Goal: Use online tool/utility: Utilize a website feature to perform a specific function

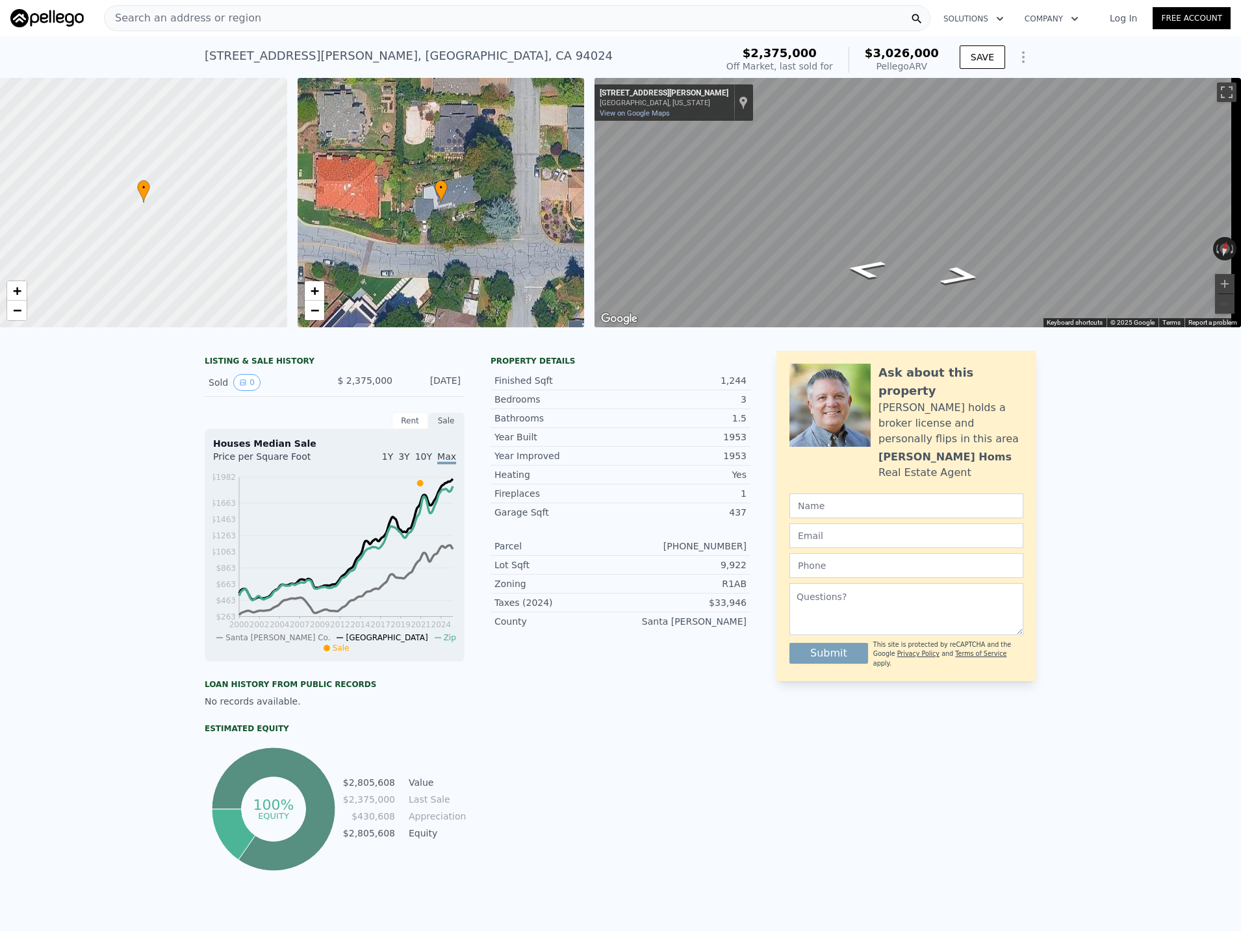
click at [1017, 54] on icon "Show Options" at bounding box center [1023, 57] width 16 height 16
click at [950, 93] on div "Edit Structure" at bounding box center [963, 91] width 145 height 26
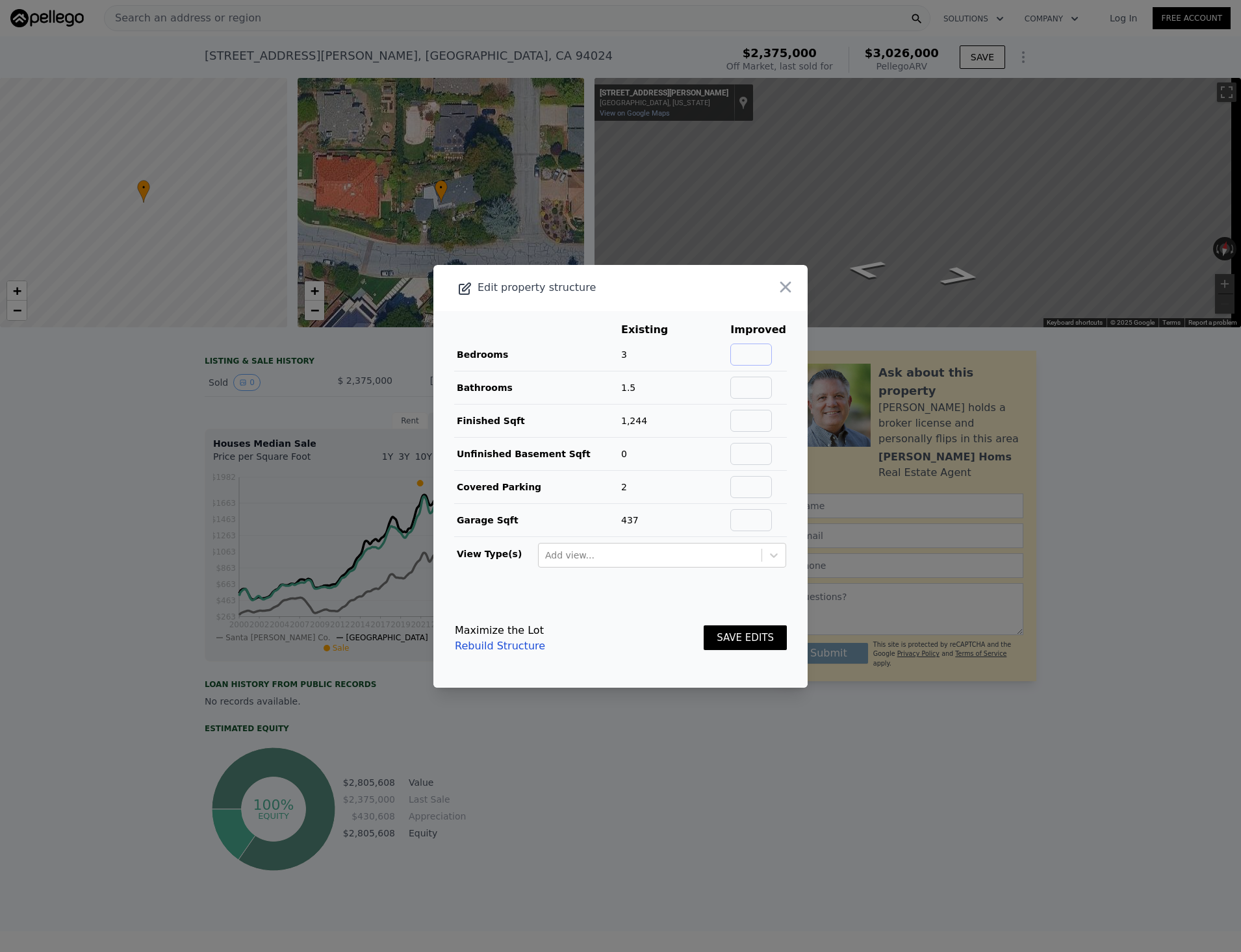
click at [743, 347] on input "text" at bounding box center [751, 355] width 42 height 22
type input "4"
type input "3"
type input "3000"
click at [742, 485] on input "text" at bounding box center [751, 488] width 42 height 22
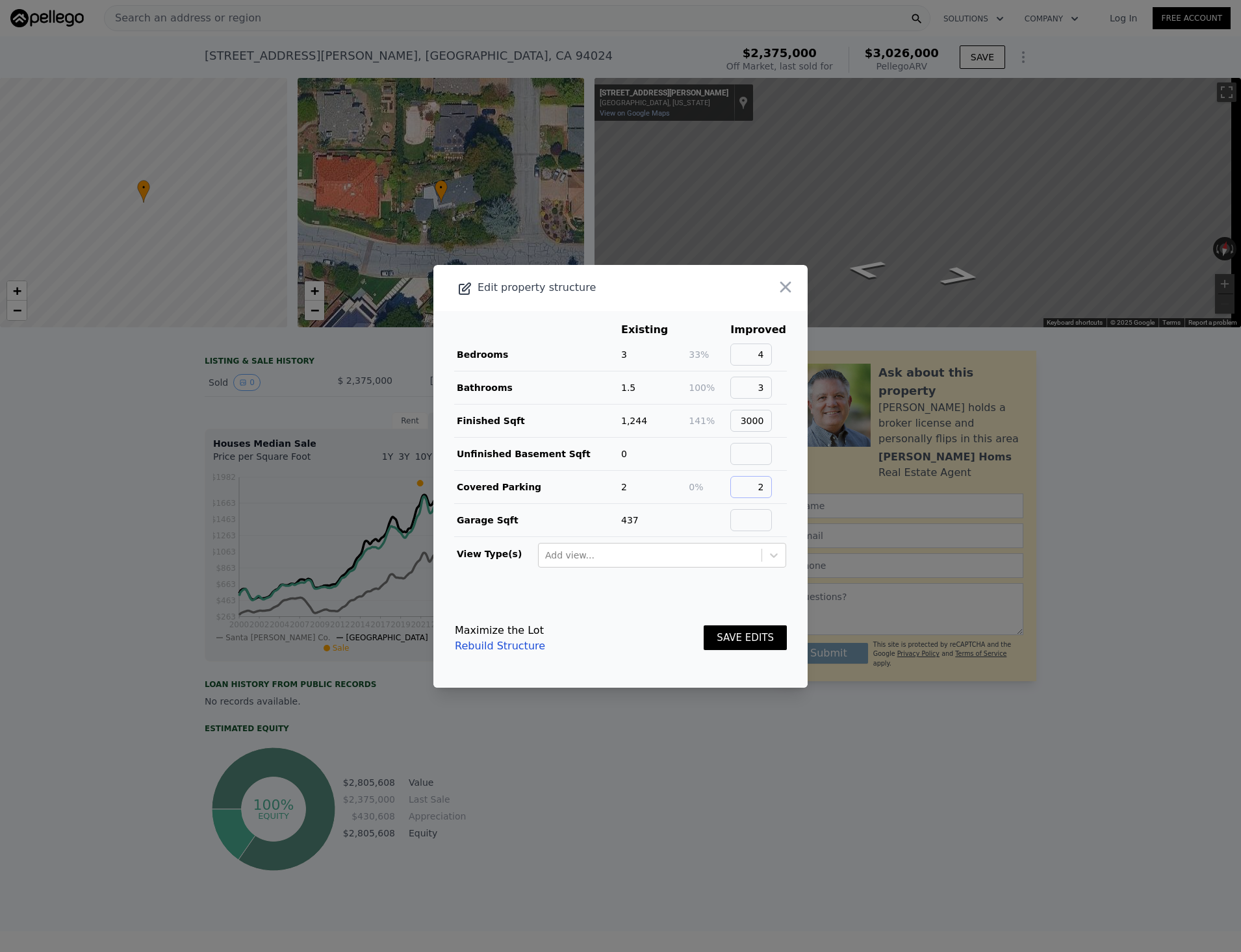
type input "2"
click at [745, 503] on td at bounding box center [758, 519] width 57 height 33
type input "400"
drag, startPoint x: 733, startPoint y: 617, endPoint x: 727, endPoint y: 610, distance: 9.2
click at [727, 610] on div "SAVE EDITS" at bounding box center [745, 638] width 83 height 57
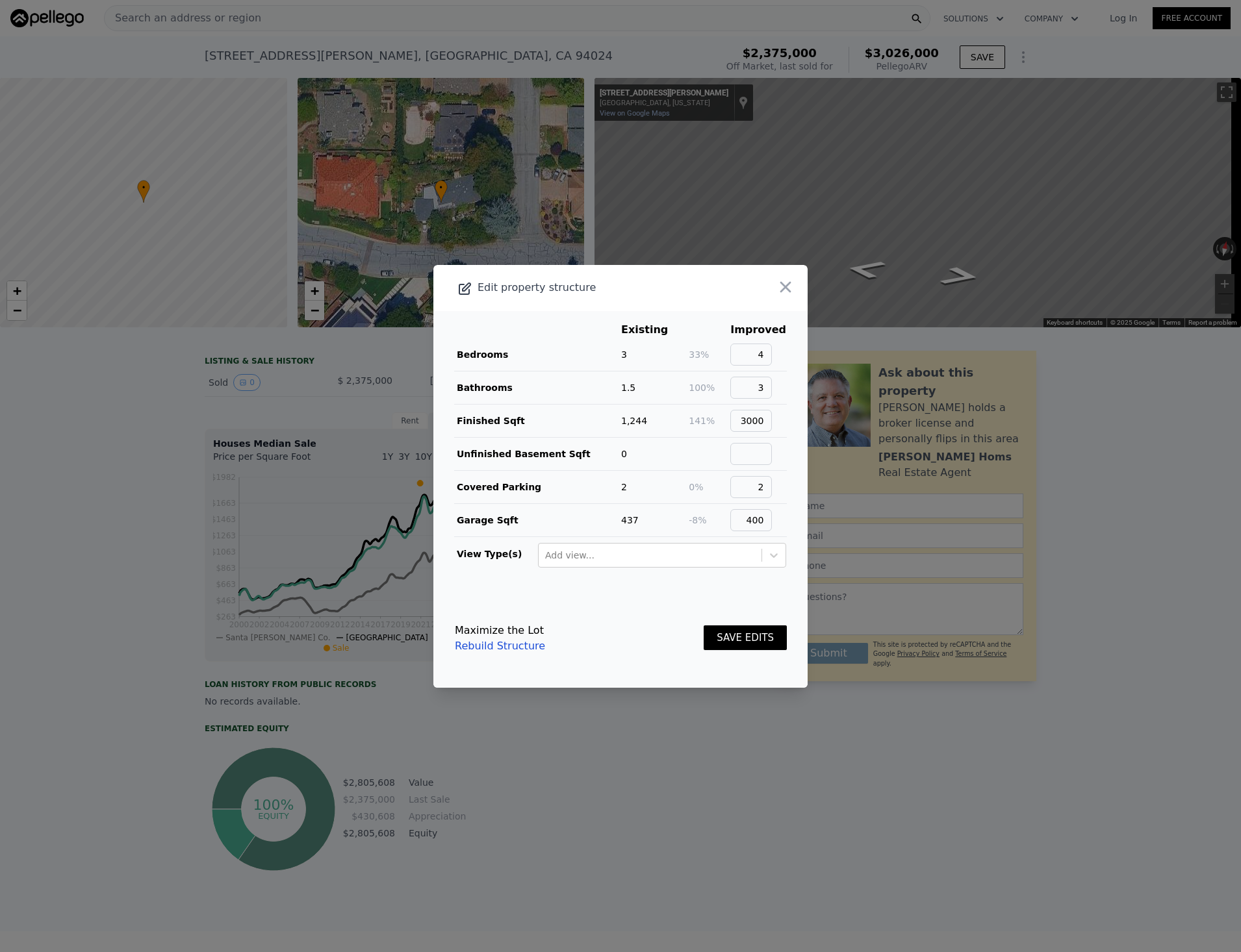
click at [732, 628] on button "SAVE EDITS" at bounding box center [745, 638] width 83 height 25
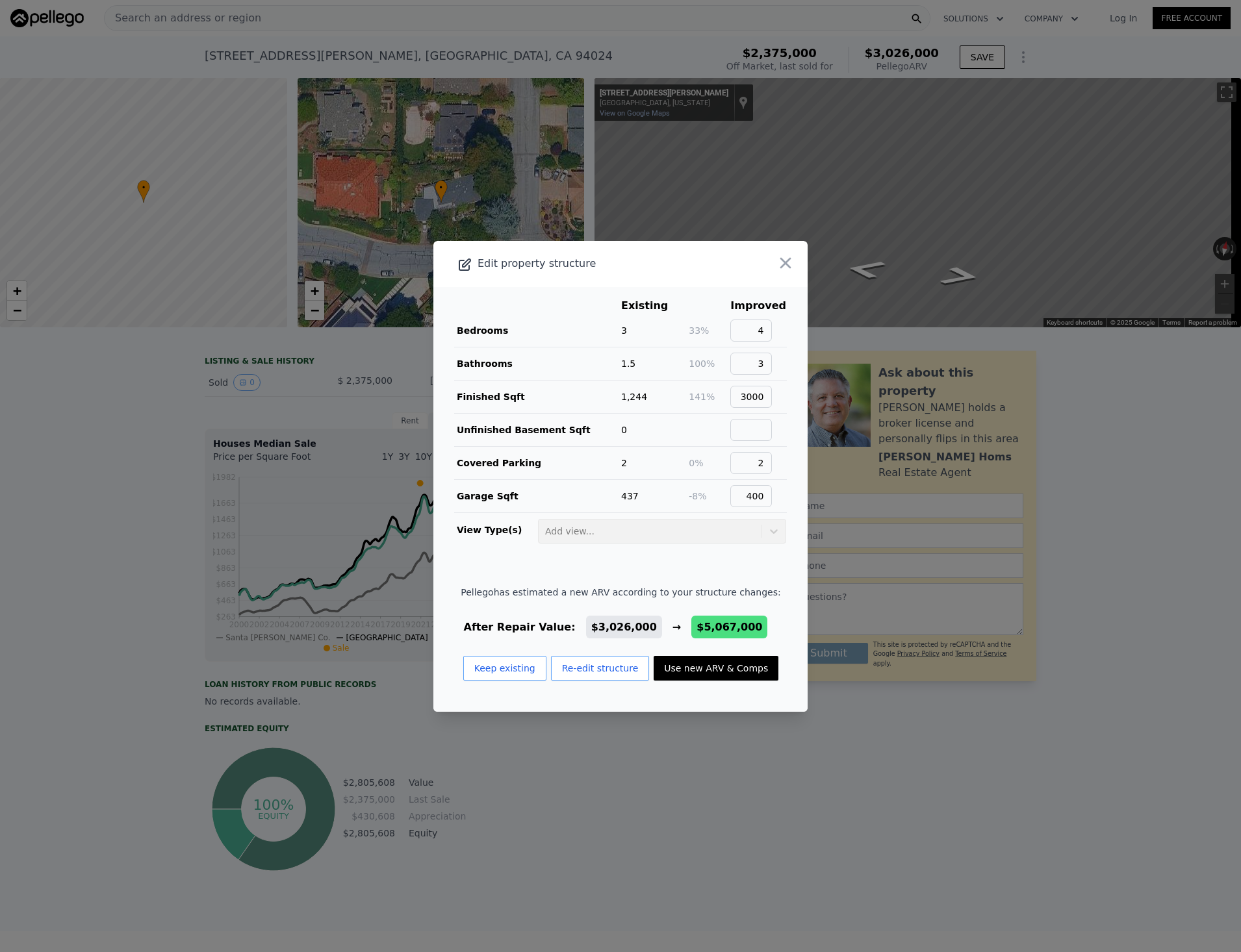
drag, startPoint x: 744, startPoint y: 666, endPoint x: 731, endPoint y: 655, distance: 17.0
click at [736, 663] on button "Use new ARV & Comps" at bounding box center [716, 668] width 125 height 24
type input "7"
type input "2"
type input "3.5"
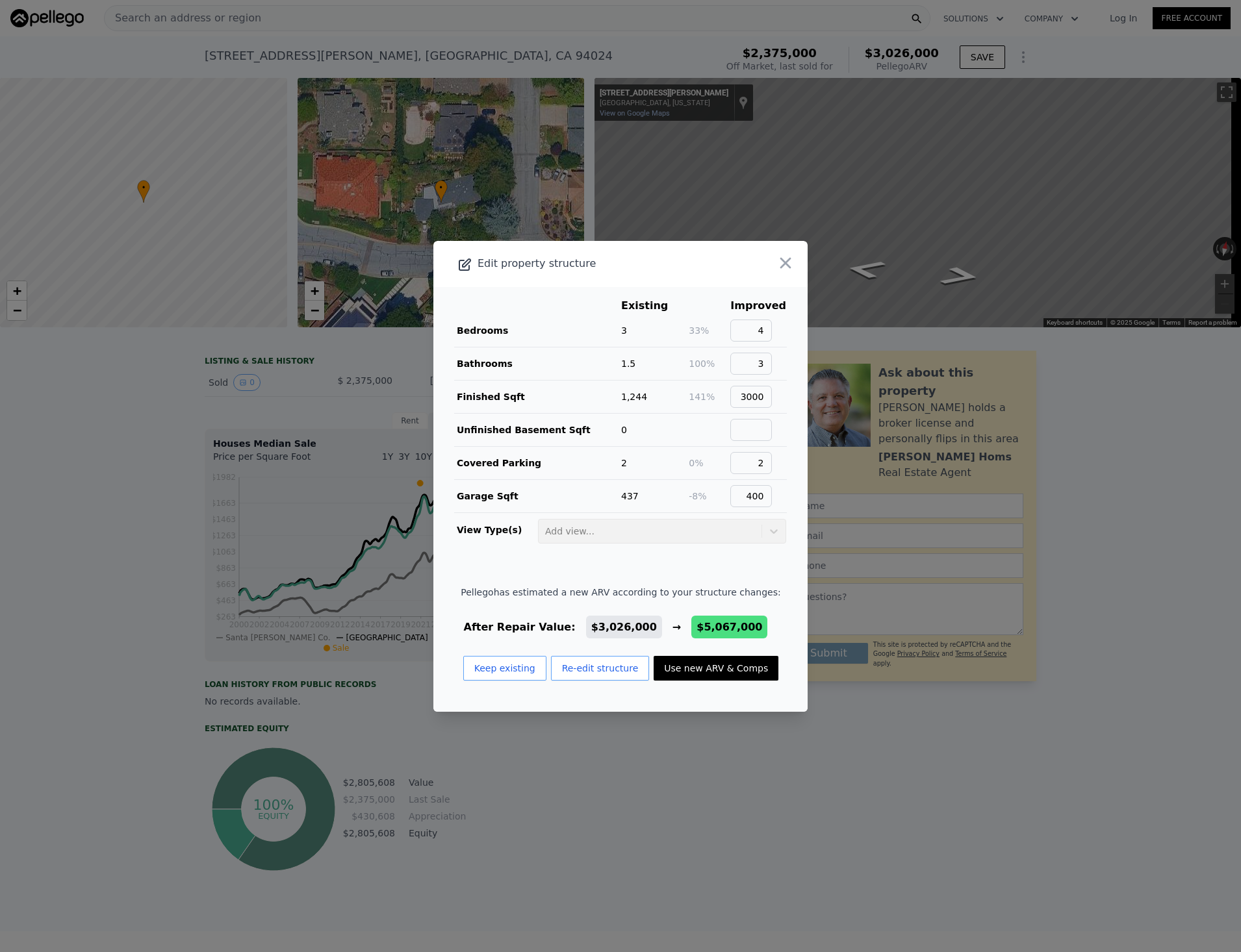
type input "2300"
type input "3291"
type input "9316"
type input "15810"
type input "$ 5,067,000"
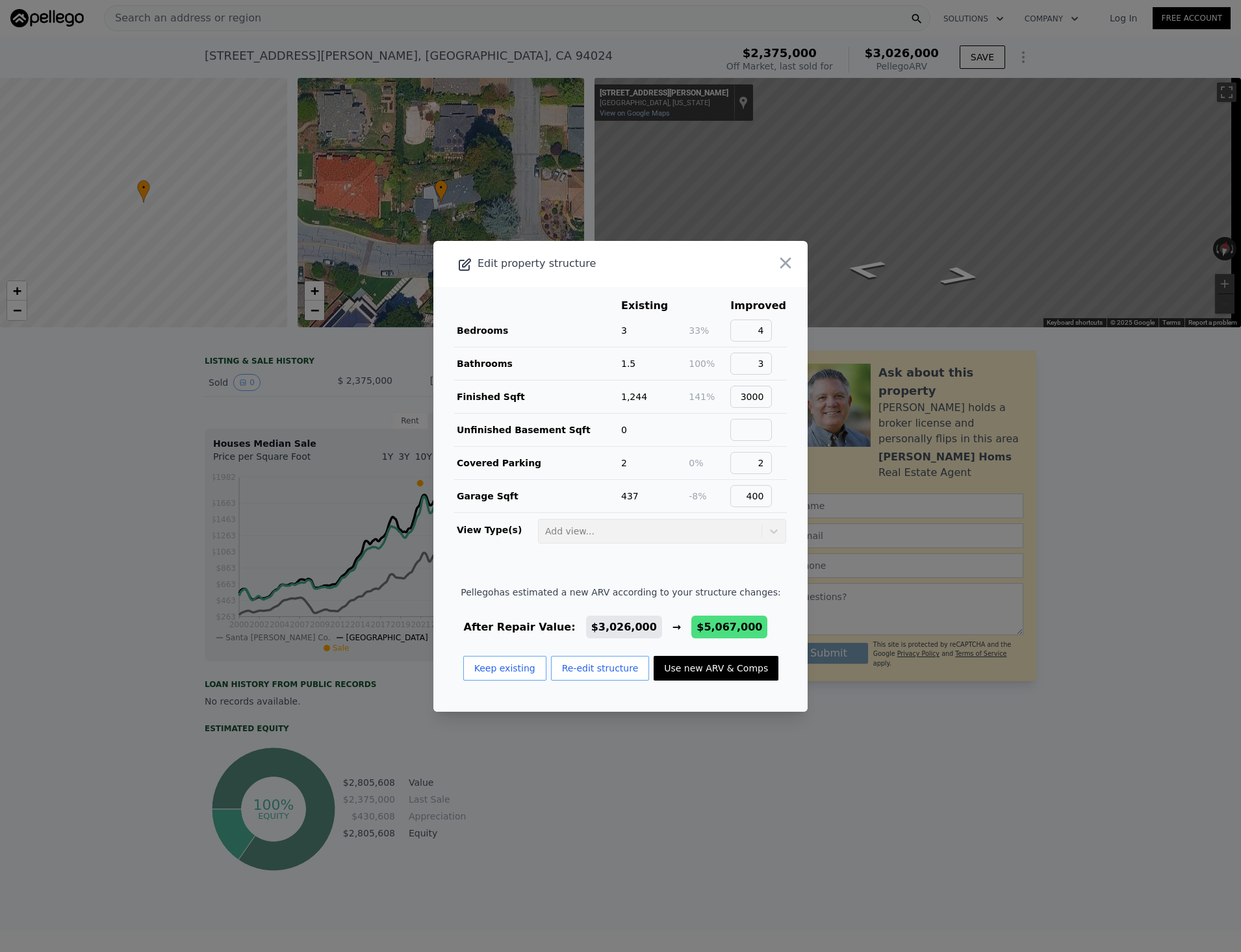
type input "$ 2,198,350"
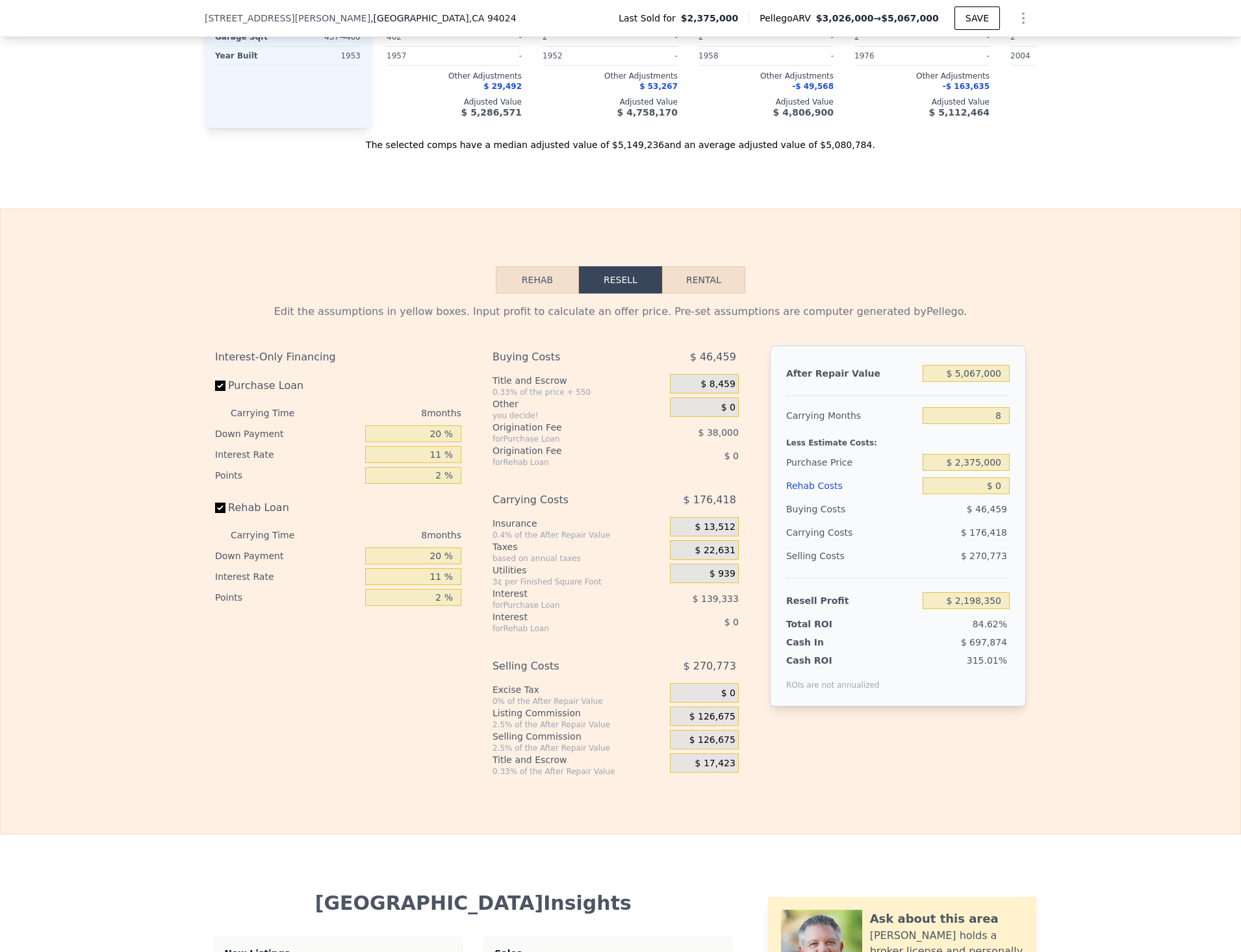
scroll to position [1593, 0]
drag, startPoint x: 437, startPoint y: 453, endPoint x: 384, endPoint y: 439, distance: 54.8
click at [384, 439] on div "Carrying Time 8 months Down Payment 20 % Interest Rate 11 % Points 2 %" at bounding box center [338, 443] width 246 height 83
type input "1 %"
type input "$ 2,156,237"
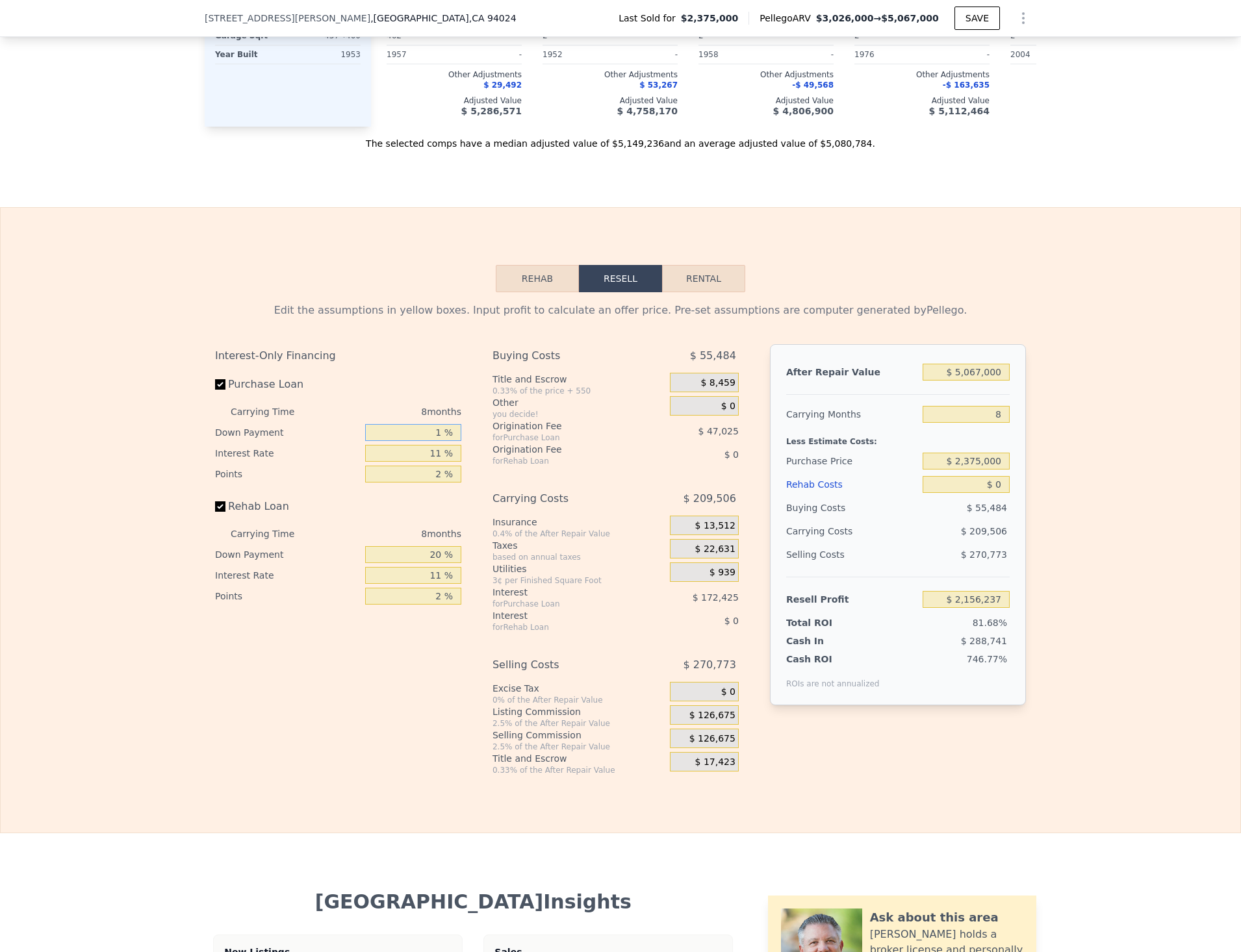
type input "10 %"
type input "$ 2,176,184"
type input "10 %"
drag, startPoint x: 436, startPoint y: 467, endPoint x: 378, endPoint y: 467, distance: 58.0
click at [378, 462] on input "11 %" at bounding box center [413, 453] width 96 height 17
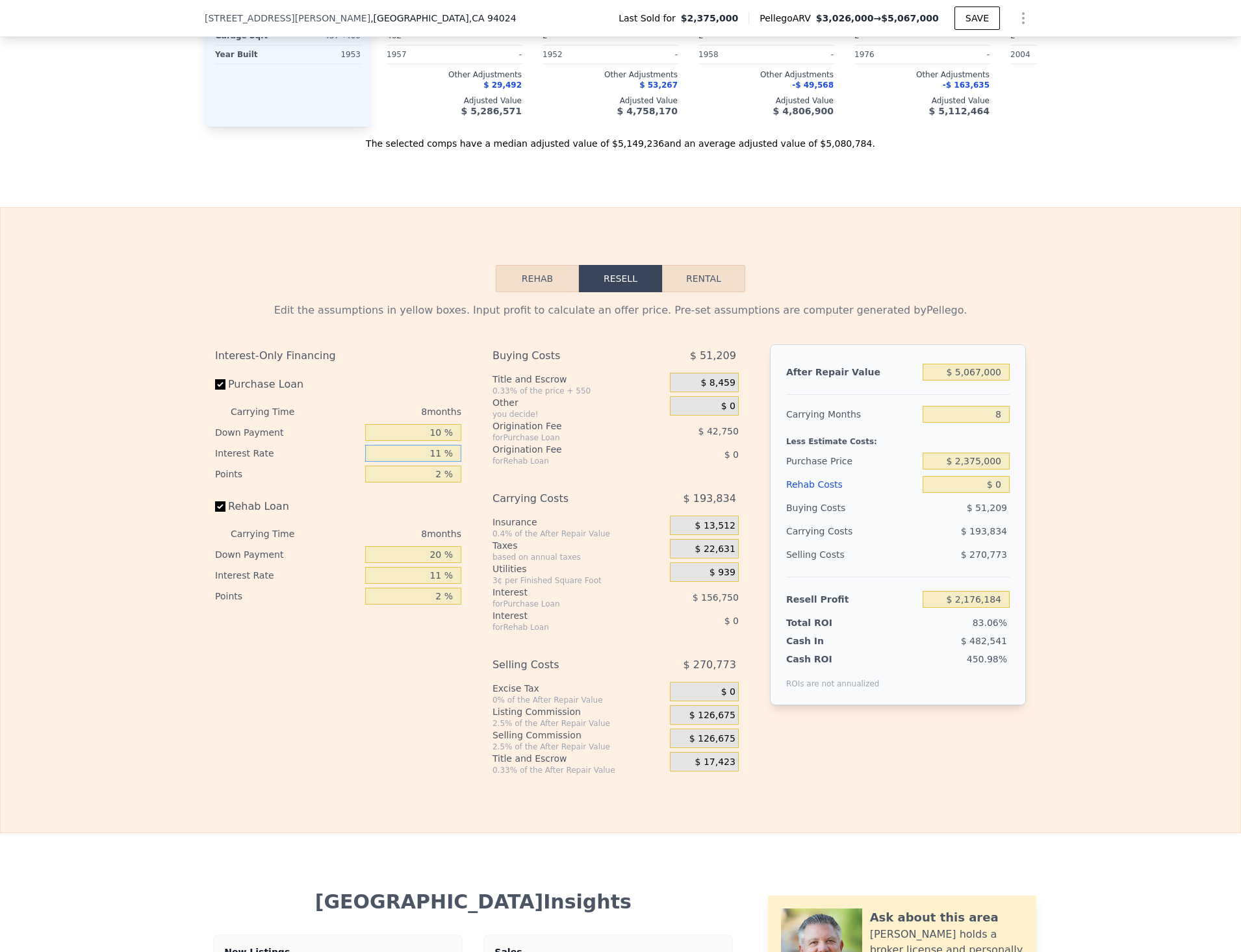
type input "1 %"
type input "$ 2,318,688"
type input "10 %"
type input "$ 2,190,432"
type input "10 %"
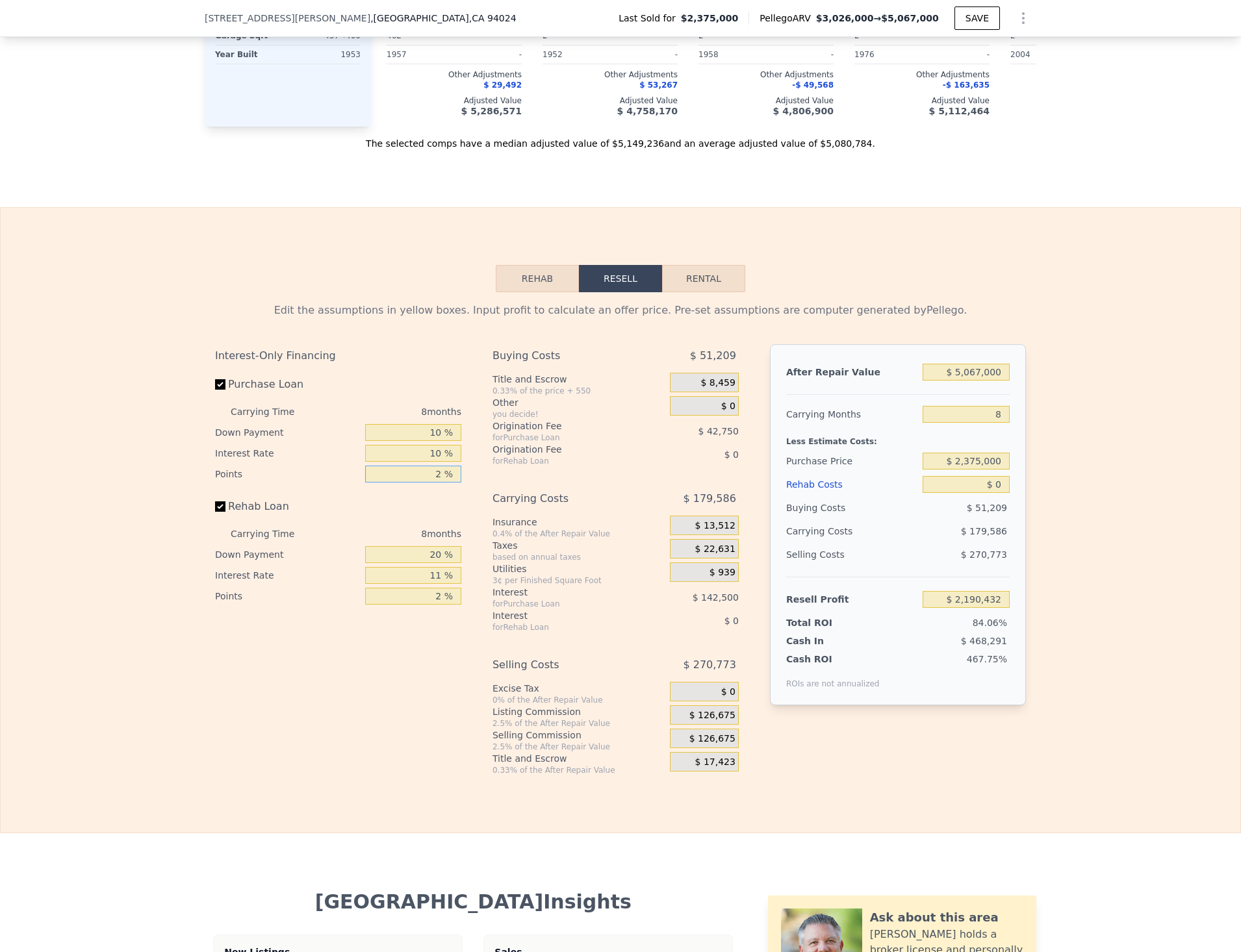
drag, startPoint x: 436, startPoint y: 493, endPoint x: 324, endPoint y: 493, distance: 112.0
click at [324, 485] on div "Points 2 %" at bounding box center [338, 474] width 246 height 21
type input "1 %"
type input "$ 2,211,807"
type input "1 %"
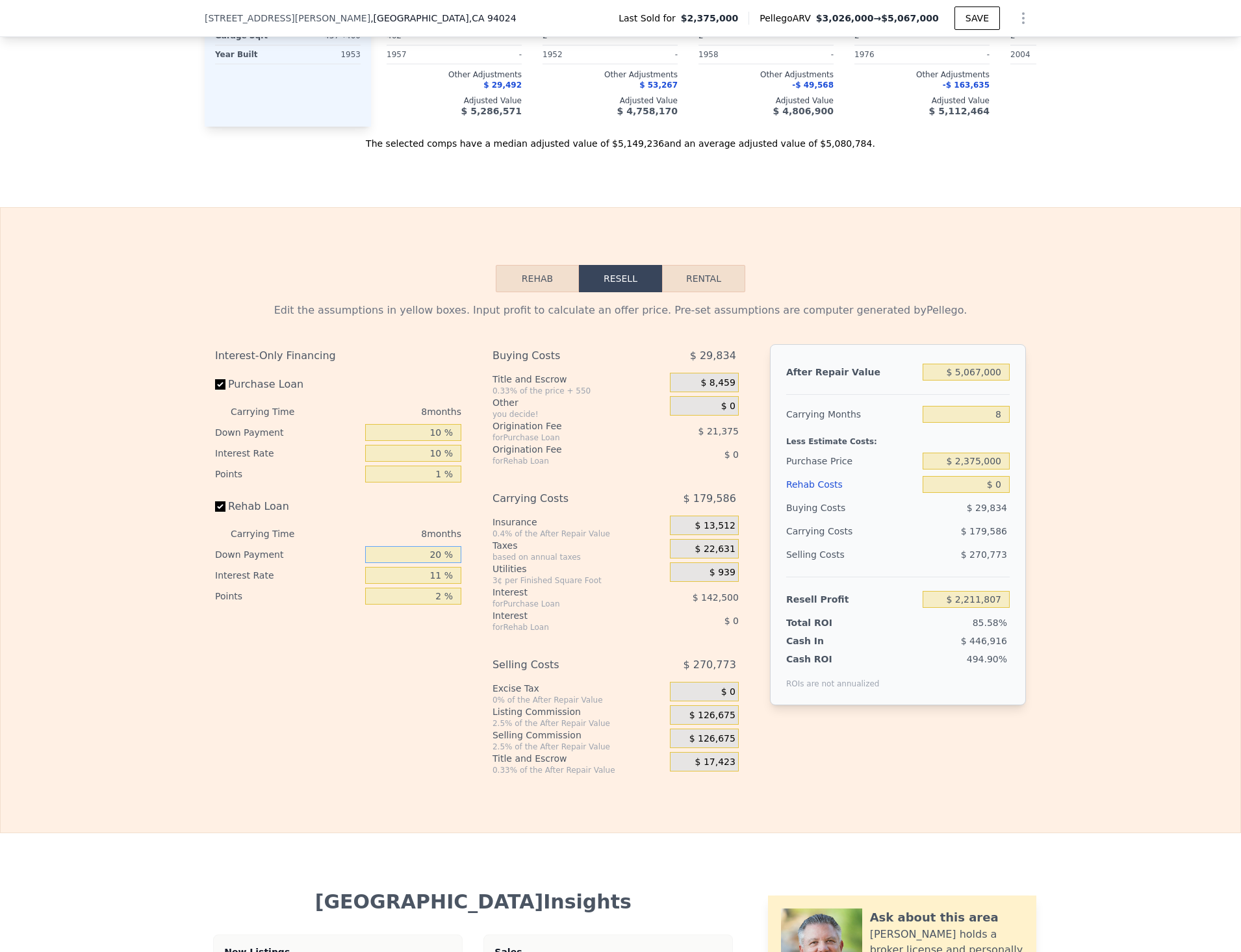
drag, startPoint x: 436, startPoint y: 576, endPoint x: 298, endPoint y: 564, distance: 138.5
click at [298, 564] on div "Down Payment 20 %" at bounding box center [338, 554] width 246 height 21
type input "0 %"
drag, startPoint x: 438, startPoint y: 596, endPoint x: 301, endPoint y: 594, distance: 137.0
click at [299, 585] on div "Interest Rate 11 %" at bounding box center [338, 575] width 246 height 21
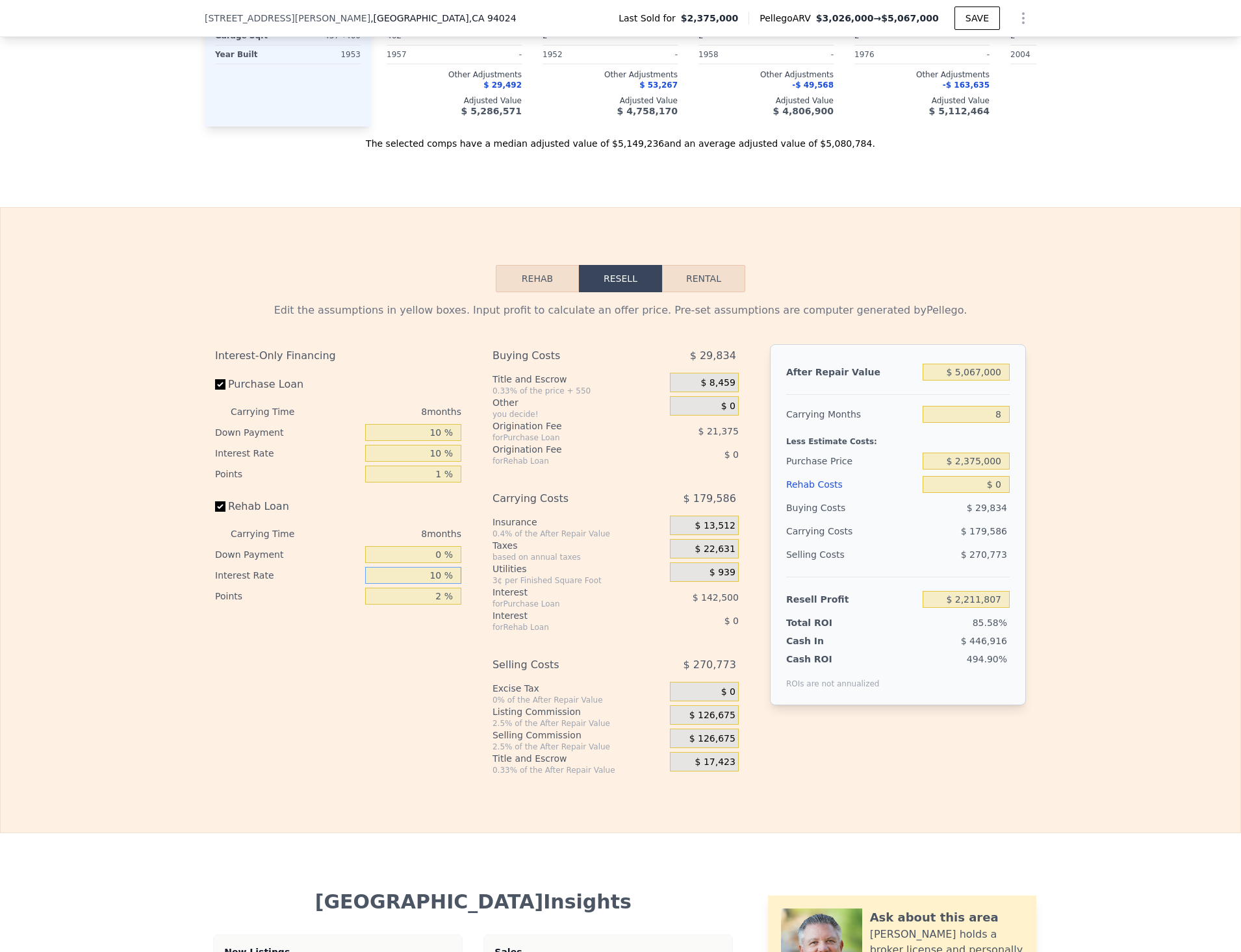
type input "10 %"
drag, startPoint x: 445, startPoint y: 611, endPoint x: 352, endPoint y: 619, distance: 93.3
click at [333, 606] on div "Points 2 %" at bounding box center [338, 596] width 246 height 21
type input "0 %"
drag, startPoint x: 1002, startPoint y: 430, endPoint x: 932, endPoint y: 426, distance: 70.1
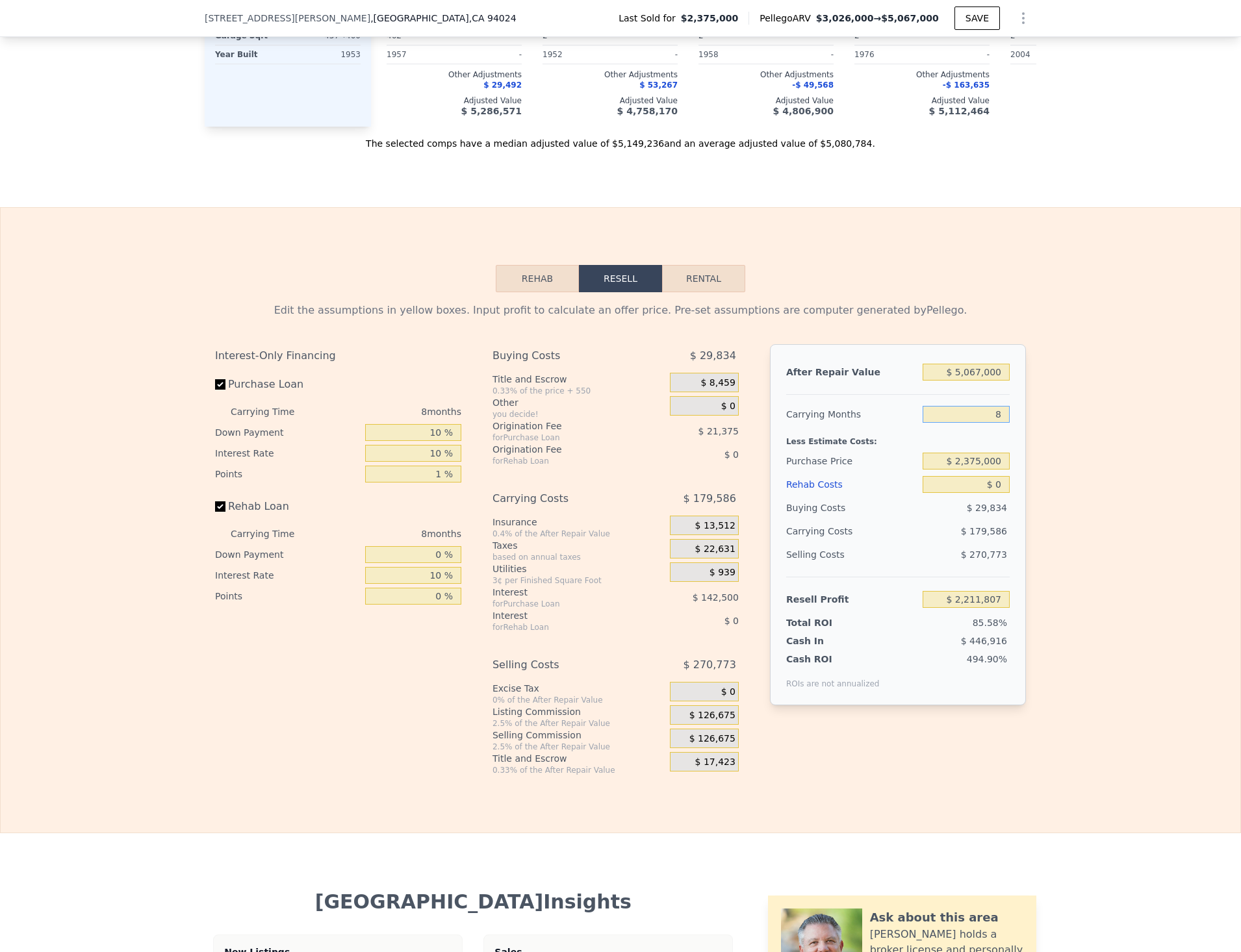
click at [932, 423] on input "8" at bounding box center [966, 414] width 87 height 17
type input "2"
type input "$ 2,346,496"
type input "24"
type input "$ 1,852,637"
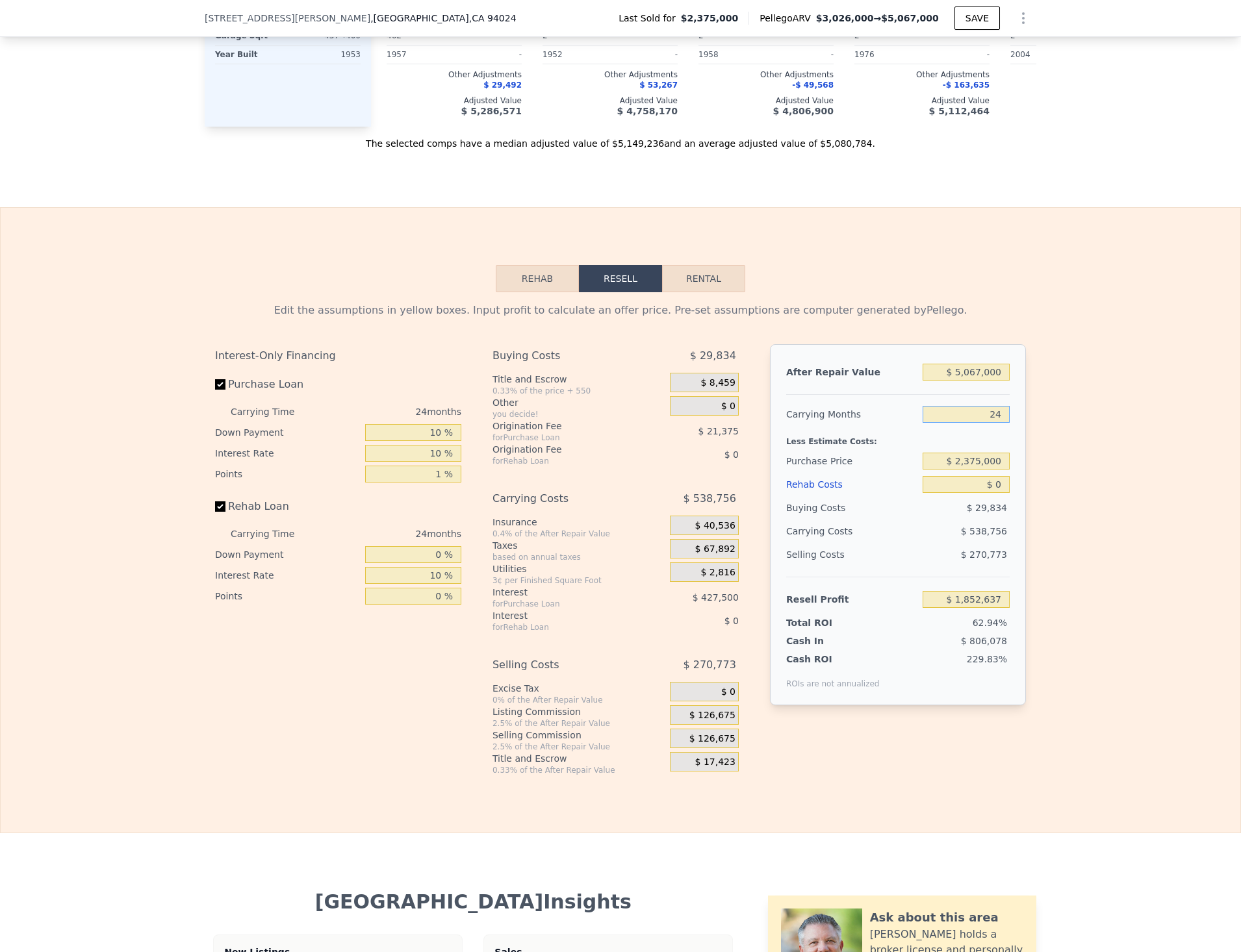
type input "24"
click at [710, 721] on span "$ 126,675" at bounding box center [713, 716] width 46 height 12
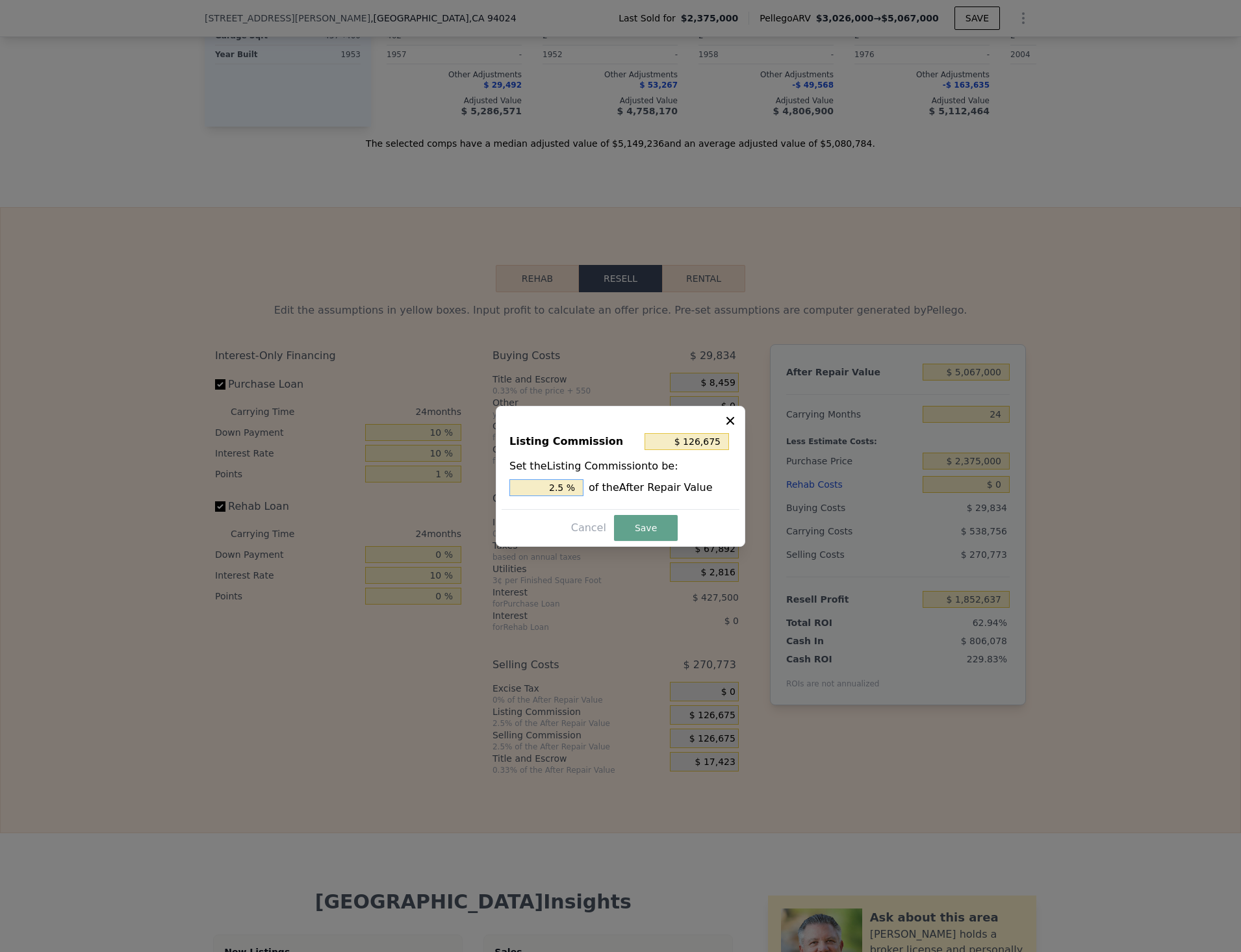
drag, startPoint x: 576, startPoint y: 485, endPoint x: 525, endPoint y: 488, distance: 51.1
click at [525, 488] on input "2.5 %" at bounding box center [546, 488] width 74 height 17
type input ". %"
type input "$ 0"
type input ". %"
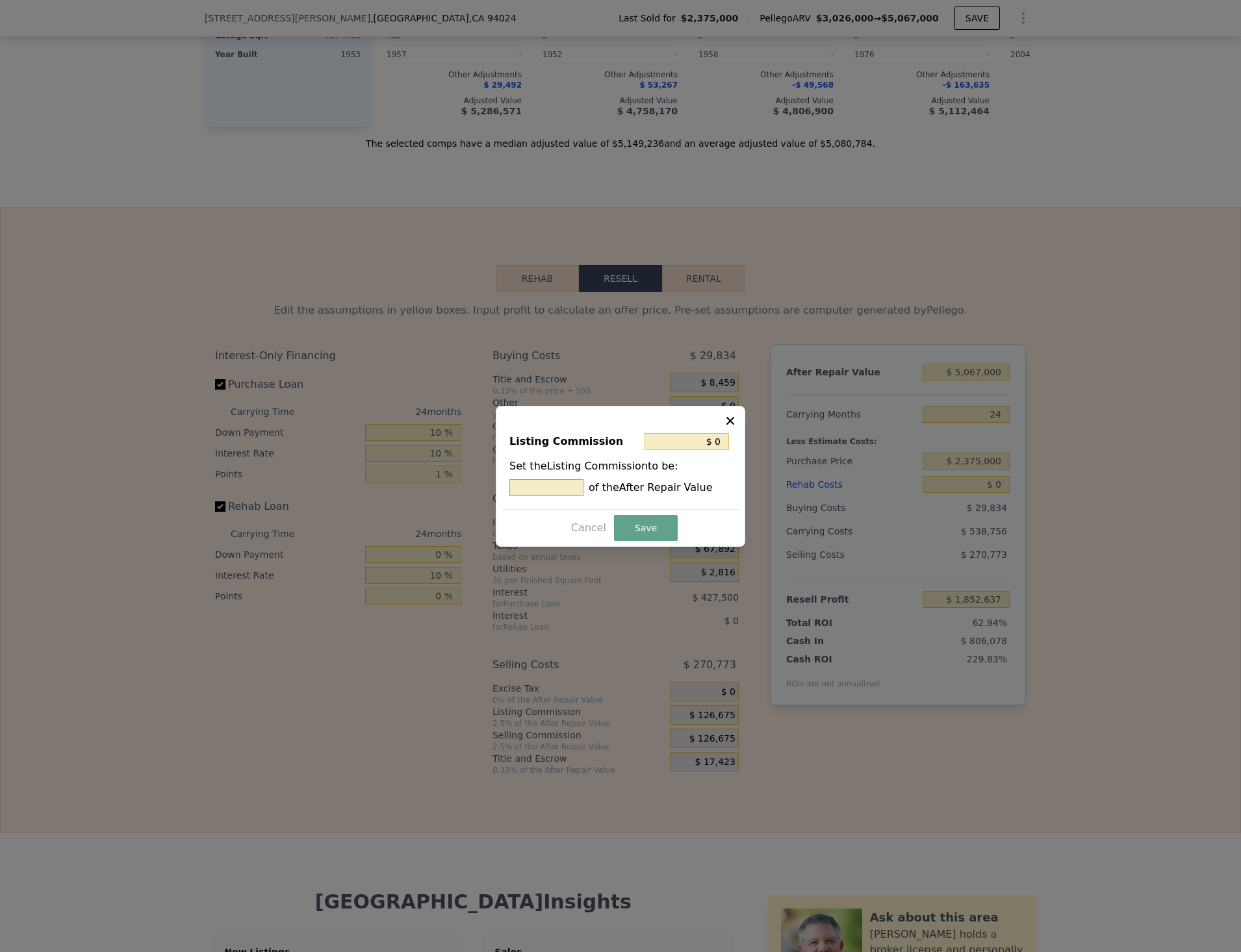
type input "$ 50,670"
type input "1.0 %"
click at [638, 518] on button "Save" at bounding box center [646, 528] width 64 height 26
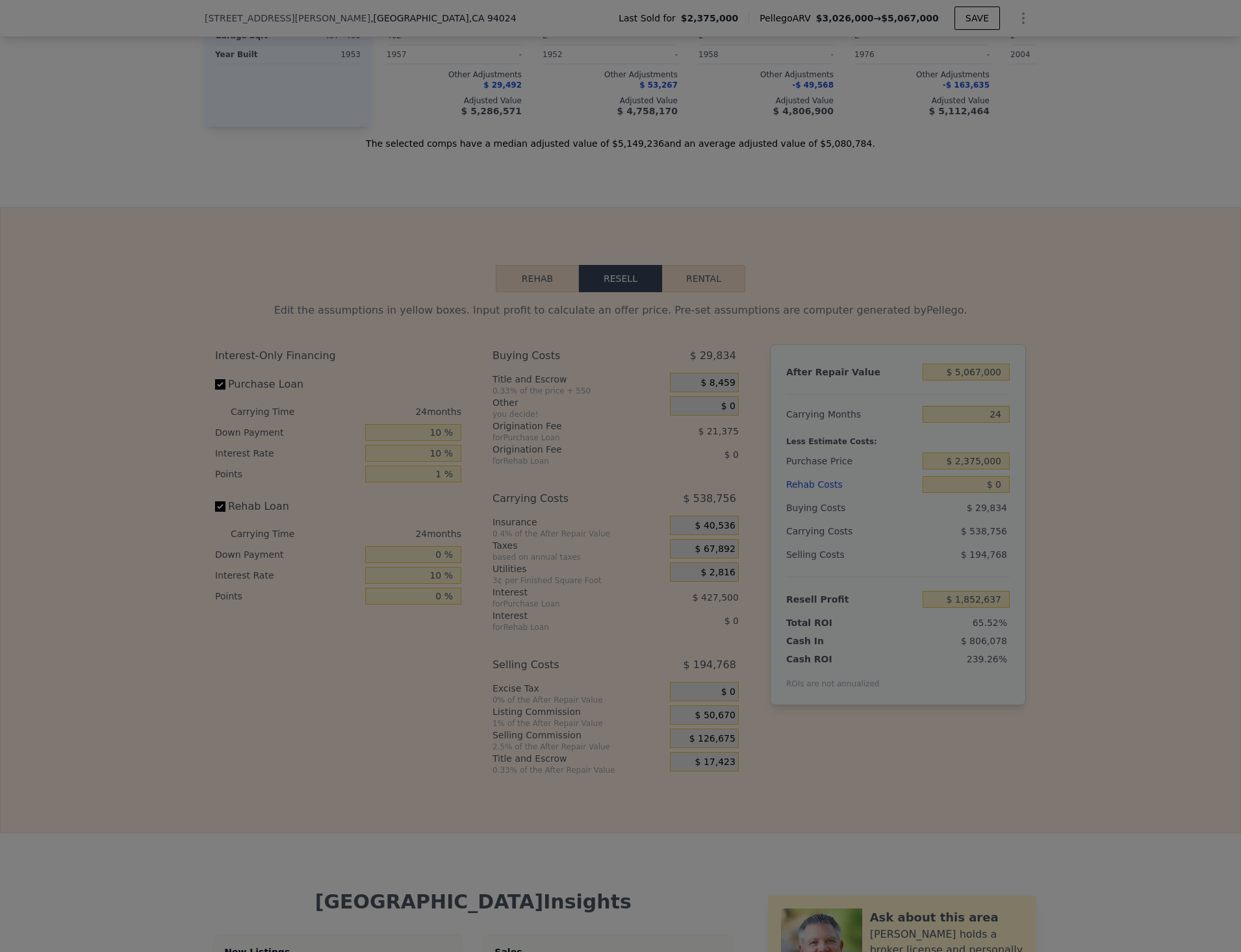
type input "$ 1,928,642"
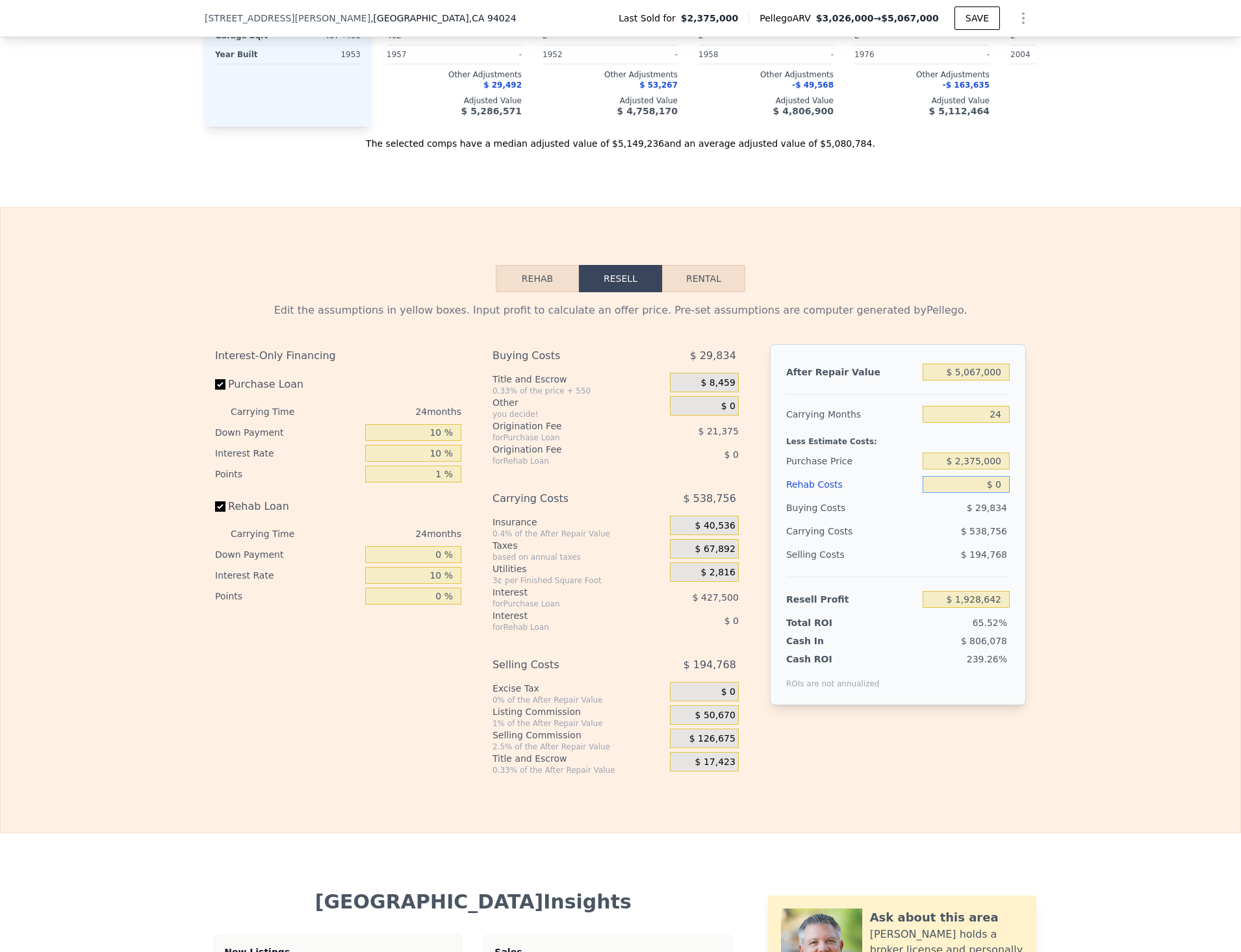
drag, startPoint x: 995, startPoint y: 501, endPoint x: 968, endPoint y: 501, distance: 27.0
click at [968, 493] on input "$ 0" at bounding box center [966, 485] width 87 height 17
type input "$ 1"
type input "$ 1,928,641"
type input "$ 12"
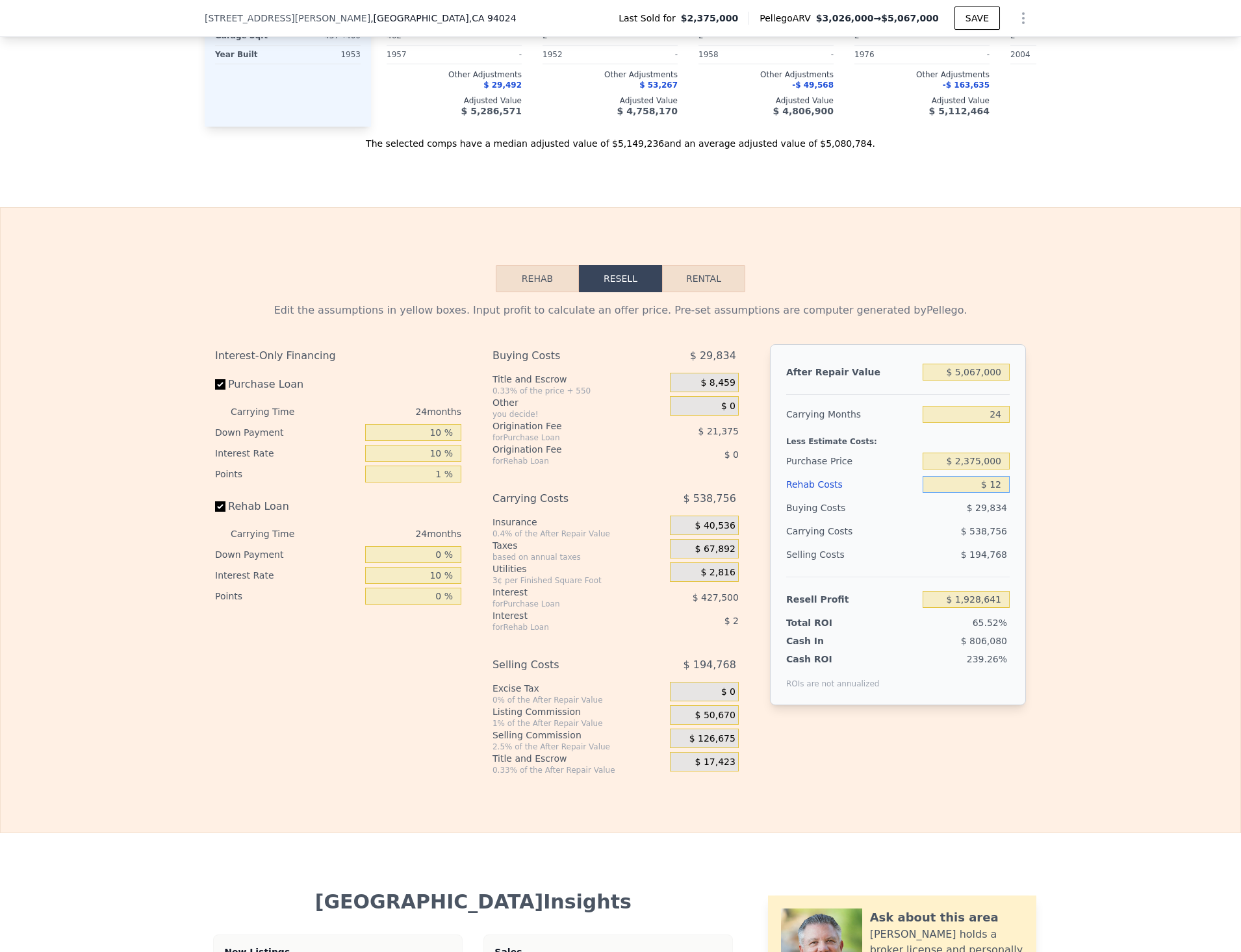
type input "$ 1,928,630"
type input "$ 120"
type input "$ 1,928,498"
type input "$ 1,200"
type input "$ 1,927,202"
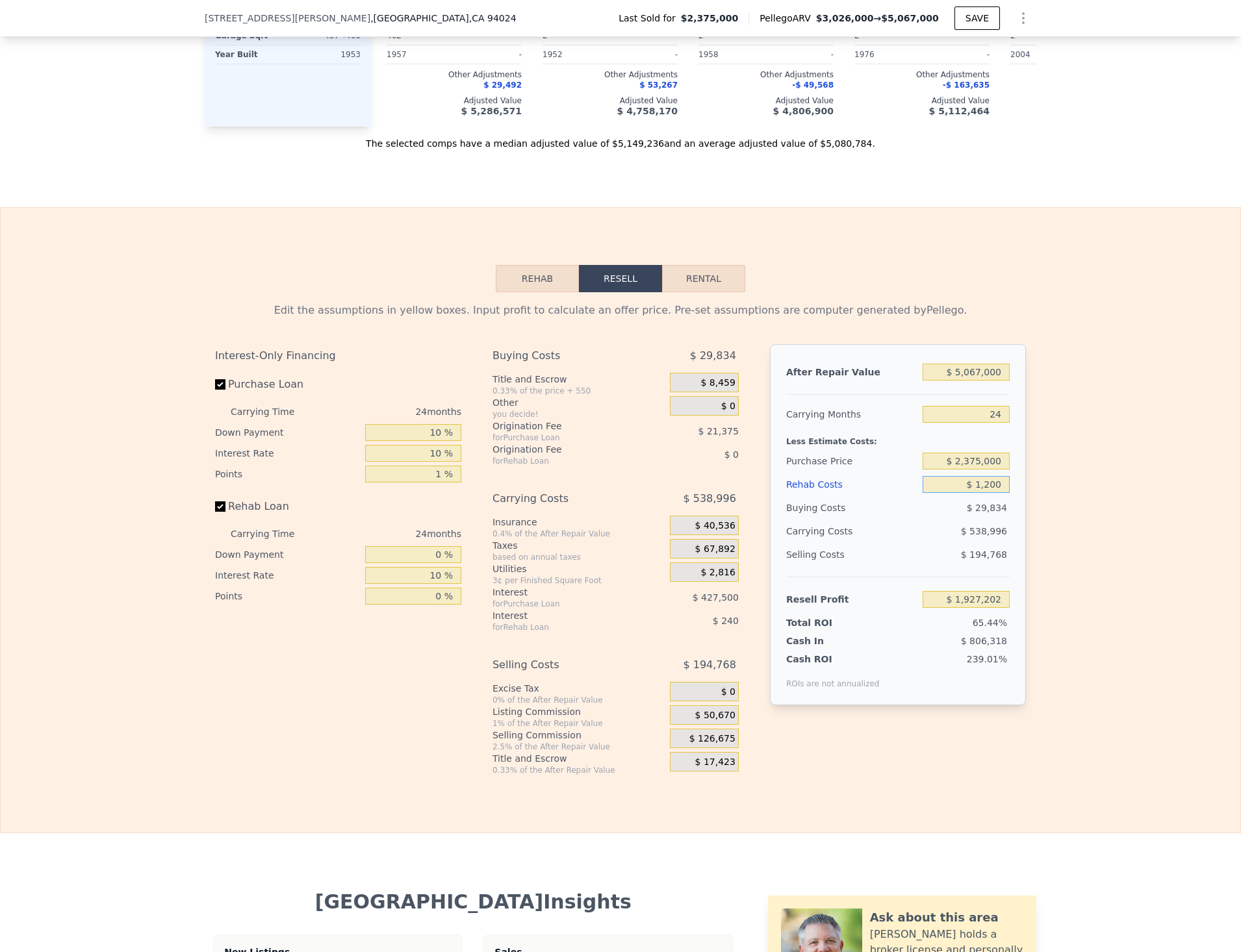
type input "$ 12,000"
type input "$ 1,914,242"
type input "$ 120,000"
type input "$ 1,784,642"
type input "$ 1,200,000"
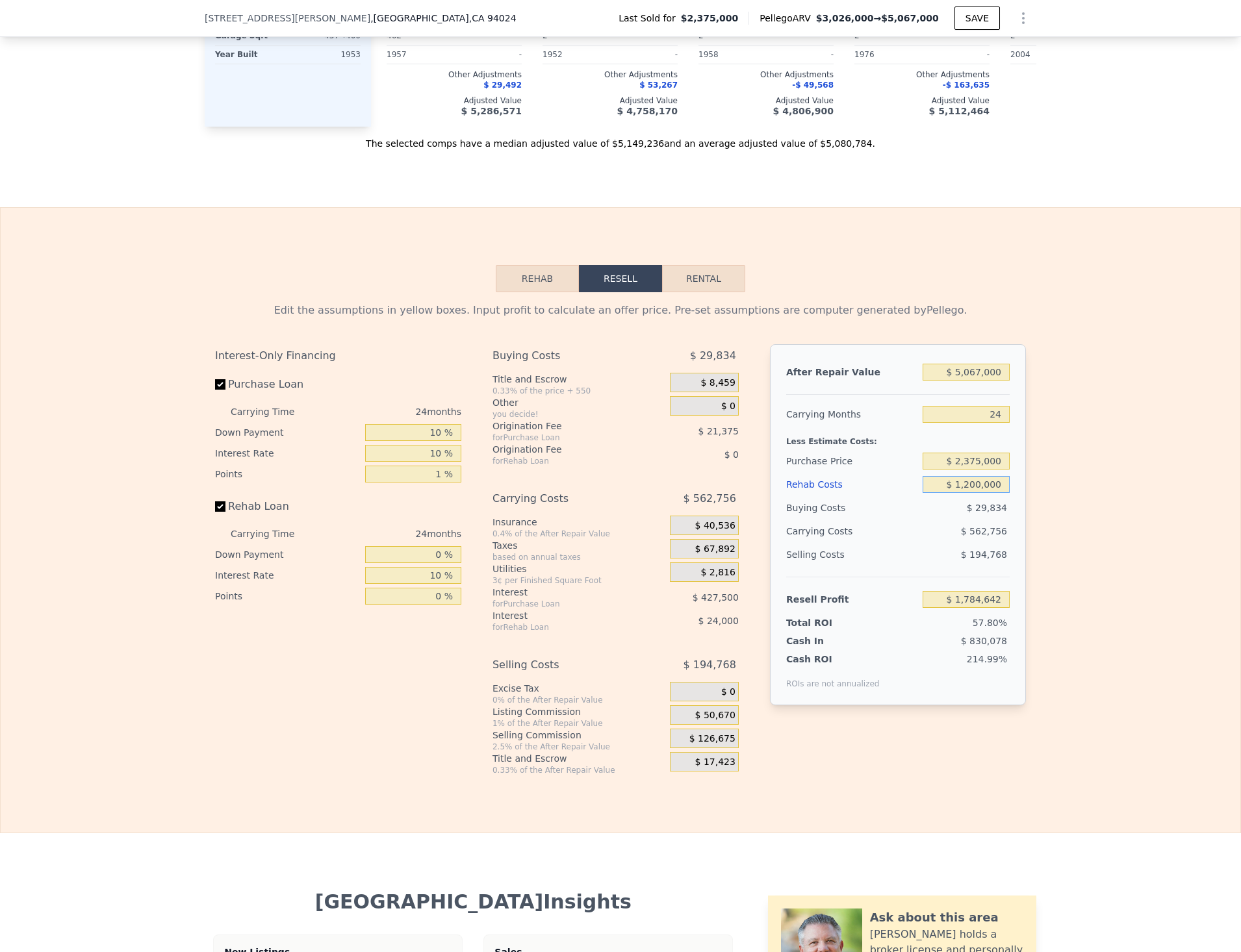
type input "$ 488,642"
type input "$ 1,200,000"
drag, startPoint x: 1167, startPoint y: 614, endPoint x: 1159, endPoint y: 618, distance: 8.9
click at [1162, 614] on div "Edit the assumptions in yellow boxes. Input profit to calculate an offer price.…" at bounding box center [620, 534] width 1240 height 483
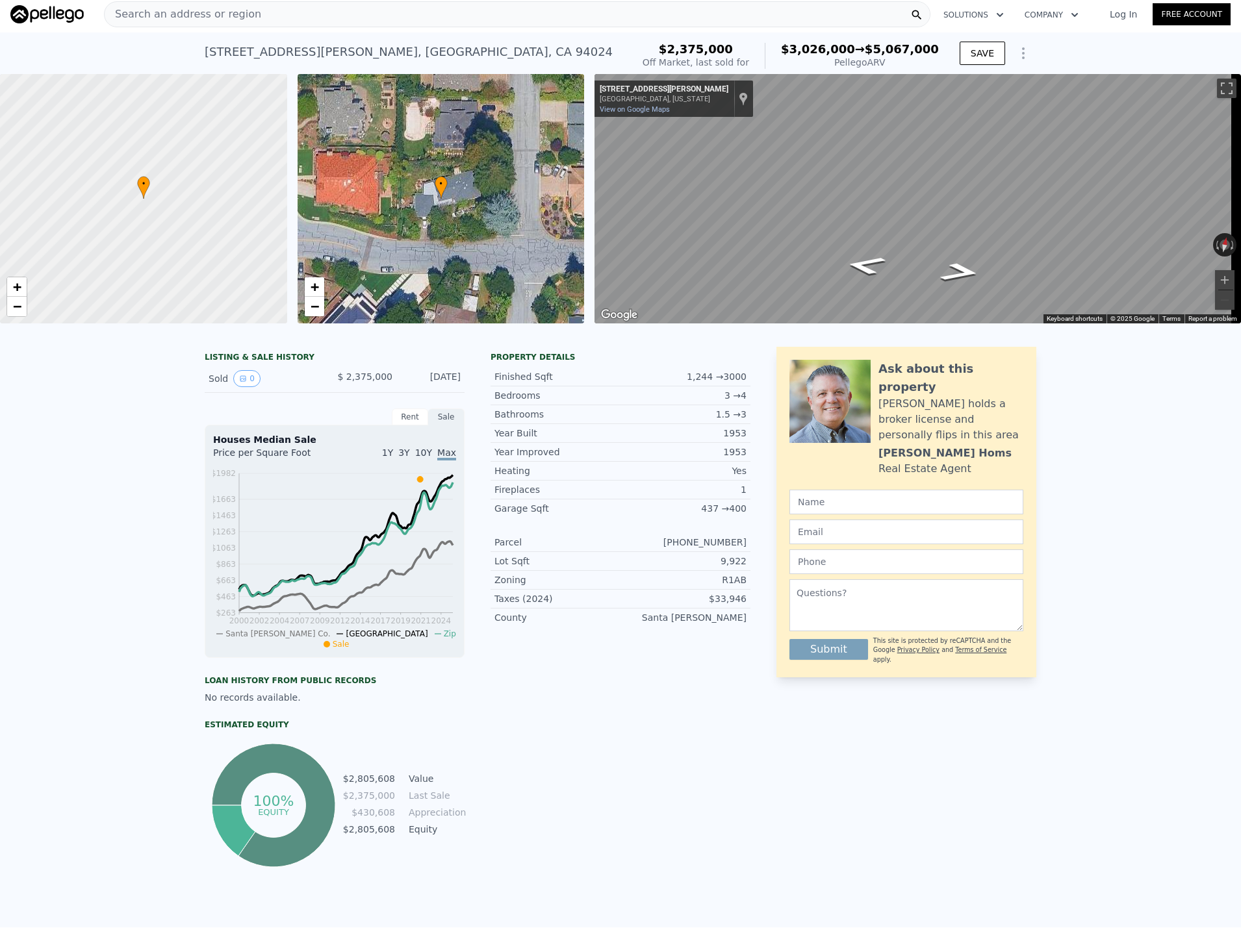
scroll to position [0, 0]
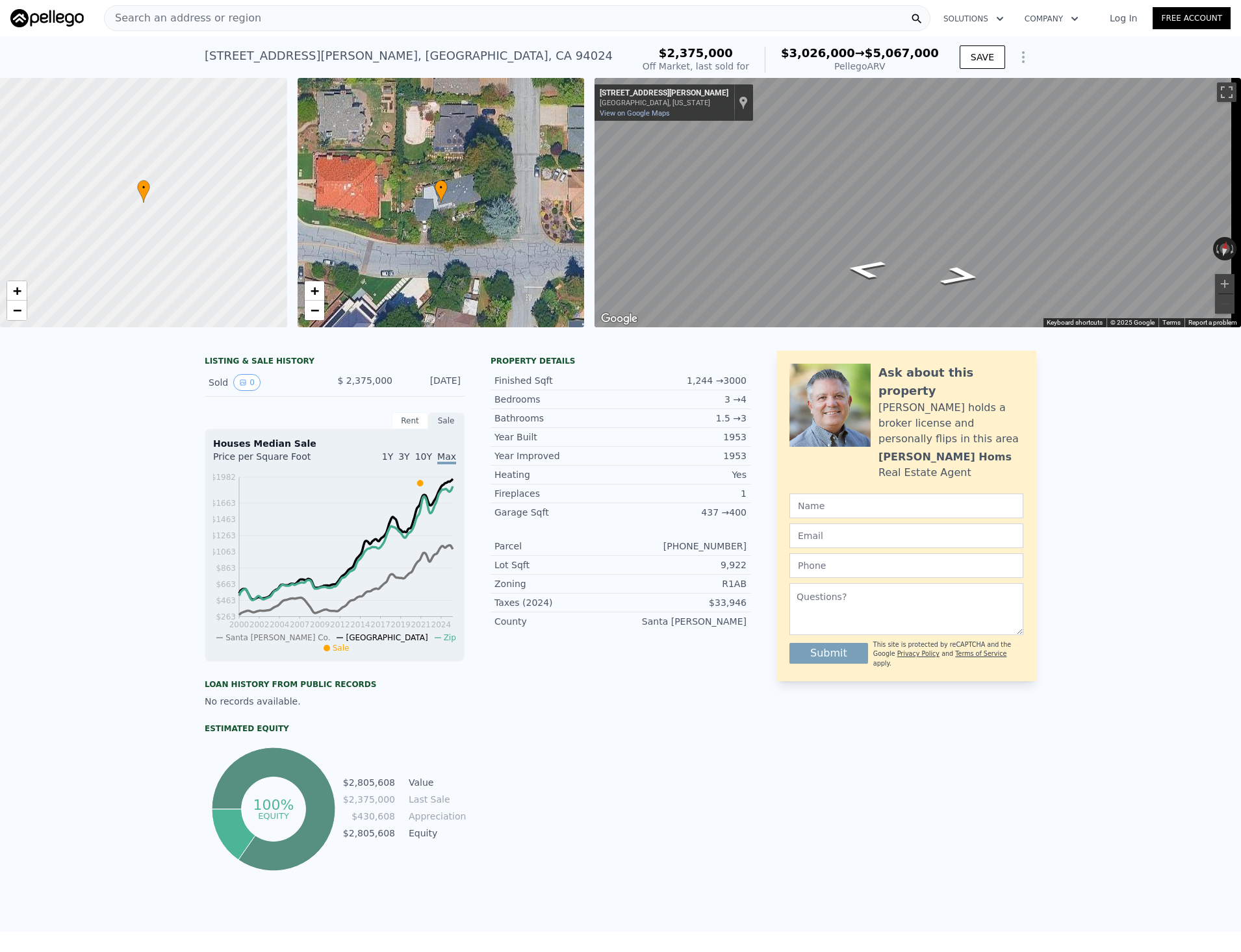
click at [1017, 65] on icon "Show Options" at bounding box center [1023, 57] width 16 height 16
click at [998, 104] on div "Edit Structure" at bounding box center [963, 91] width 145 height 26
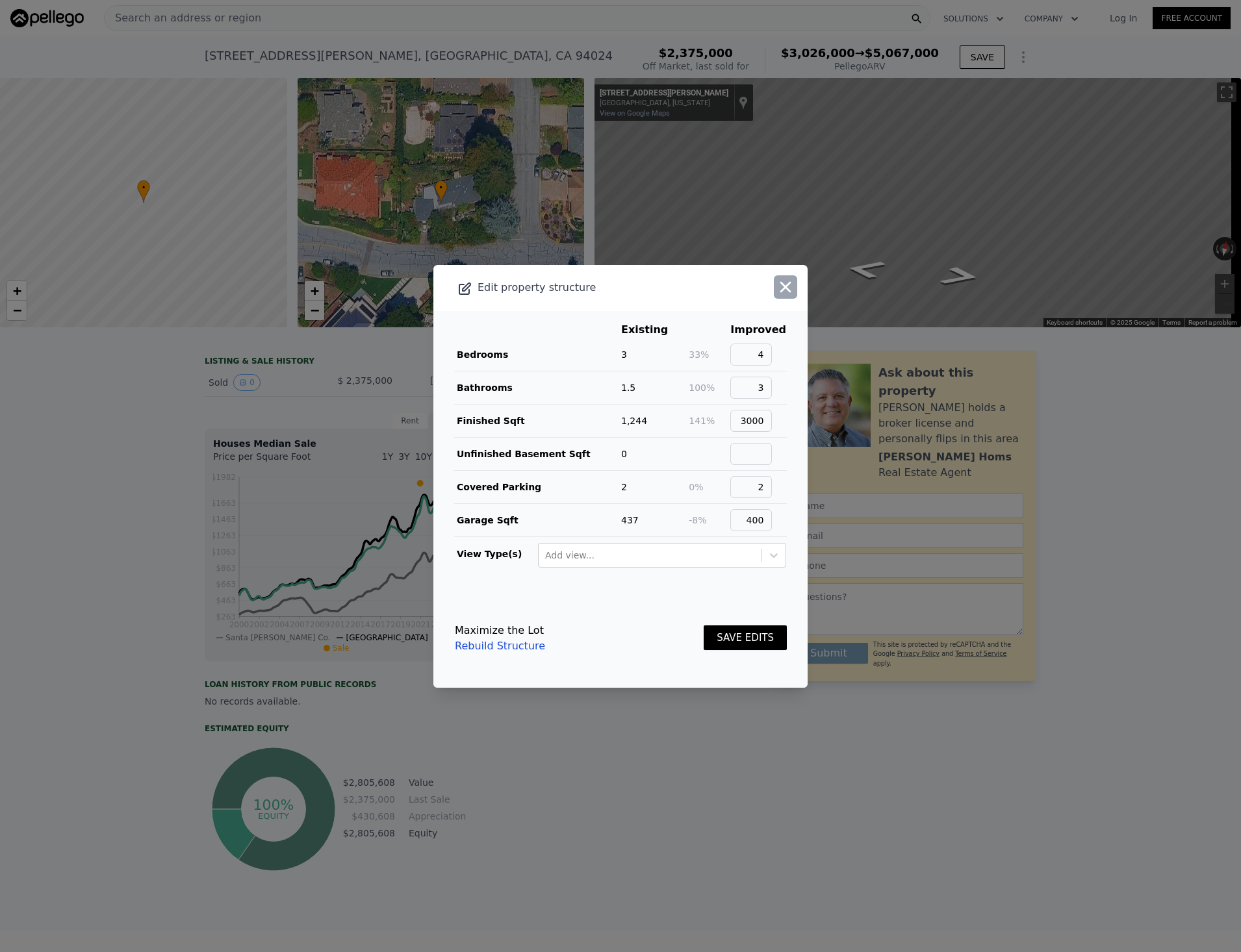
click at [776, 289] on icon "button" at bounding box center [785, 287] width 19 height 19
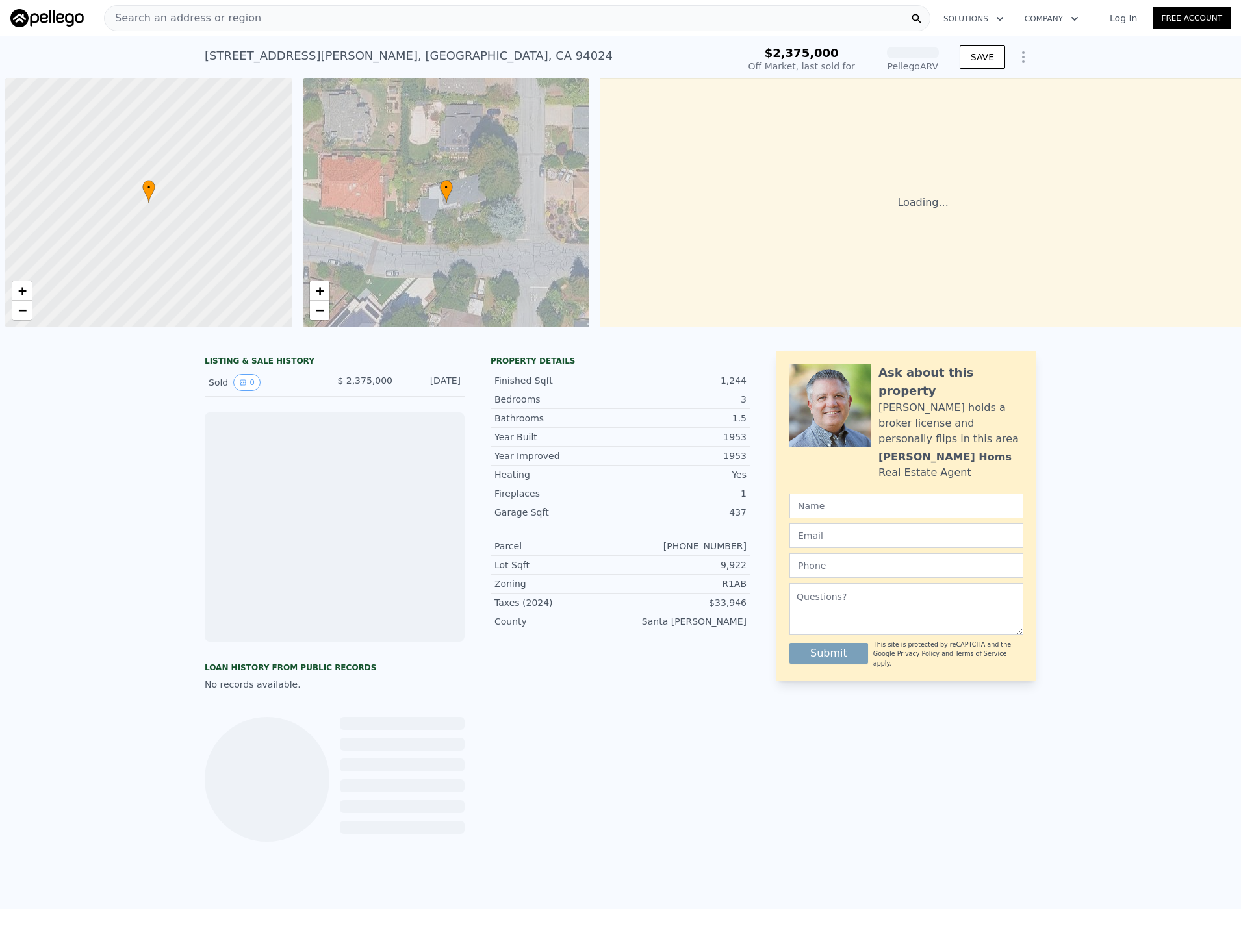
scroll to position [0, 5]
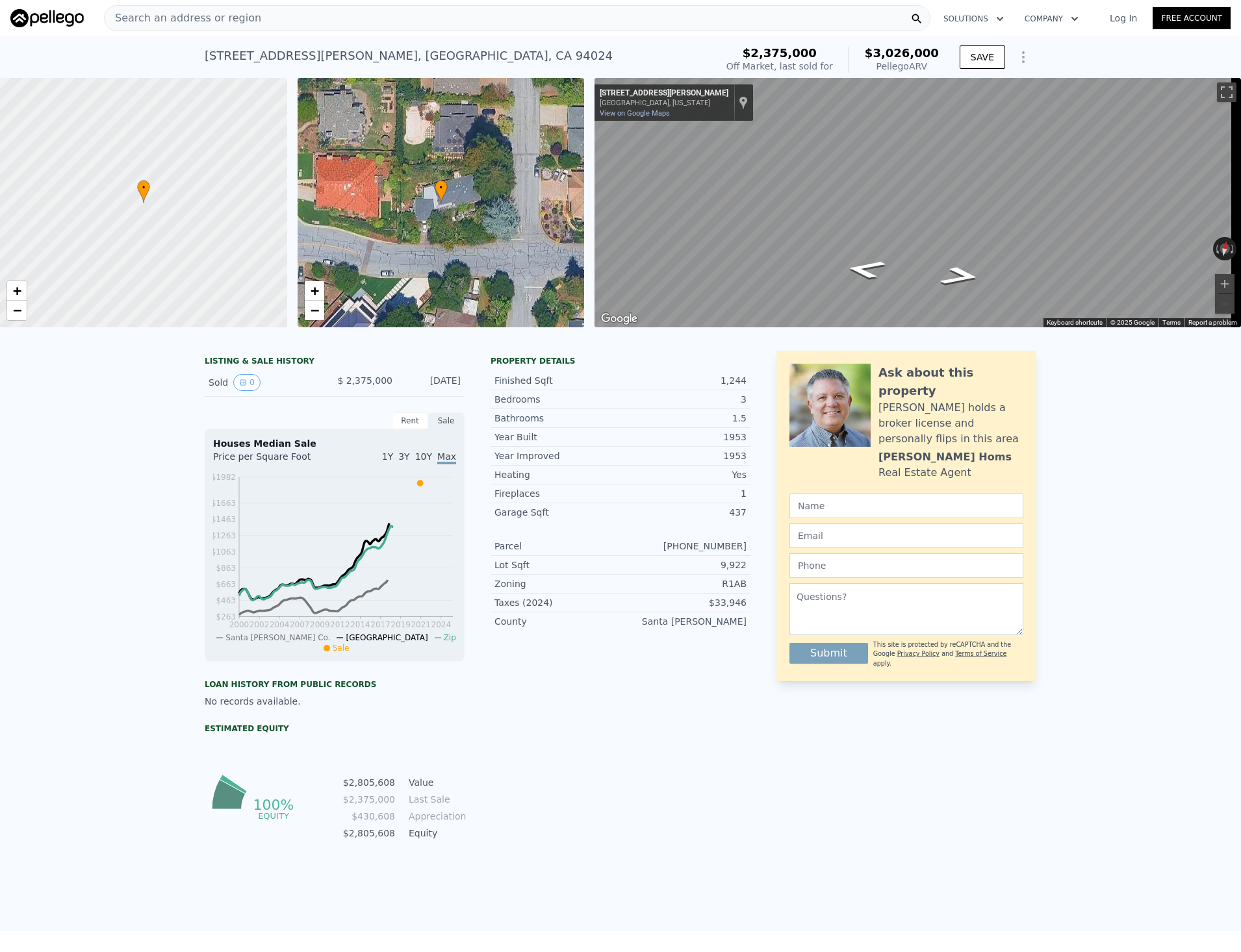
click at [1018, 55] on icon "Show Options" at bounding box center [1023, 57] width 16 height 16
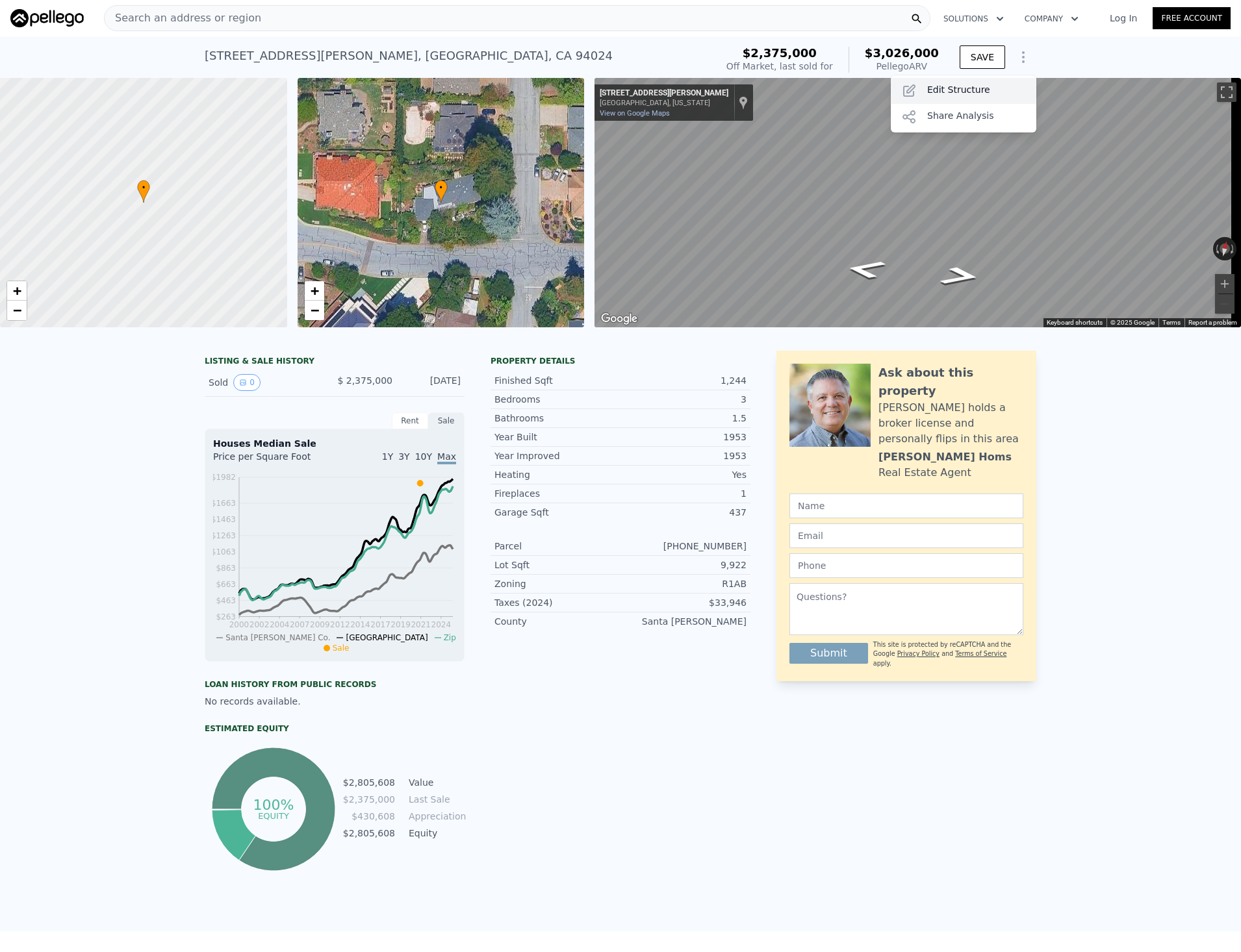
click at [977, 92] on div "Edit Structure" at bounding box center [963, 91] width 145 height 26
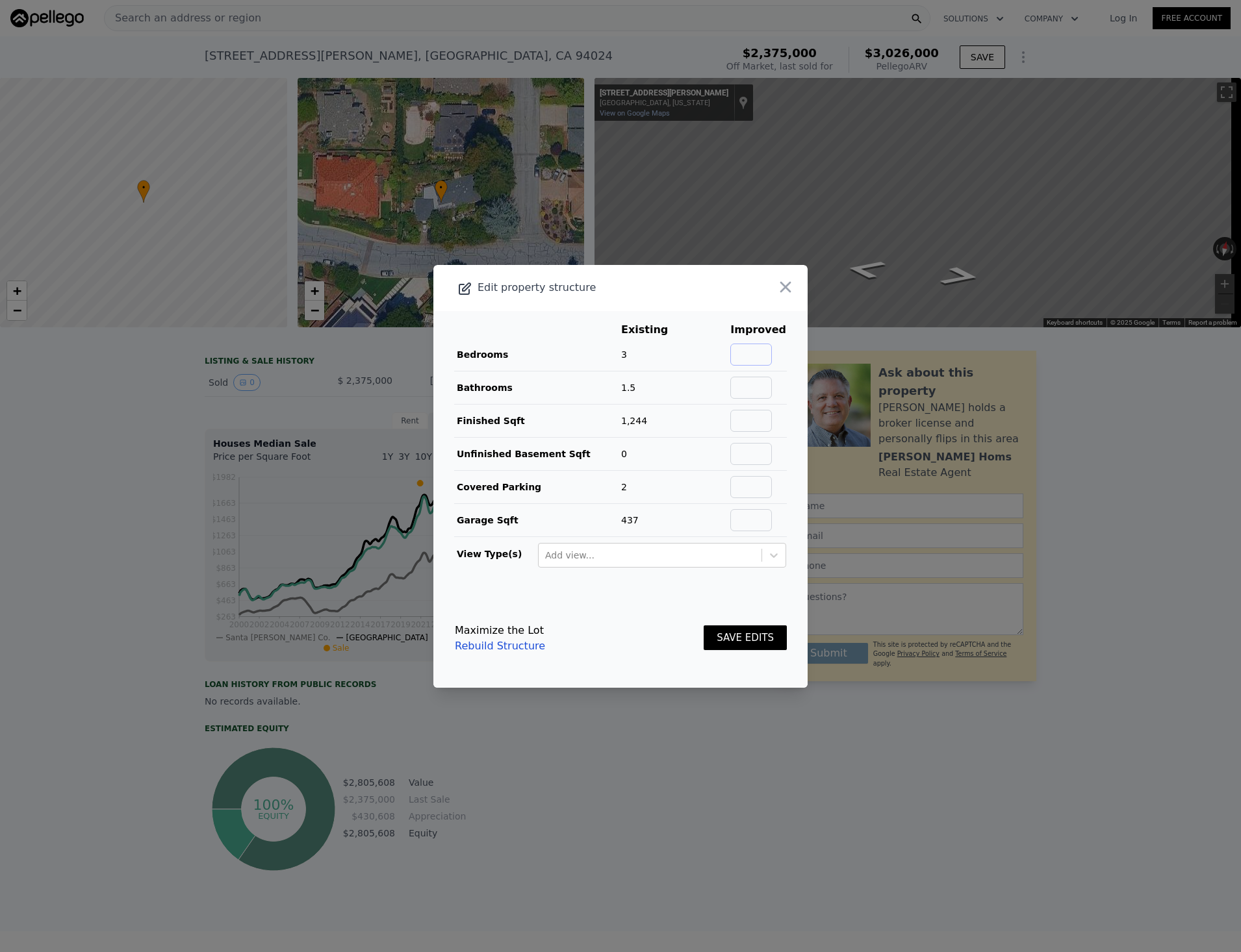
click at [746, 354] on input "text" at bounding box center [751, 355] width 42 height 22
type input "5"
click at [763, 384] on input "text" at bounding box center [751, 388] width 42 height 22
type input "3.5"
drag, startPoint x: 739, startPoint y: 423, endPoint x: 805, endPoint y: 415, distance: 66.5
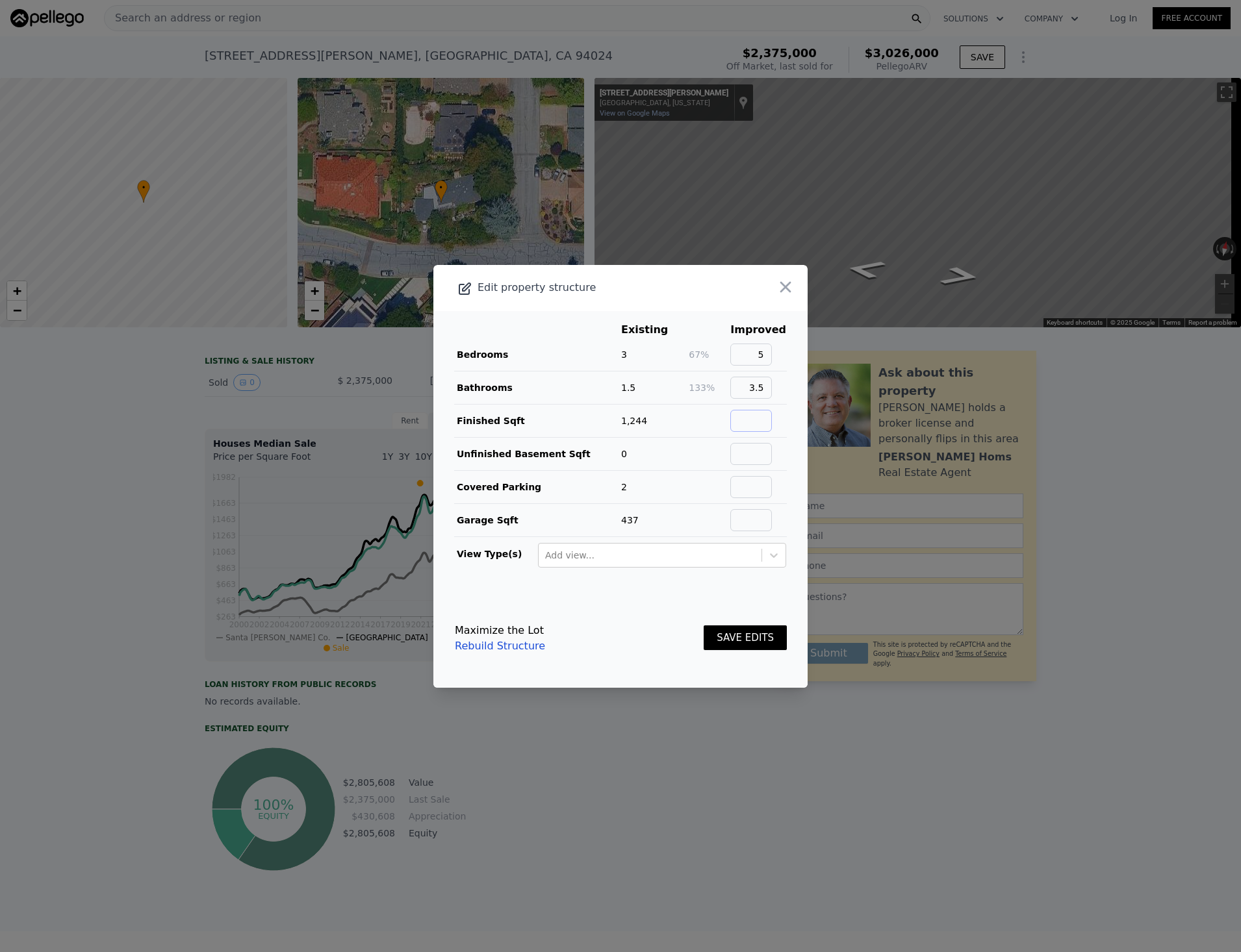
click at [739, 423] on input "text" at bounding box center [751, 421] width 42 height 22
type input "4000"
click at [748, 520] on input "text" at bounding box center [751, 520] width 42 height 22
type input "430"
click at [744, 637] on button "SAVE EDITS" at bounding box center [745, 638] width 83 height 25
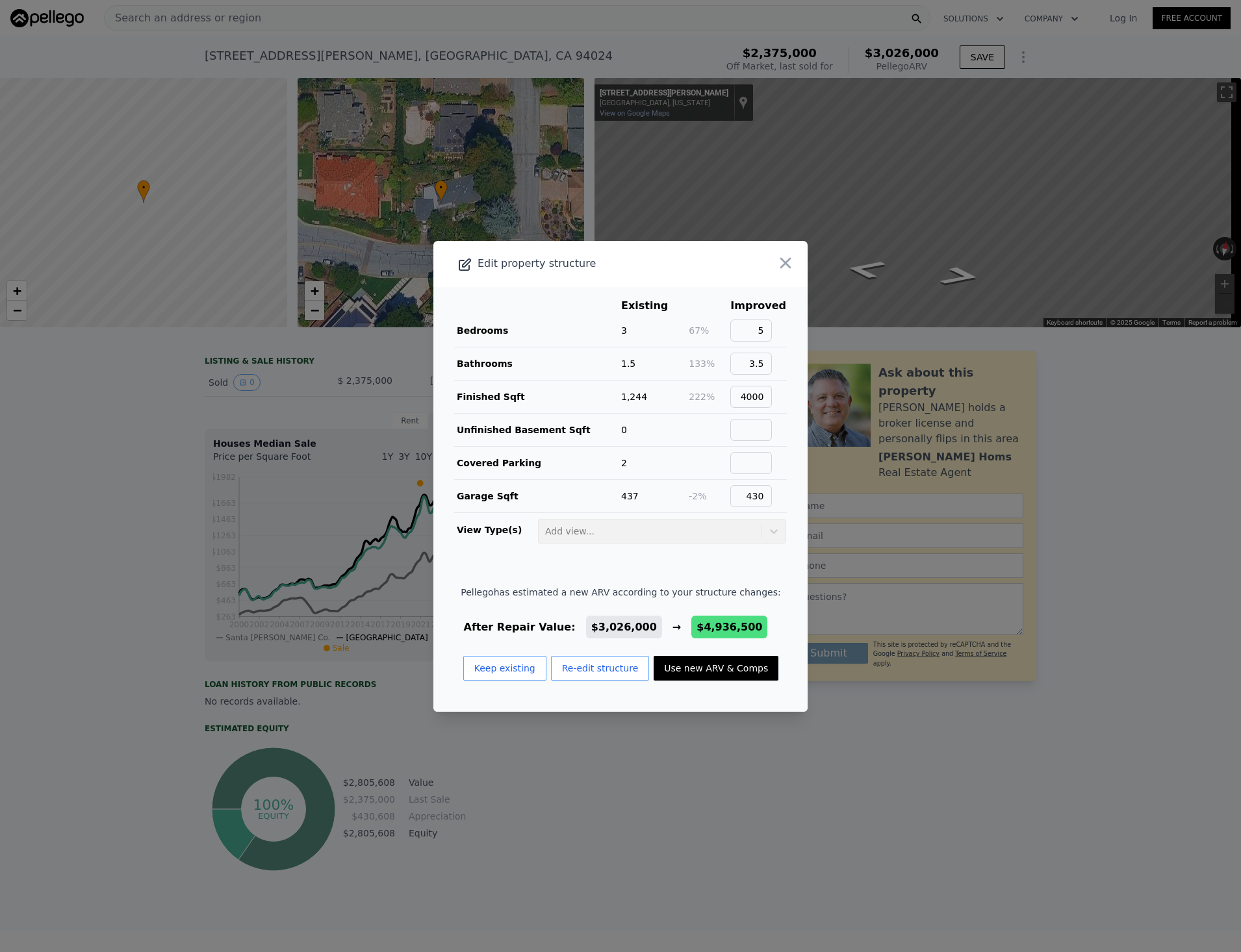
scroll to position [1, 0]
click at [601, 661] on button "Re-edit structure" at bounding box center [600, 668] width 99 height 24
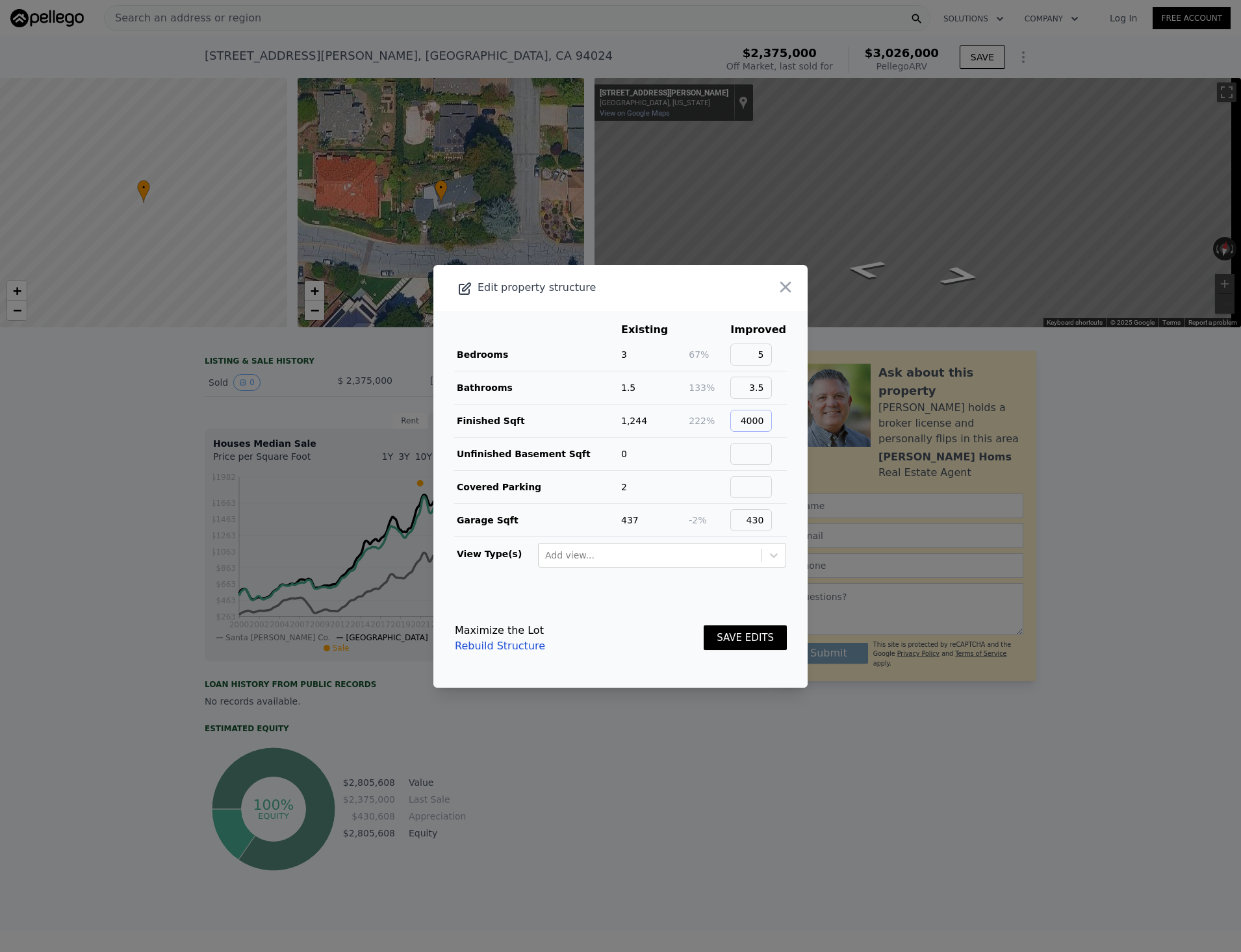
click at [759, 419] on input "4000" at bounding box center [751, 421] width 42 height 22
click at [759, 418] on input "4000" at bounding box center [751, 421] width 42 height 22
type input "3500"
click at [739, 630] on button "SAVE EDITS" at bounding box center [745, 638] width 83 height 25
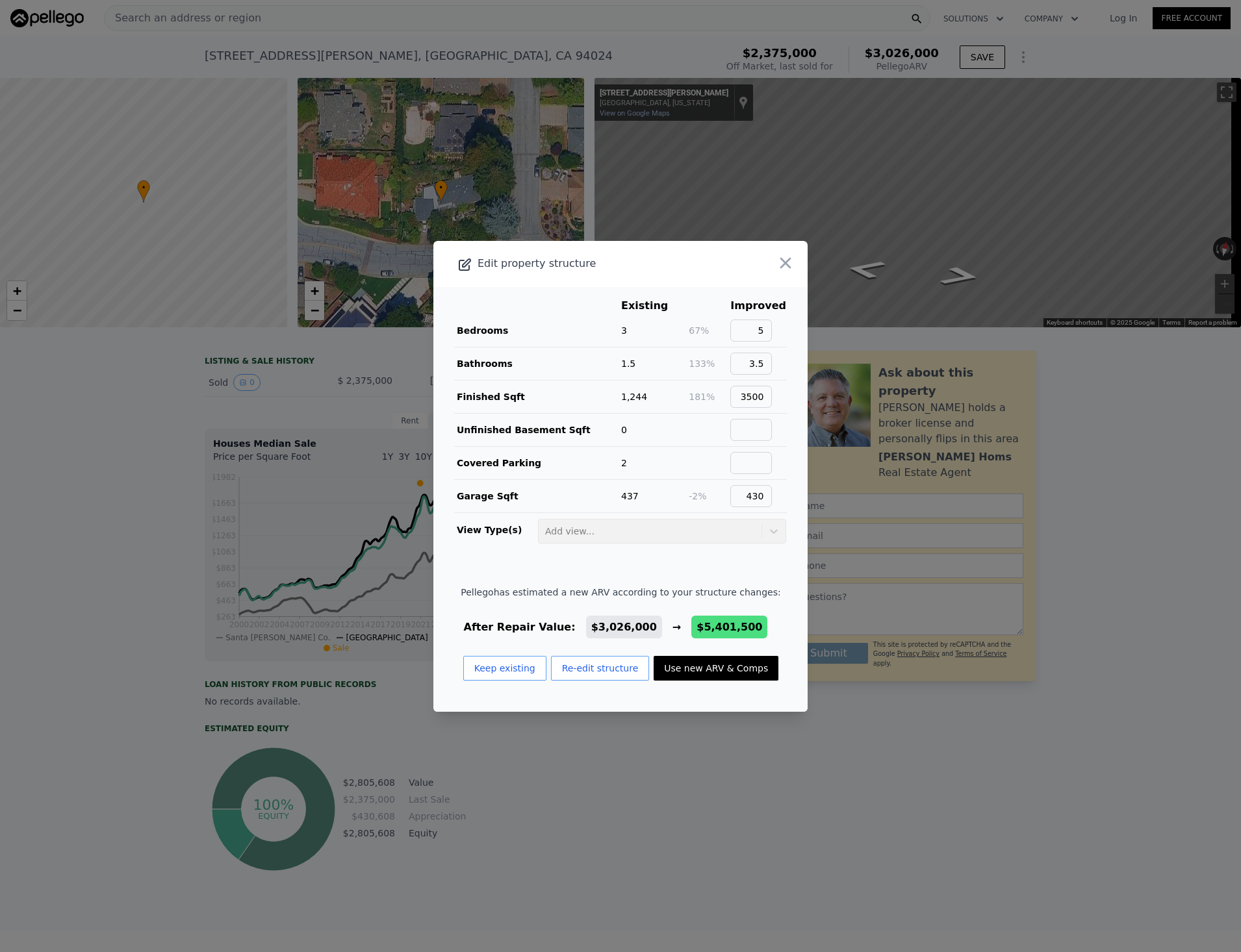
click at [710, 667] on button "Use new ARV & Comps" at bounding box center [716, 668] width 125 height 24
type input "7"
type input "2"
type input "3.5"
type input "2612"
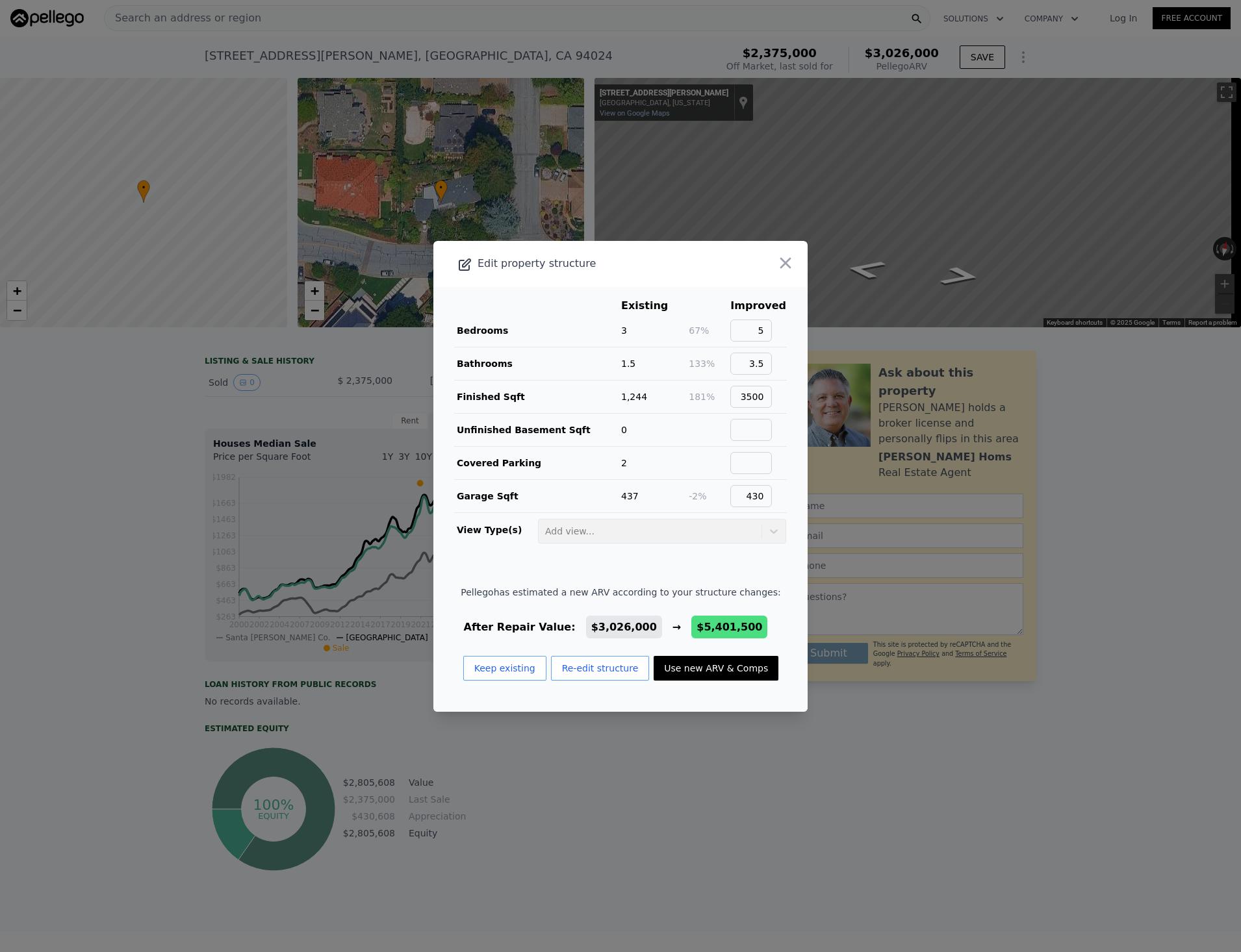
type input "3291"
type input "9569"
type input "15912"
type input "$ 5,401,500"
type input "$ 2,514,118"
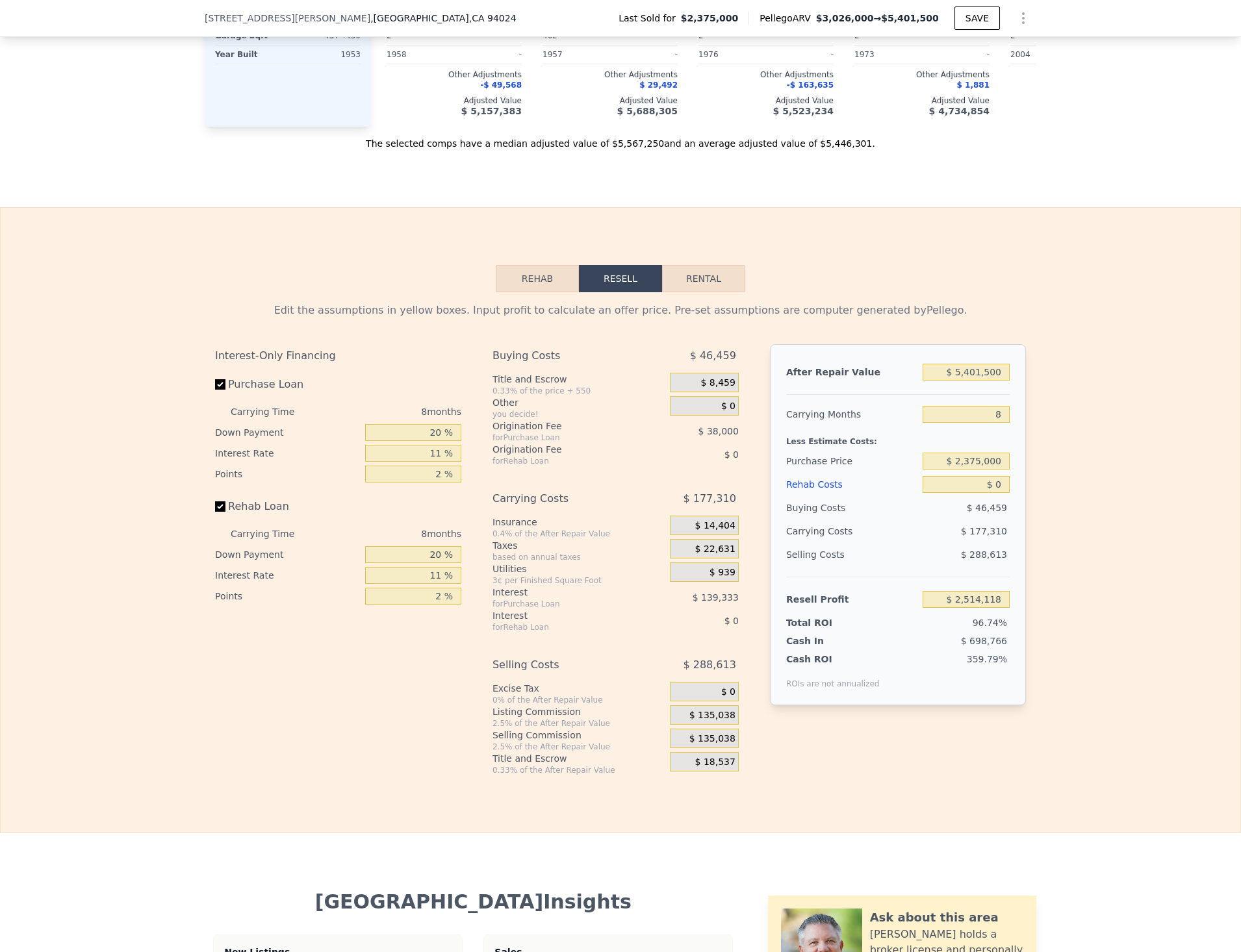
scroll to position [1528, 0]
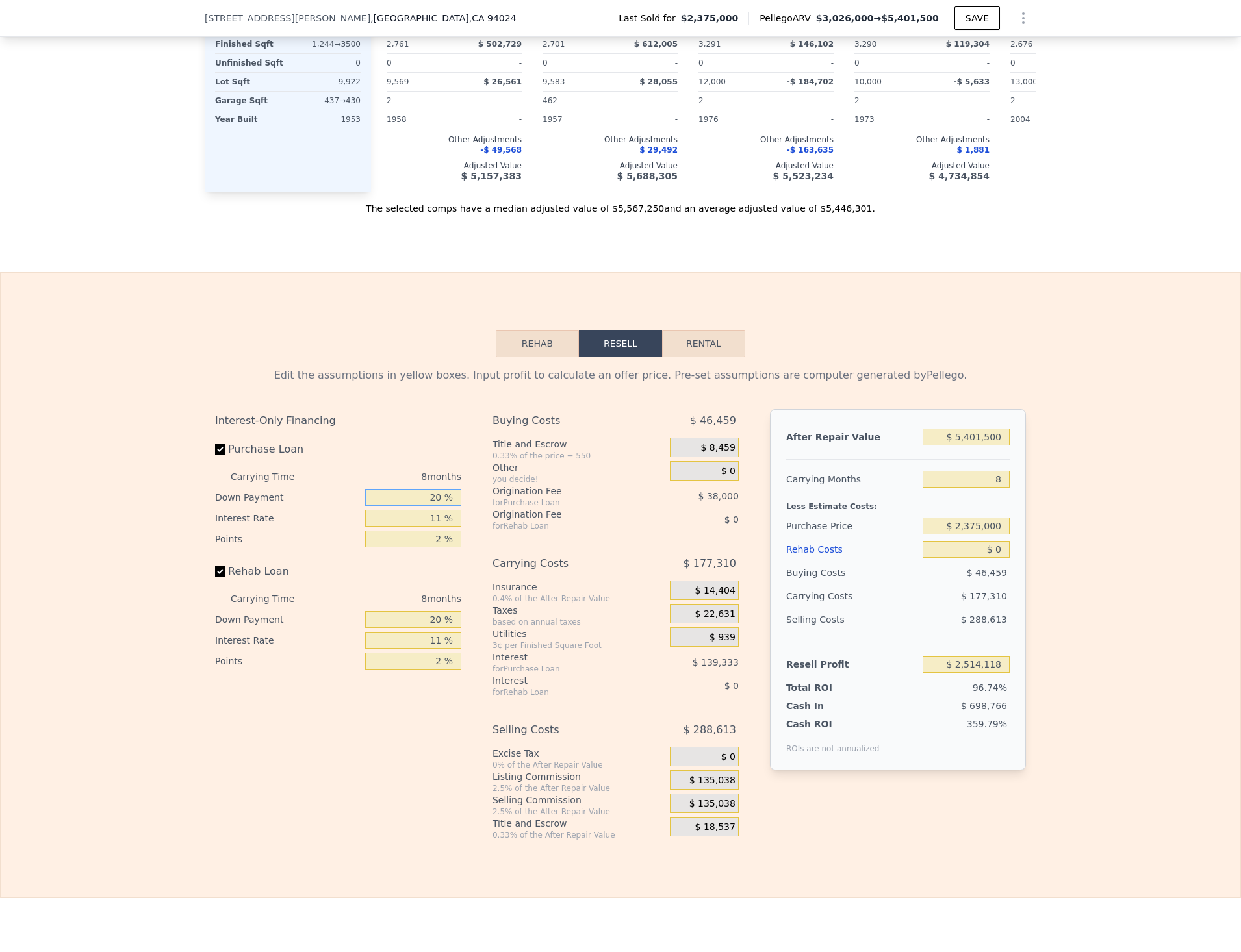
drag, startPoint x: 439, startPoint y: 520, endPoint x: 412, endPoint y: 521, distance: 27.0
click at [412, 506] on input "20 %" at bounding box center [413, 497] width 96 height 17
drag, startPoint x: 419, startPoint y: 541, endPoint x: 426, endPoint y: 539, distance: 7.3
click at [419, 527] on input "11 %" at bounding box center [413, 518] width 96 height 17
drag, startPoint x: 426, startPoint y: 539, endPoint x: 477, endPoint y: 529, distance: 52.0
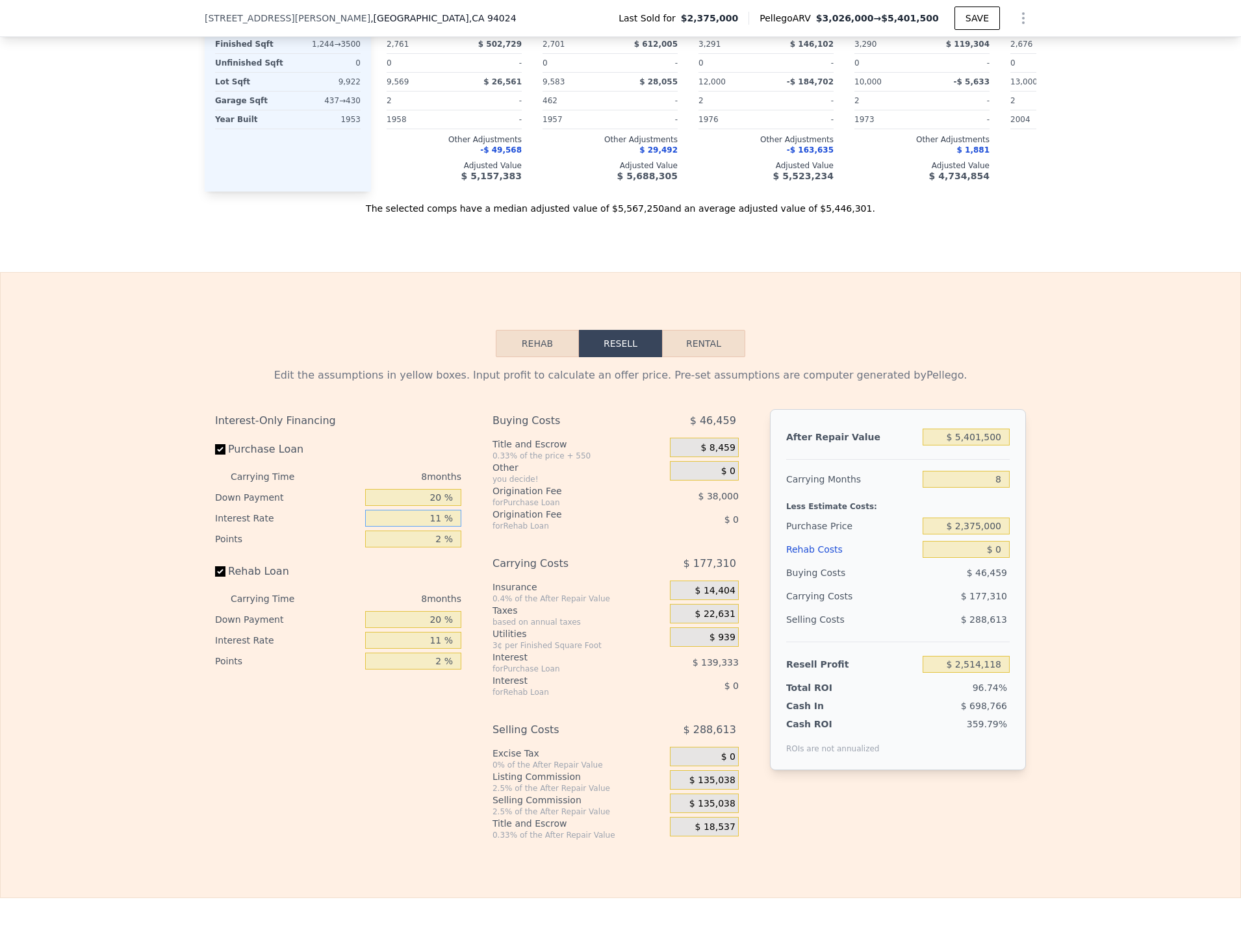
click at [477, 529] on div "Interest-Only Financing Purchase Loan Carrying Time 8 months Down Payment 20 % …" at bounding box center [620, 624] width 811 height 431
type input "10 %"
type input "$ 2,526,790"
type input "10 %"
drag, startPoint x: 431, startPoint y: 562, endPoint x: 440, endPoint y: 562, distance: 9.0
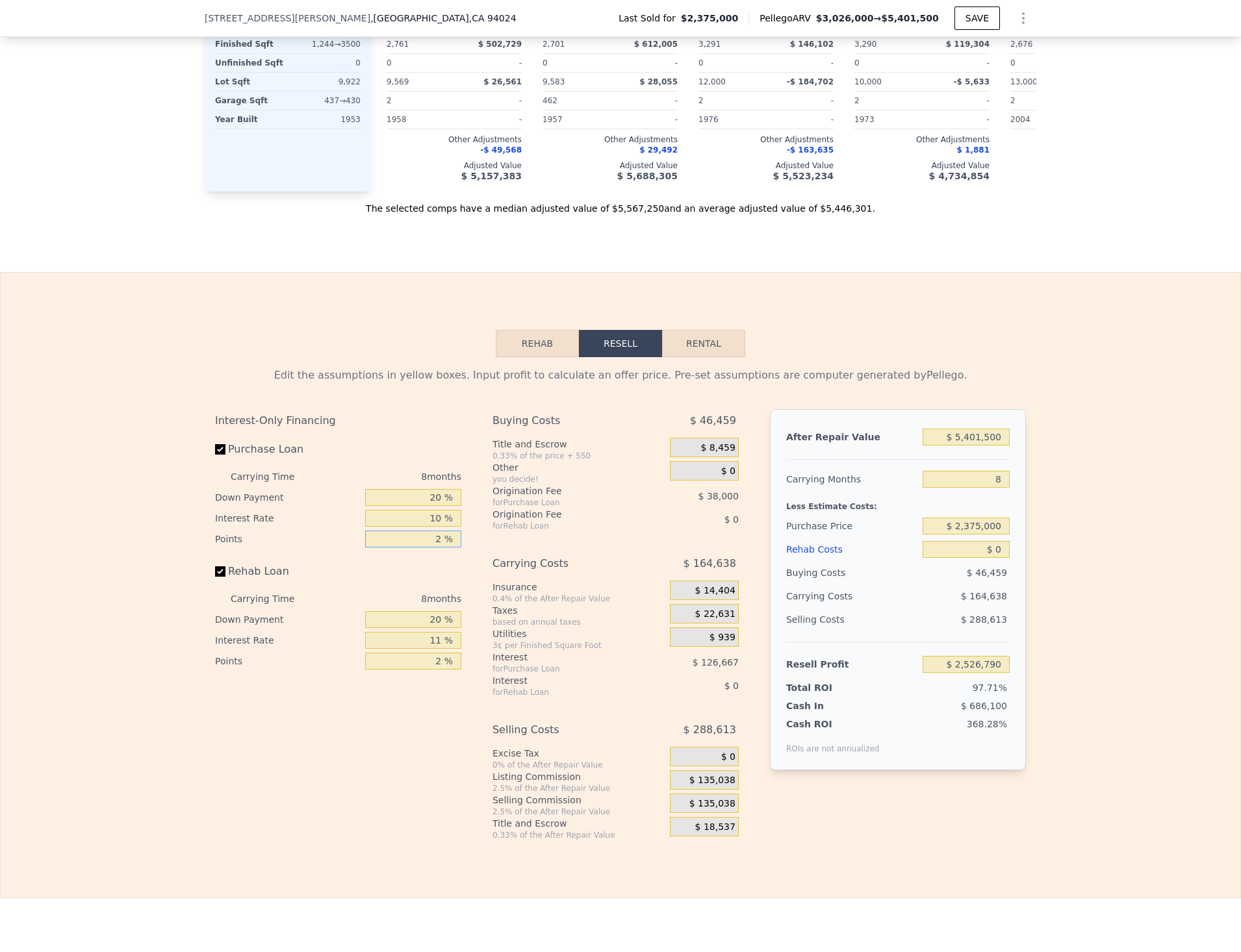
click at [440, 548] on input "2 %" at bounding box center [413, 539] width 96 height 17
type input "1 %"
type input "$ 2,545,790"
type input "1 %"
click at [421, 628] on input "20 %" at bounding box center [413, 620] width 96 height 17
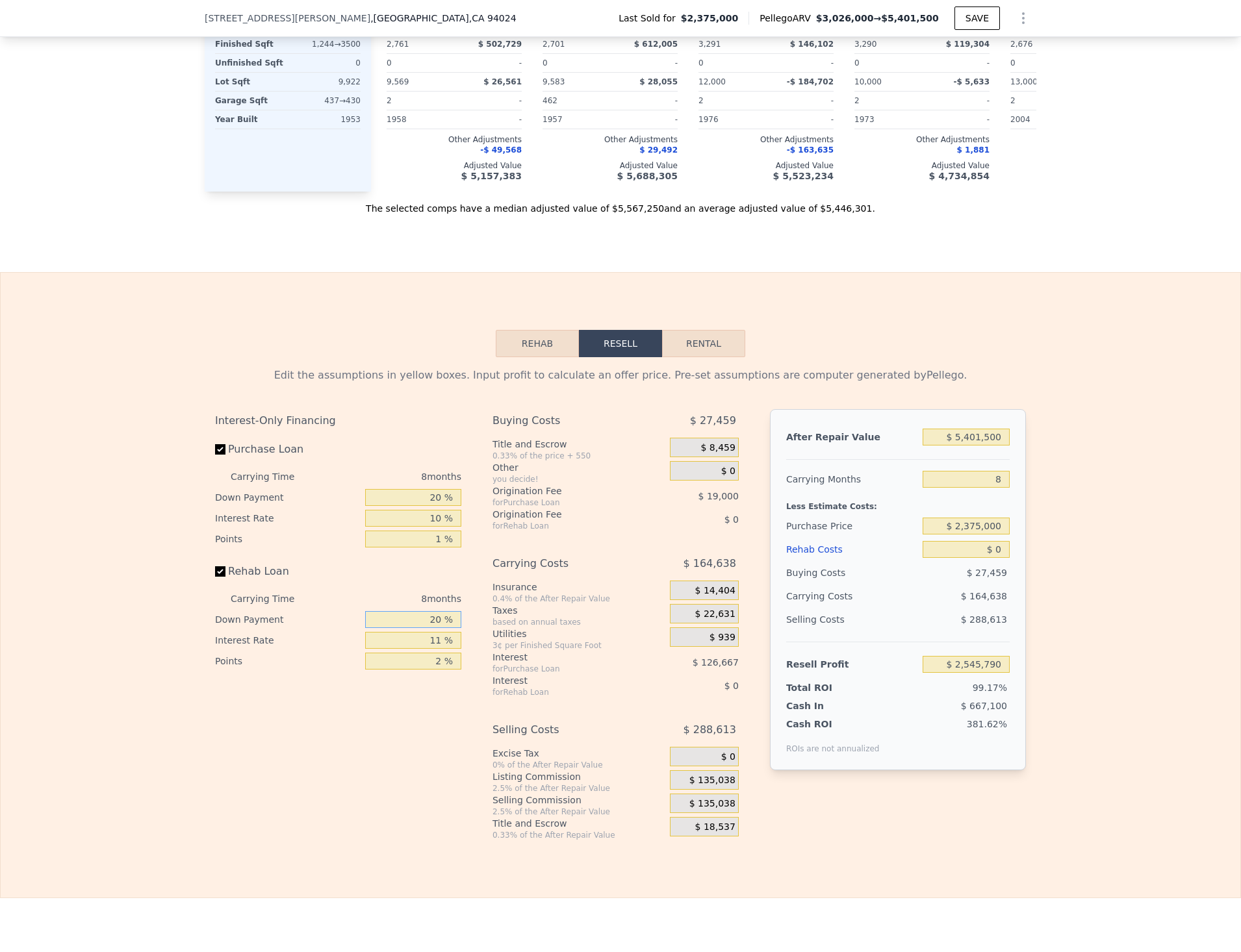
drag, startPoint x: 430, startPoint y: 635, endPoint x: 486, endPoint y: 626, distance: 56.7
click at [486, 626] on div "Interest-Only Financing Purchase Loan Carrying Time 8 months Down Payment 20 % …" at bounding box center [620, 624] width 811 height 431
type input "0 %"
click at [417, 649] on input "11 %" at bounding box center [413, 640] width 96 height 17
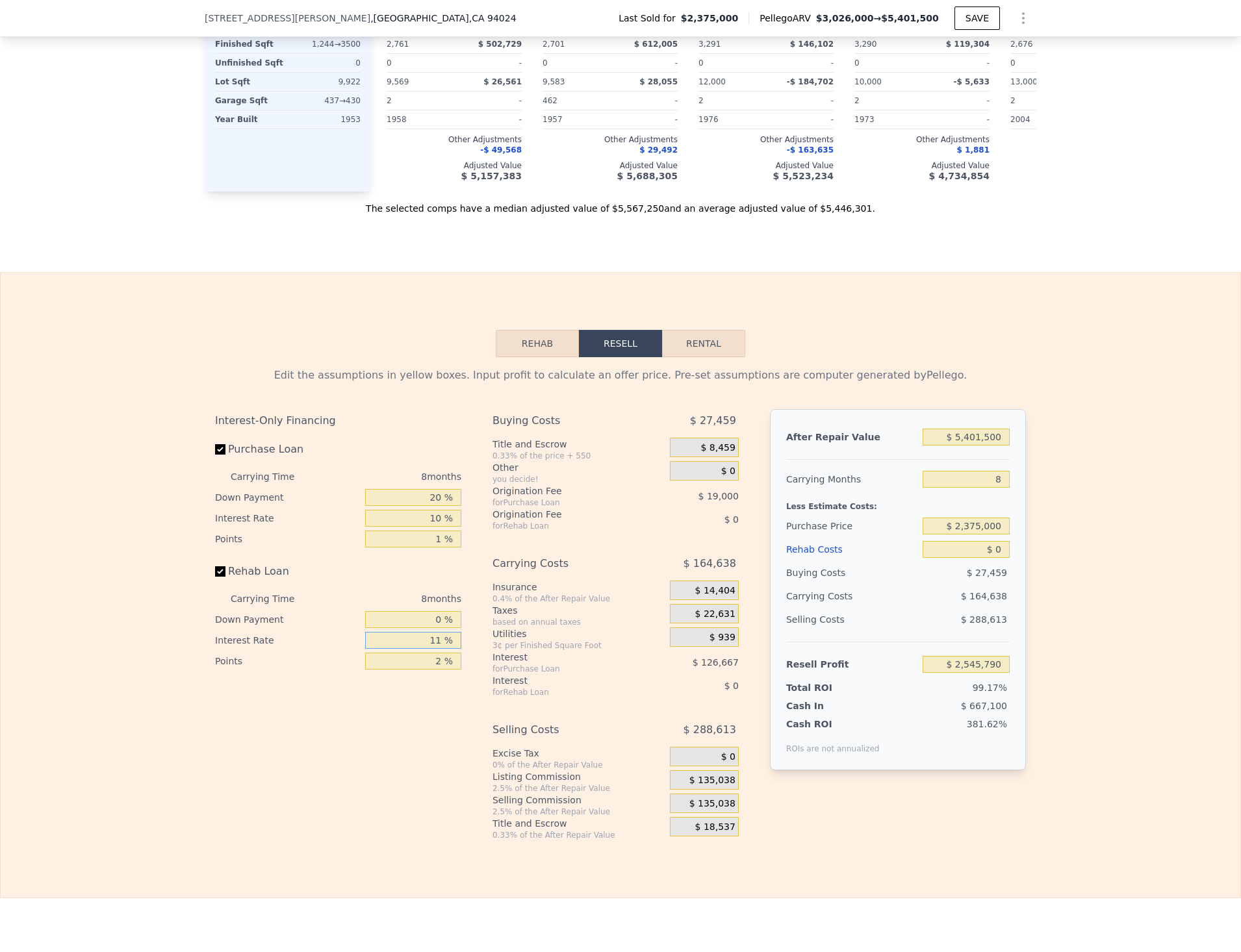
click at [418, 649] on input "11 %" at bounding box center [413, 640] width 96 height 17
click at [419, 649] on input "11 %" at bounding box center [413, 640] width 96 height 17
type input "10 %"
click at [439, 669] on input "2 %" at bounding box center [413, 661] width 96 height 17
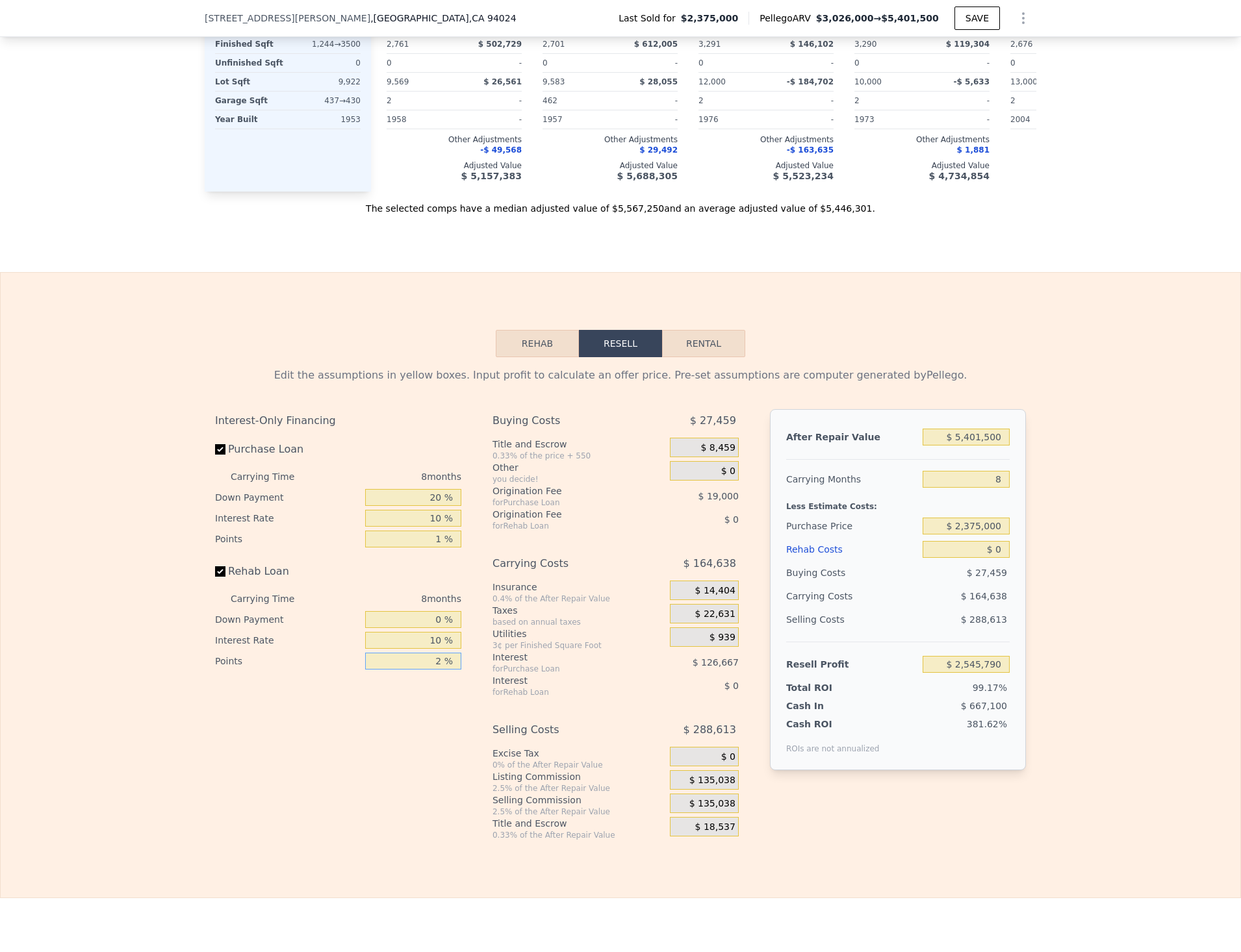
click at [439, 669] on input "2 %" at bounding box center [413, 661] width 96 height 17
type input "0 %"
drag, startPoint x: 433, startPoint y: 750, endPoint x: 461, endPoint y: 750, distance: 28.0
click at [433, 750] on div "Interest-Only Financing Purchase Loan Carrying Time 8 months Down Payment 20 % …" at bounding box center [344, 624] width 257 height 431
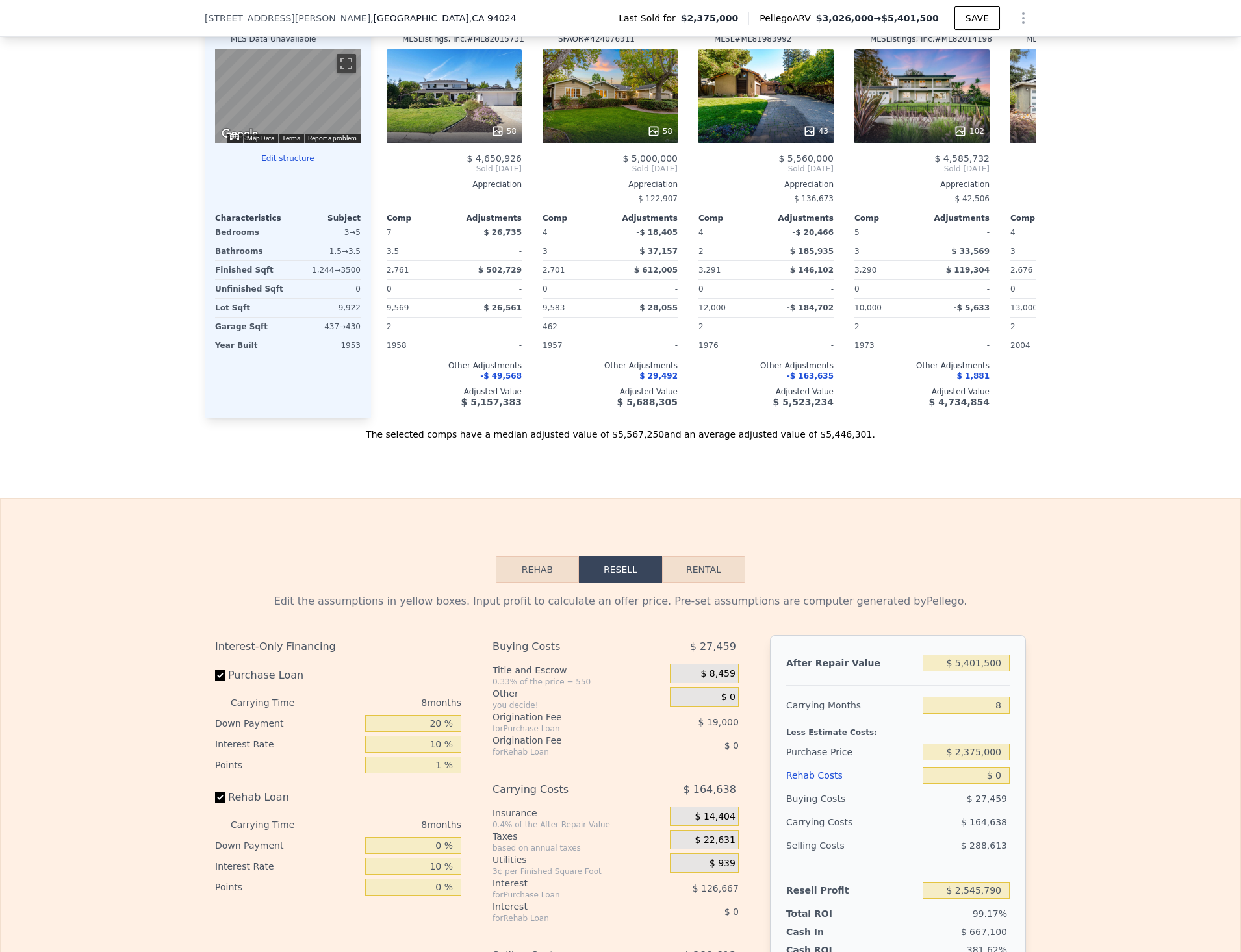
scroll to position [1463, 0]
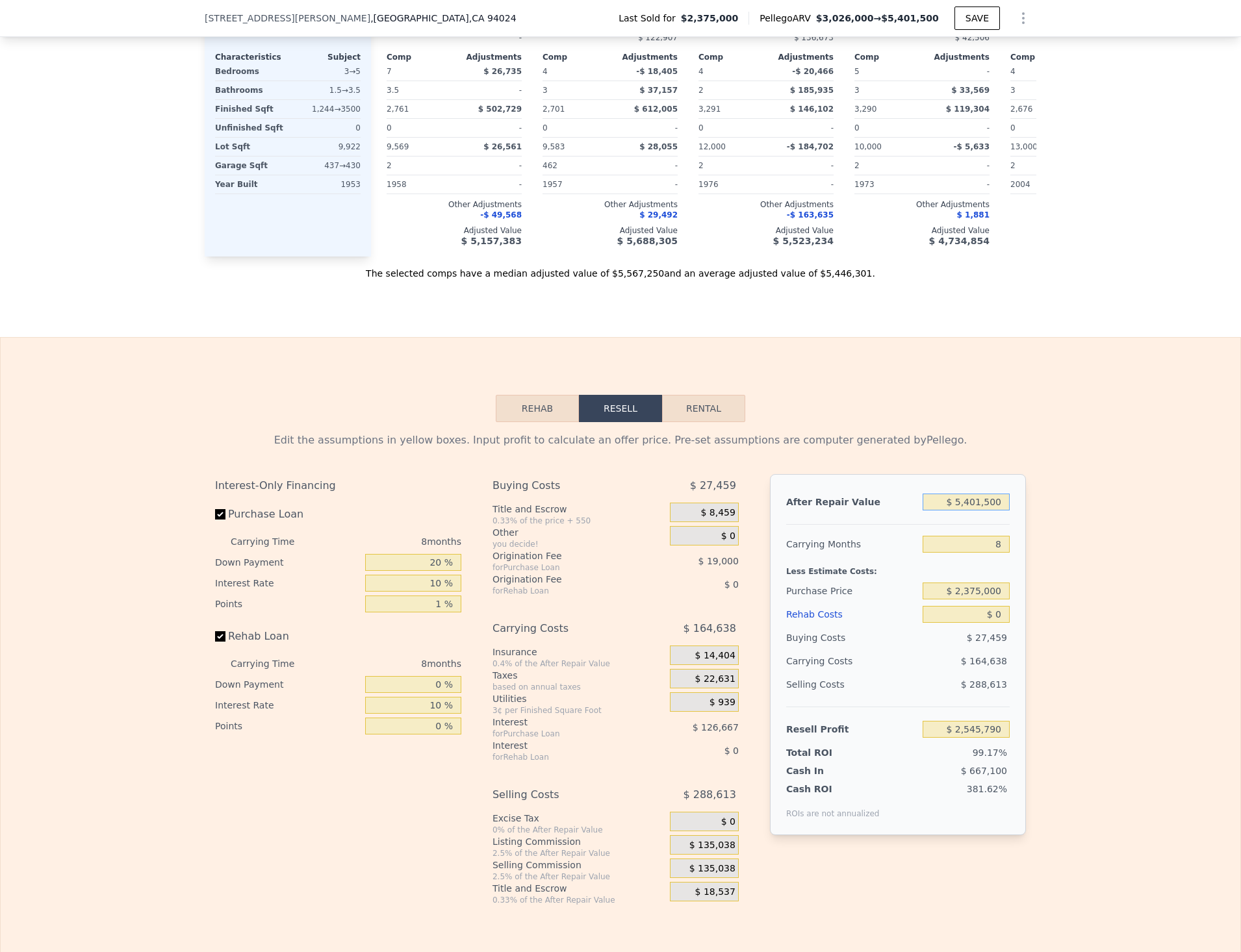
drag, startPoint x: 946, startPoint y: 518, endPoint x: 1039, endPoint y: 522, distance: 93.1
click at [1039, 522] on div "Edit the assumptions in yellow boxes. Input profit to calculate an offer price.…" at bounding box center [620, 663] width 1240 height 483
type input "$ 6"
type input "-$ 2,553,237"
type input "$ 65"
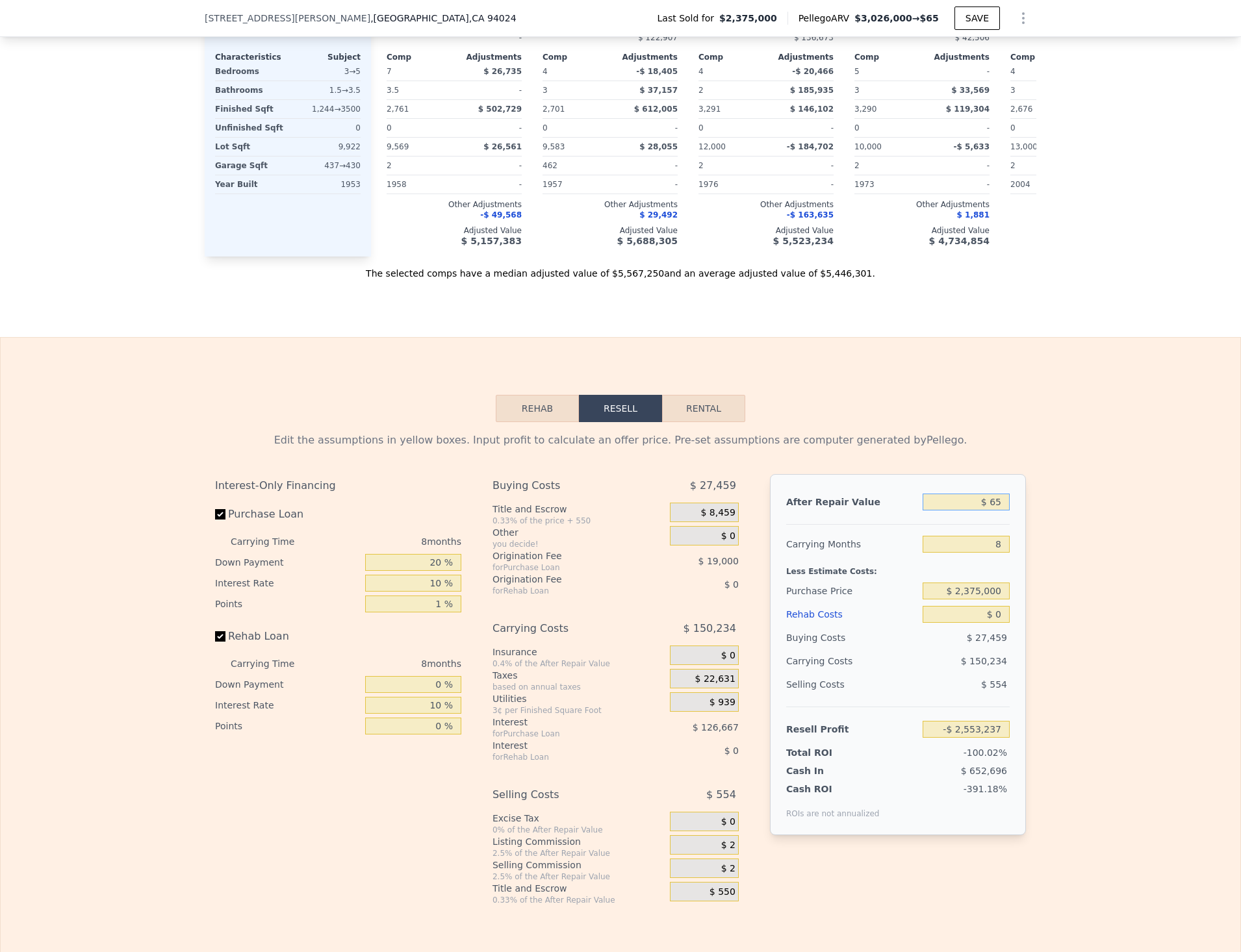
type input "-$ 2,553,182"
type input "$ 650"
type input "-$ 2,552,629"
type input "$ 6,500"
type input "-$ 2,547,108"
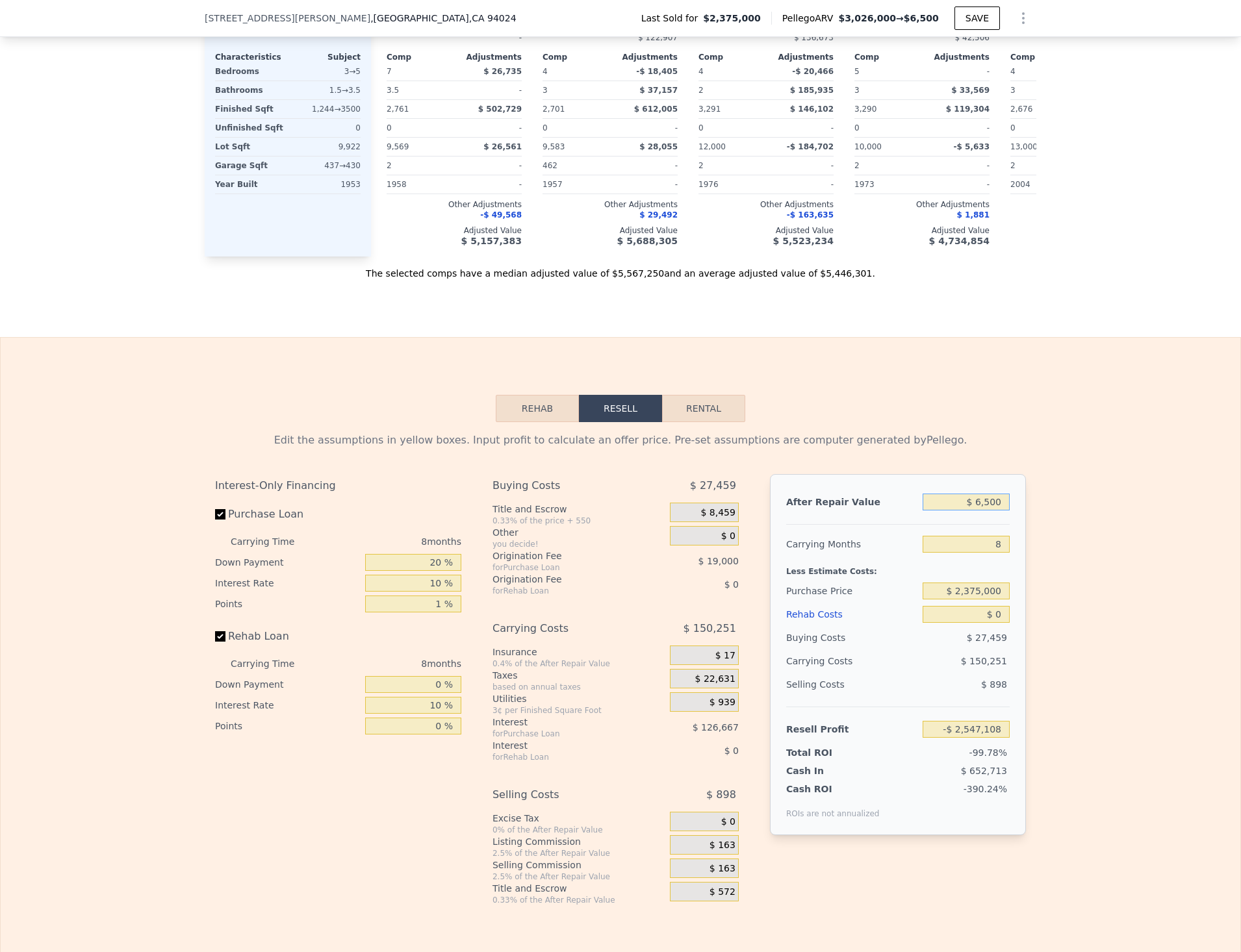
type input "$ 65,000"
type input "-$ 2,491,882"
type input "$ 650,000"
type input "-$ 1,939,641"
type input "$ 6,500,000"
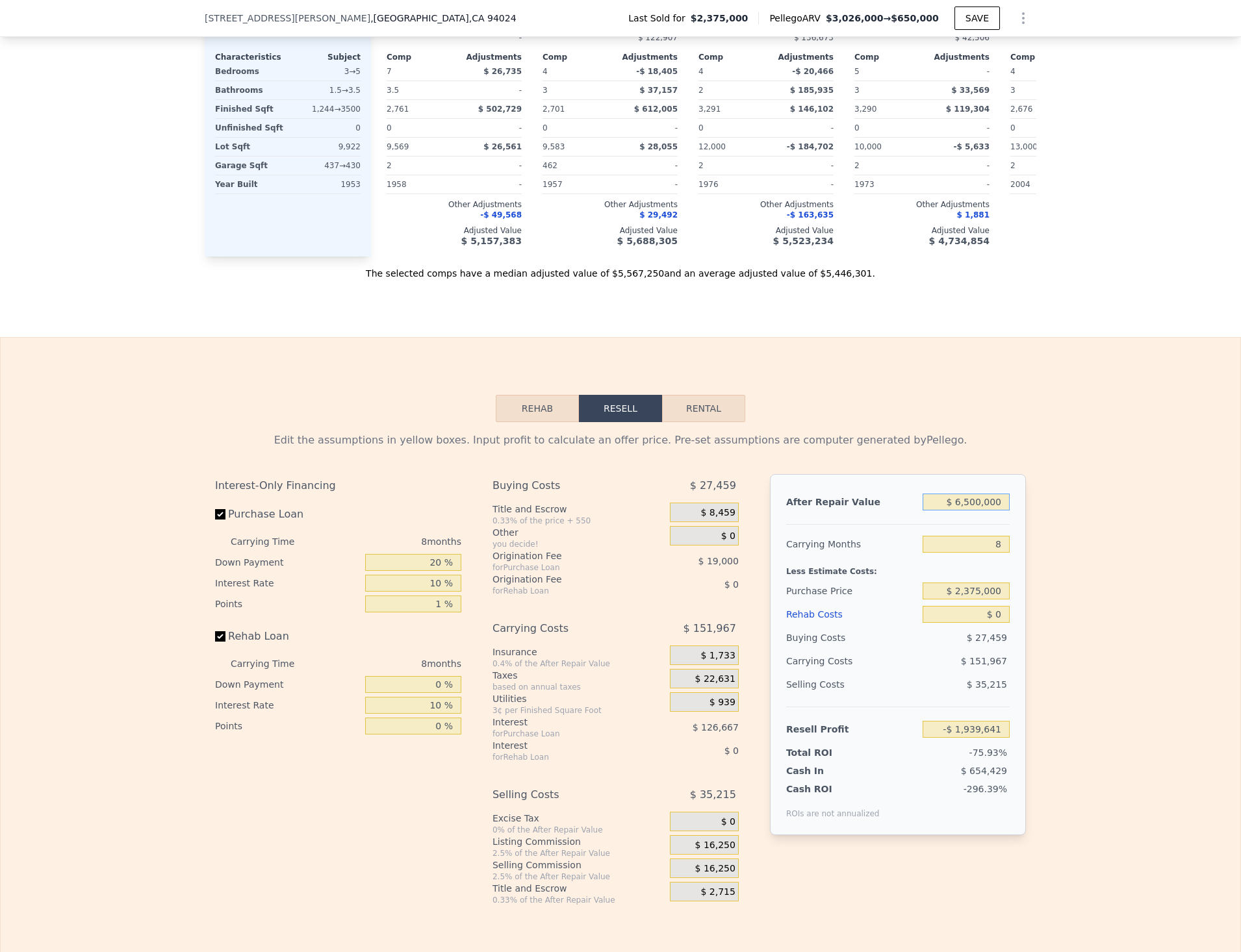
type input "$ 3,582,779"
type input "$ 6,500,000"
drag, startPoint x: 997, startPoint y: 561, endPoint x: 957, endPoint y: 557, distance: 40.2
click at [957, 553] on input "8" at bounding box center [966, 544] width 87 height 17
click at [989, 623] on input "$ 0" at bounding box center [966, 614] width 87 height 17
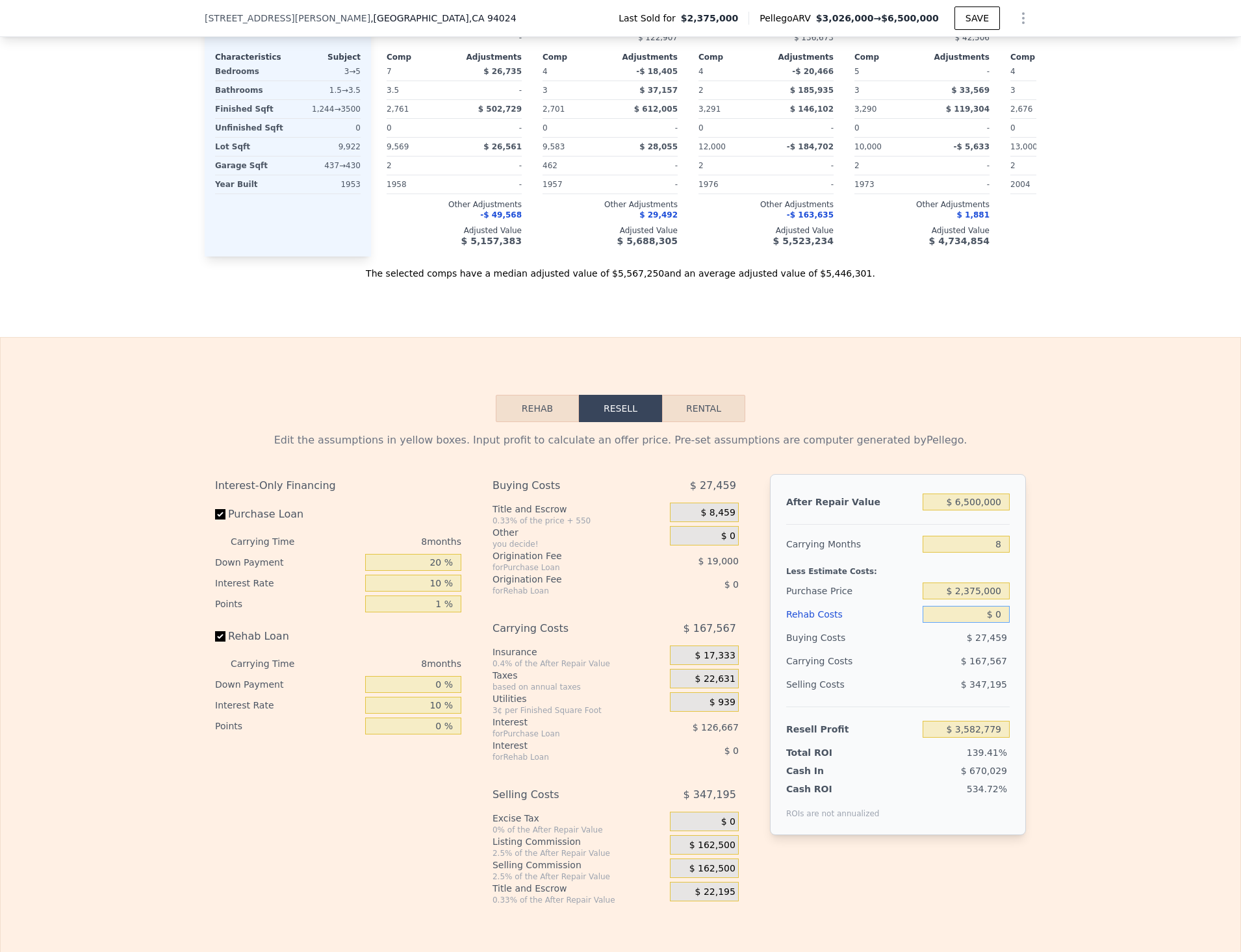
type input "$ 10"
type input "$ 3,582,769"
type input "$ 130"
type input "$ 3,582,641"
type input "$ 1,300"
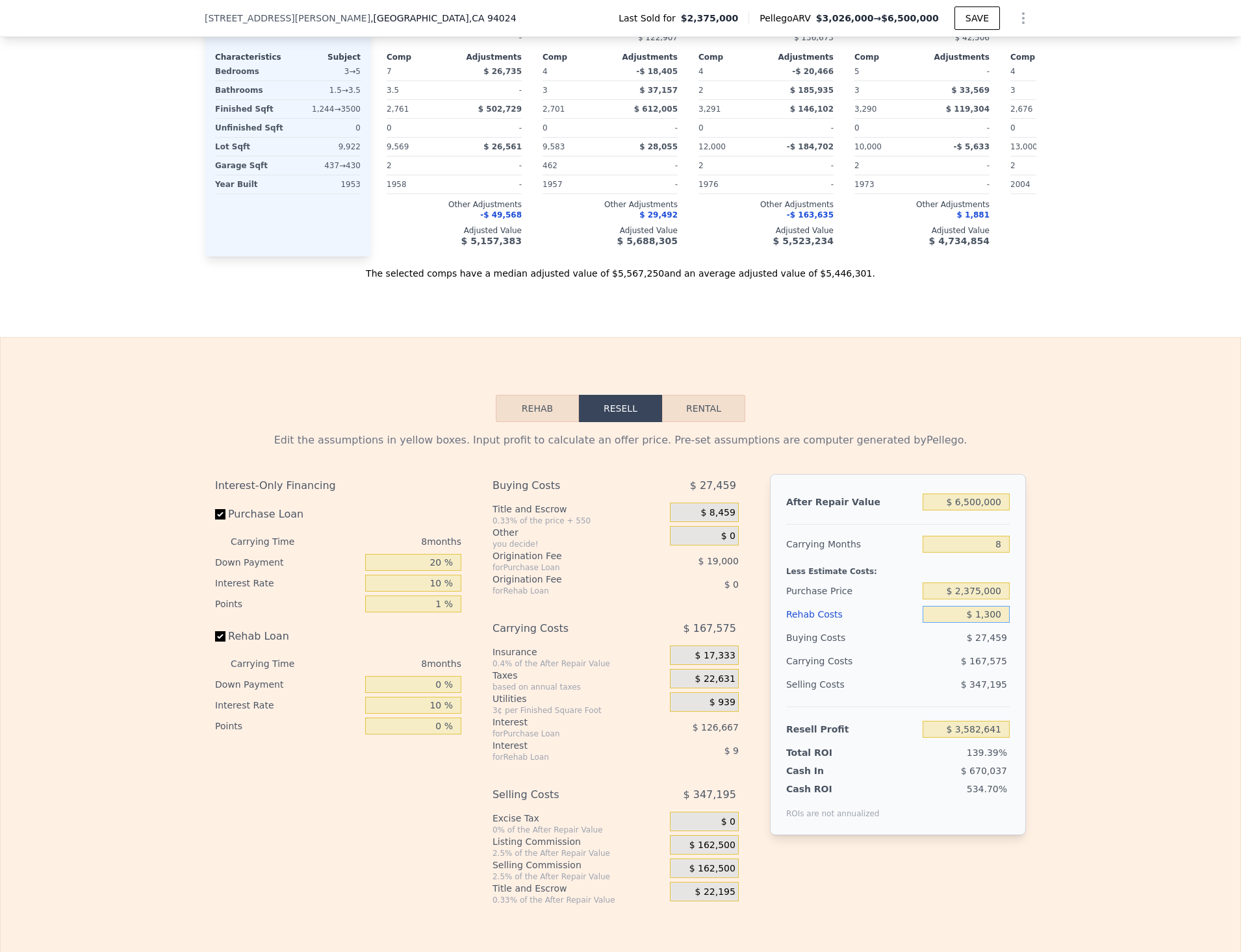
type input "$ 3,581,391"
type input "$ 13,000"
type input "$ 3,568,915"
type input "$ 130,000"
type input "$ 3,444,115"
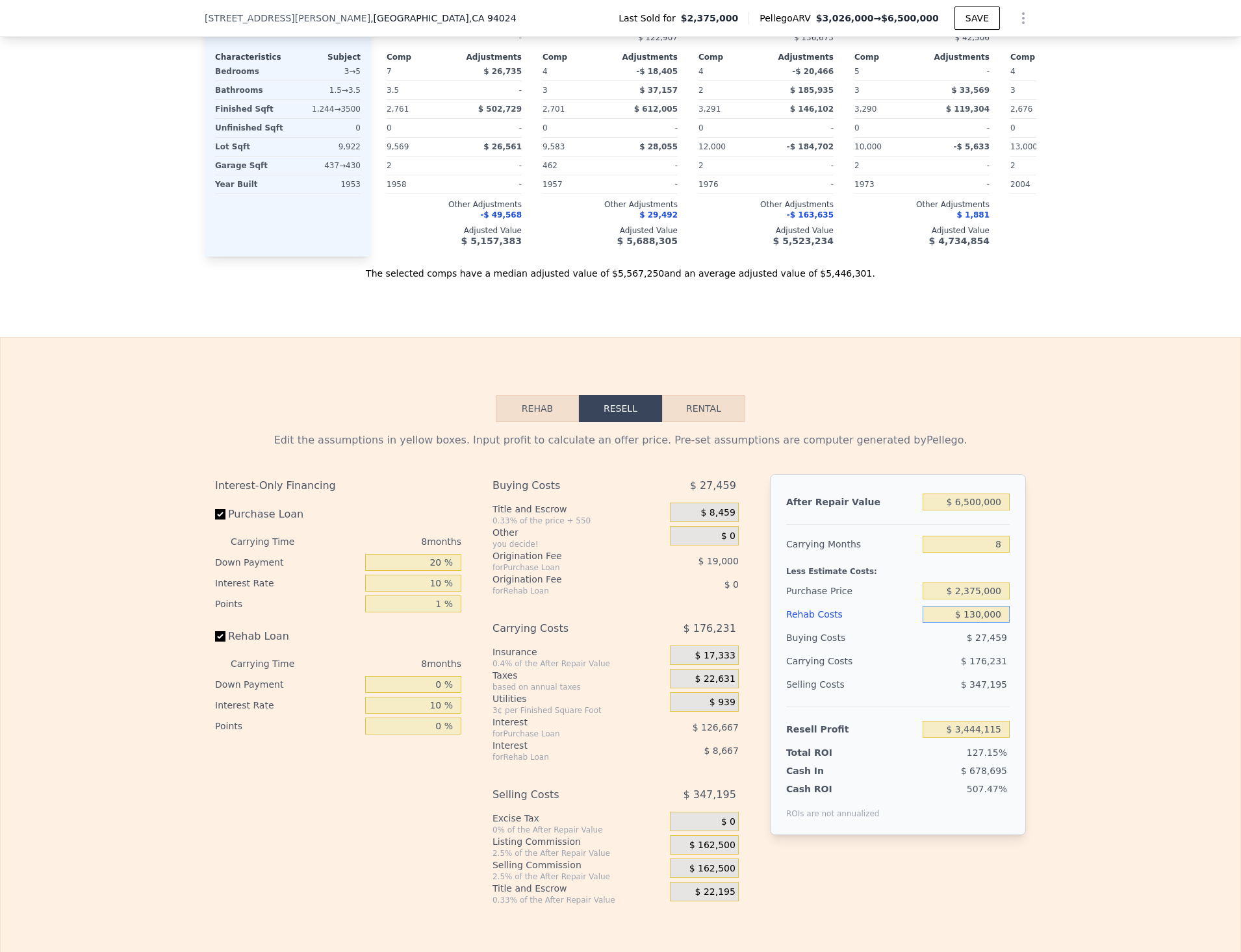
type input "$ 1,300,000"
type input "$ 2,196,115"
type input "$ 1,300,000"
drag, startPoint x: 989, startPoint y: 562, endPoint x: 1038, endPoint y: 562, distance: 49.0
click at [1038, 562] on div "Edit the assumptions in yellow boxes. Input profit to calculate an offer price.…" at bounding box center [620, 663] width 1240 height 483
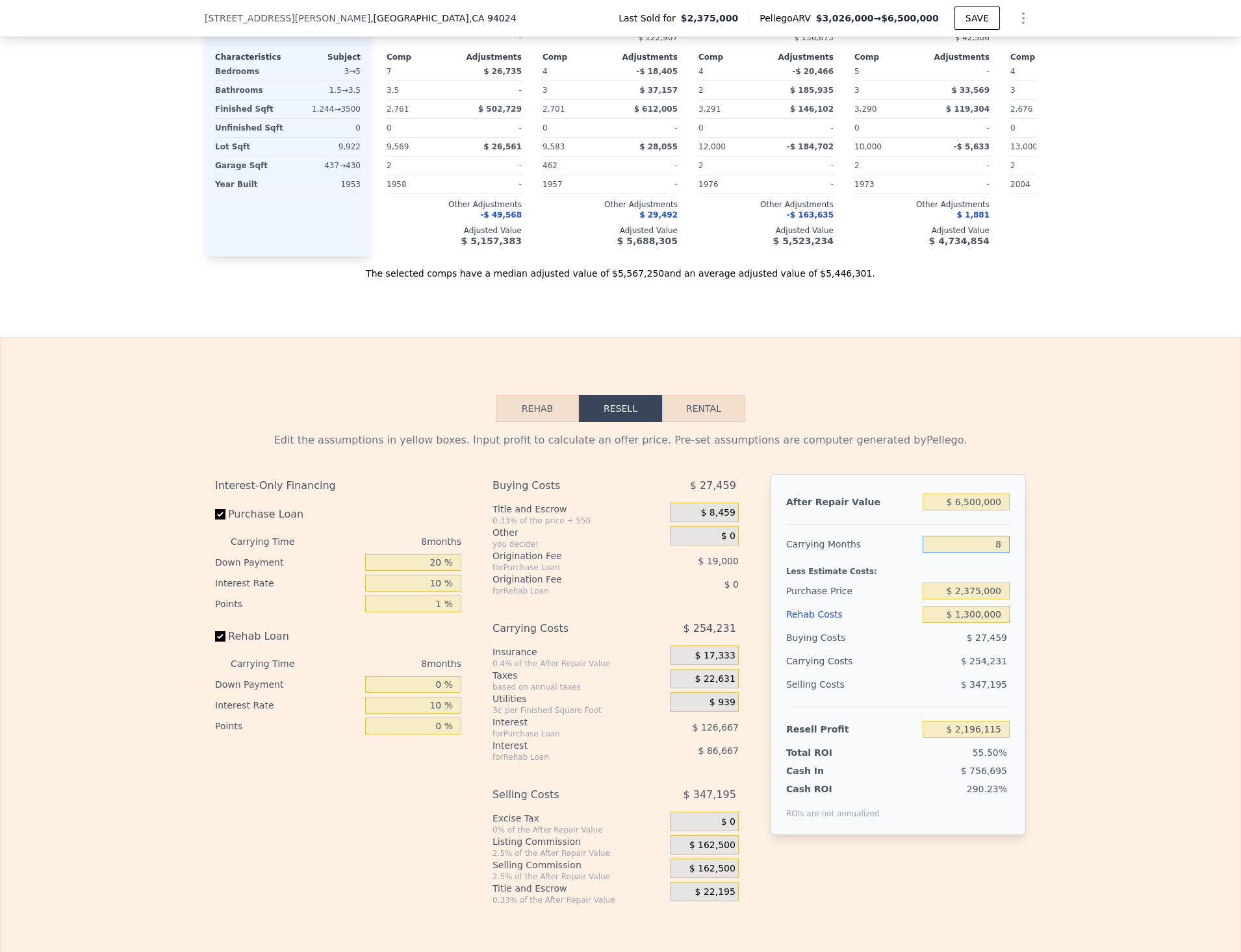
scroll to position [1528, 0]
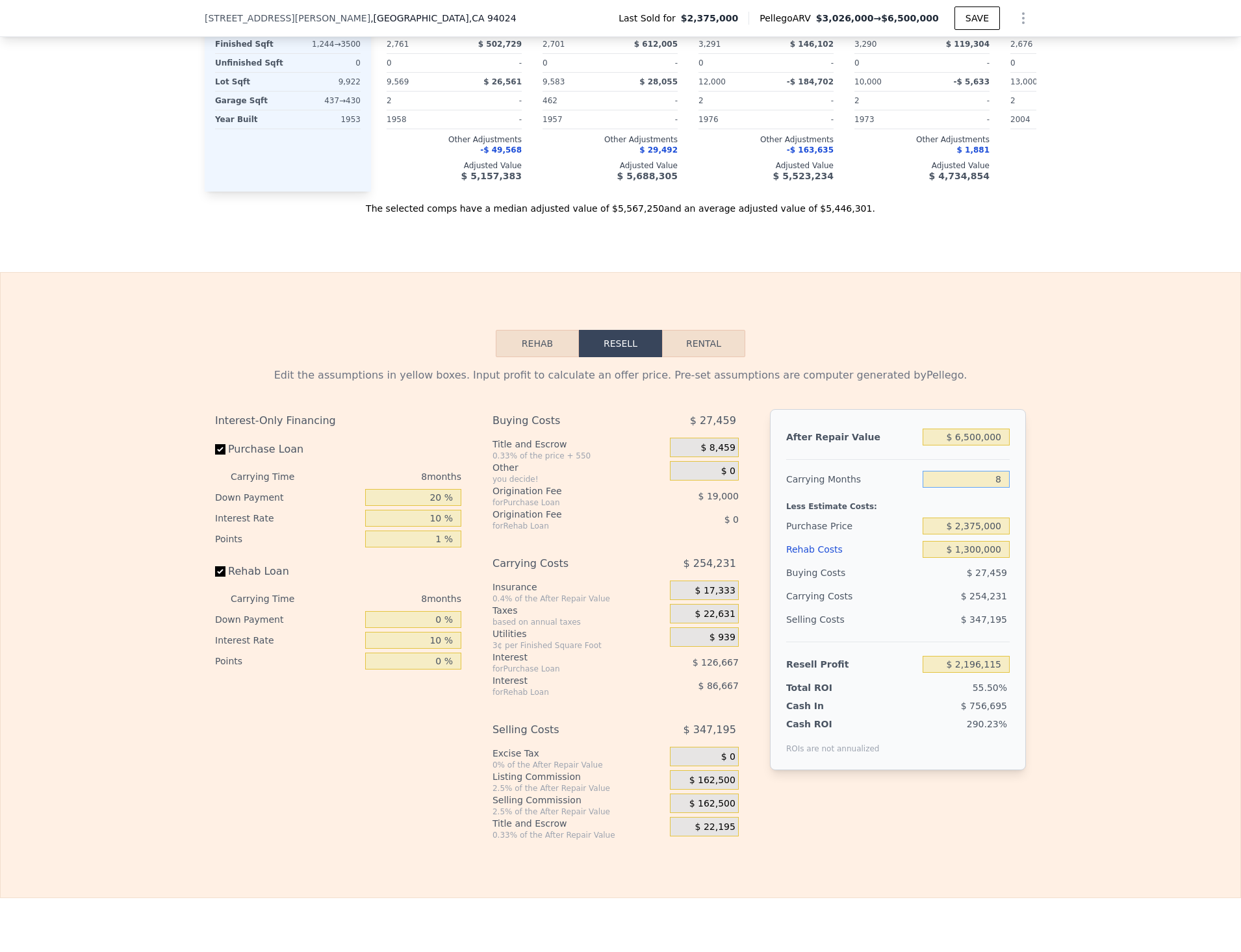
type input "1"
type input "$ 2,418,567"
type input "18"
type input "$ 1,878,327"
type input "18"
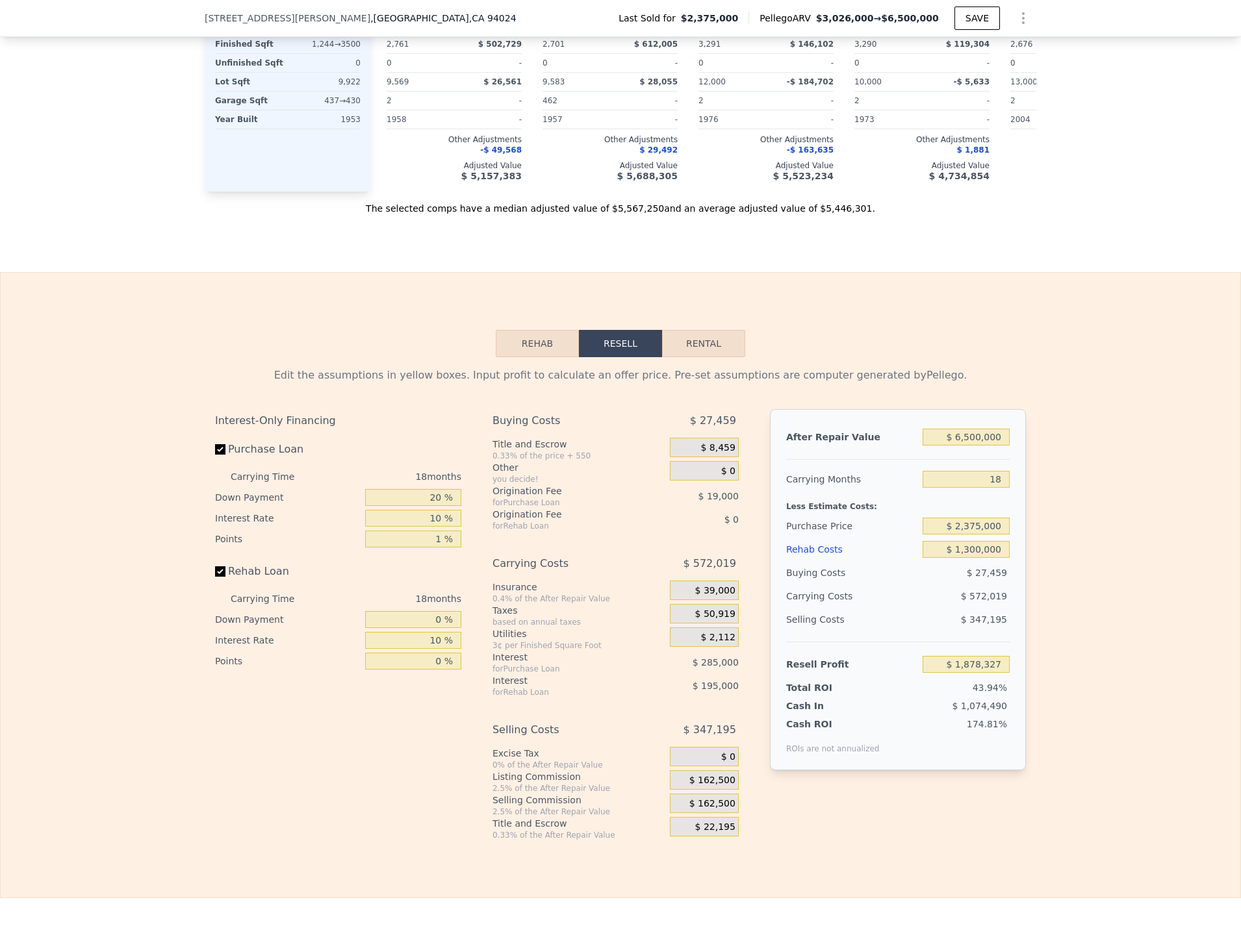
click at [1073, 600] on div "Edit the assumptions in yellow boxes. Input profit to calculate an offer price.…" at bounding box center [620, 598] width 1240 height 483
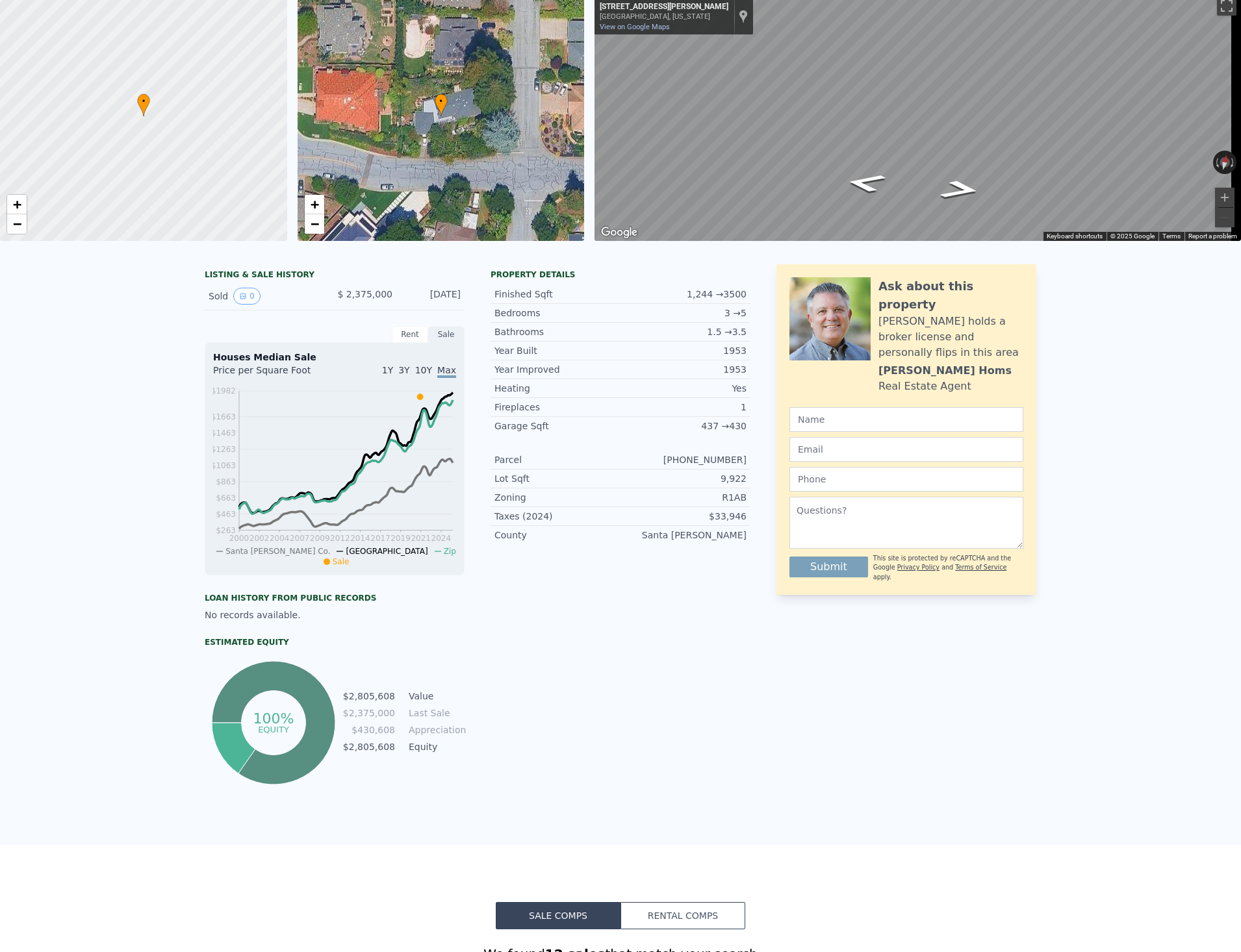
scroll to position [0, 0]
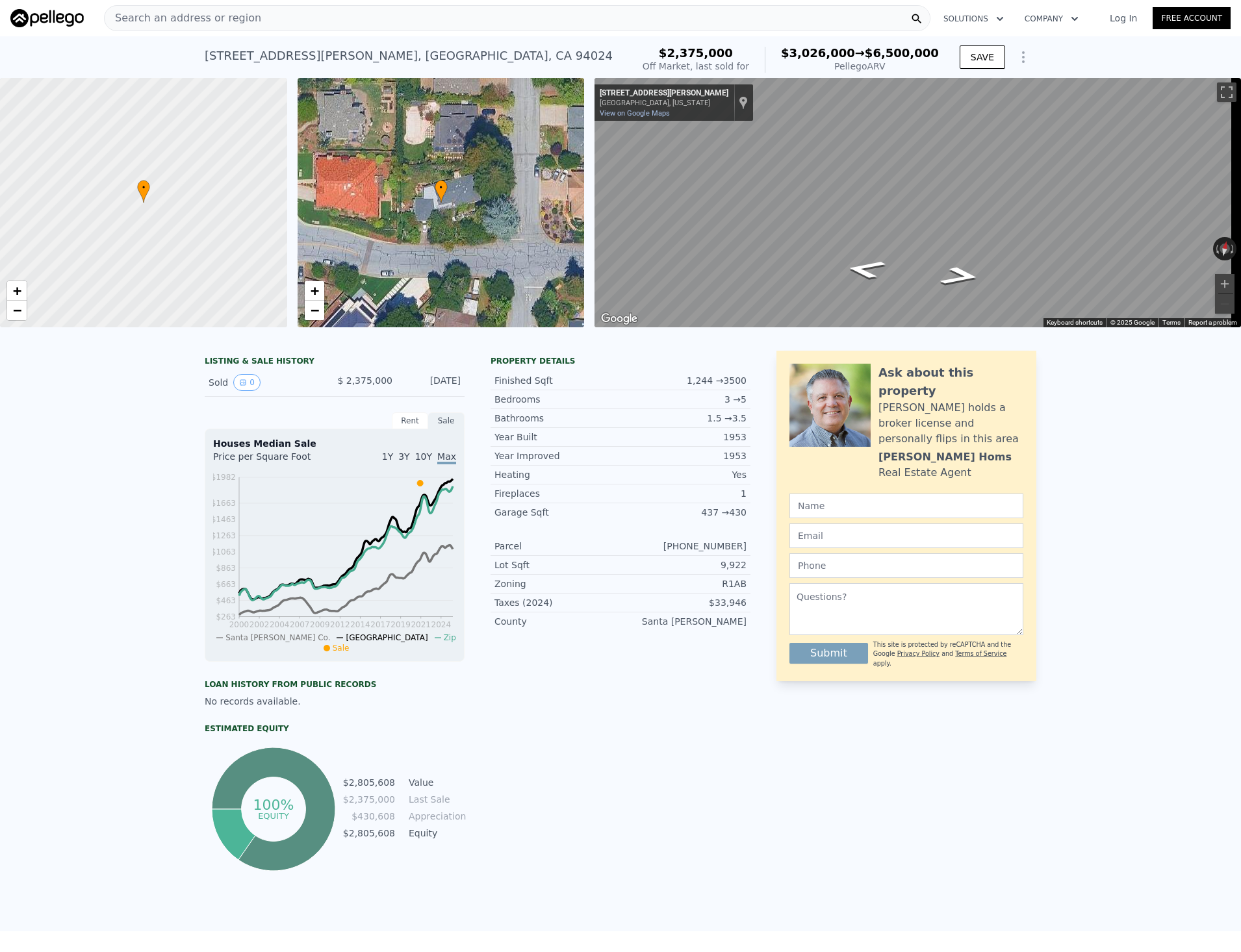
click at [1020, 65] on icon "Show Options" at bounding box center [1023, 57] width 16 height 16
click at [994, 102] on div "Edit Structure" at bounding box center [963, 91] width 145 height 26
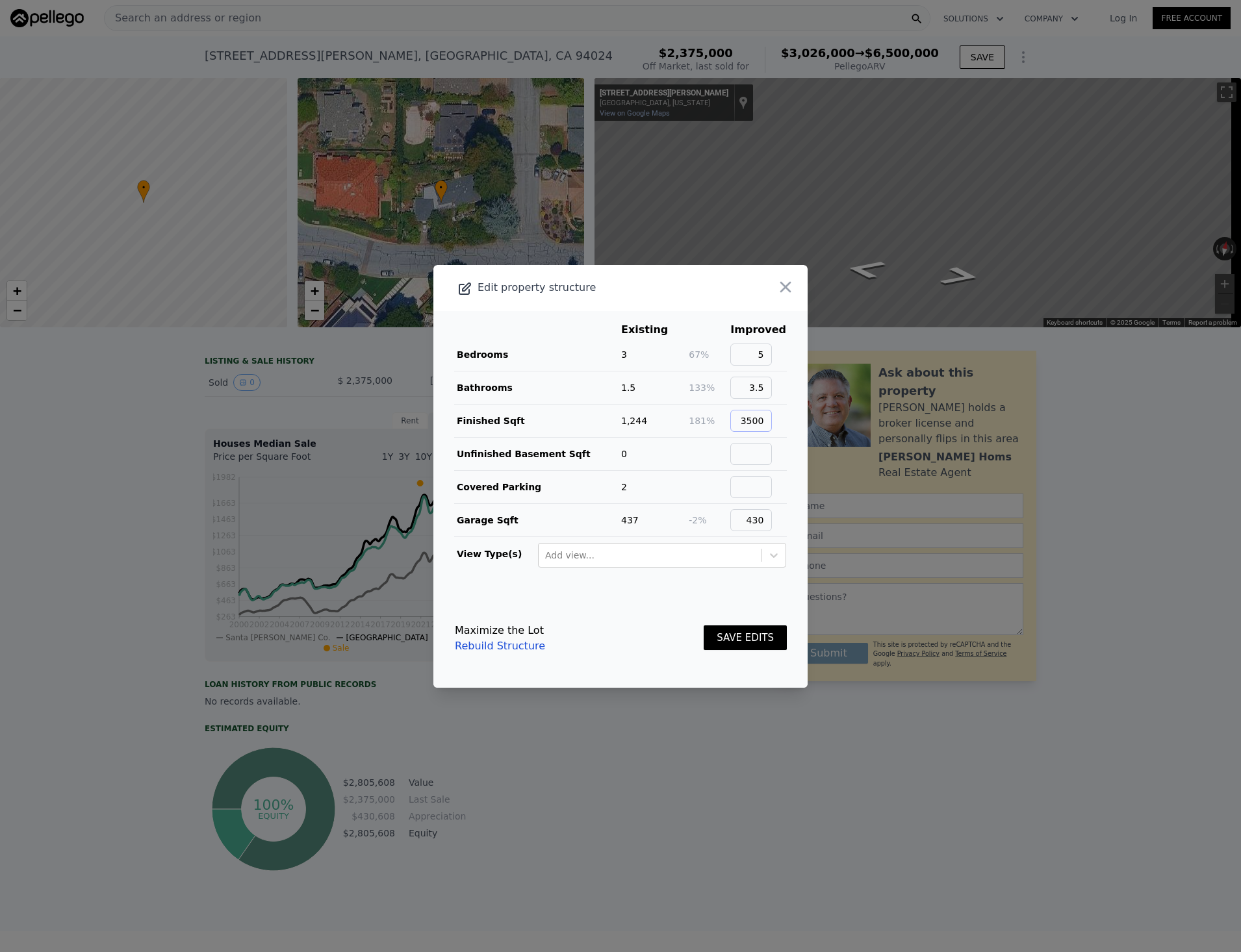
drag, startPoint x: 740, startPoint y: 419, endPoint x: 815, endPoint y: 413, distance: 75.2
click at [815, 413] on div "​ Edit property structure Existing Improved Bedrooms 3 67% 5 Bathrooms 1.5 133%…" at bounding box center [620, 476] width 1241 height 952
type input "4000"
drag, startPoint x: 758, startPoint y: 353, endPoint x: 794, endPoint y: 348, distance: 36.3
click at [794, 348] on main "Existing Improved Bedrooms 3 67% 5 Bathrooms 1.5 133% 3.5 Finished Sqft 1,244 2…" at bounding box center [620, 450] width 374 height 278
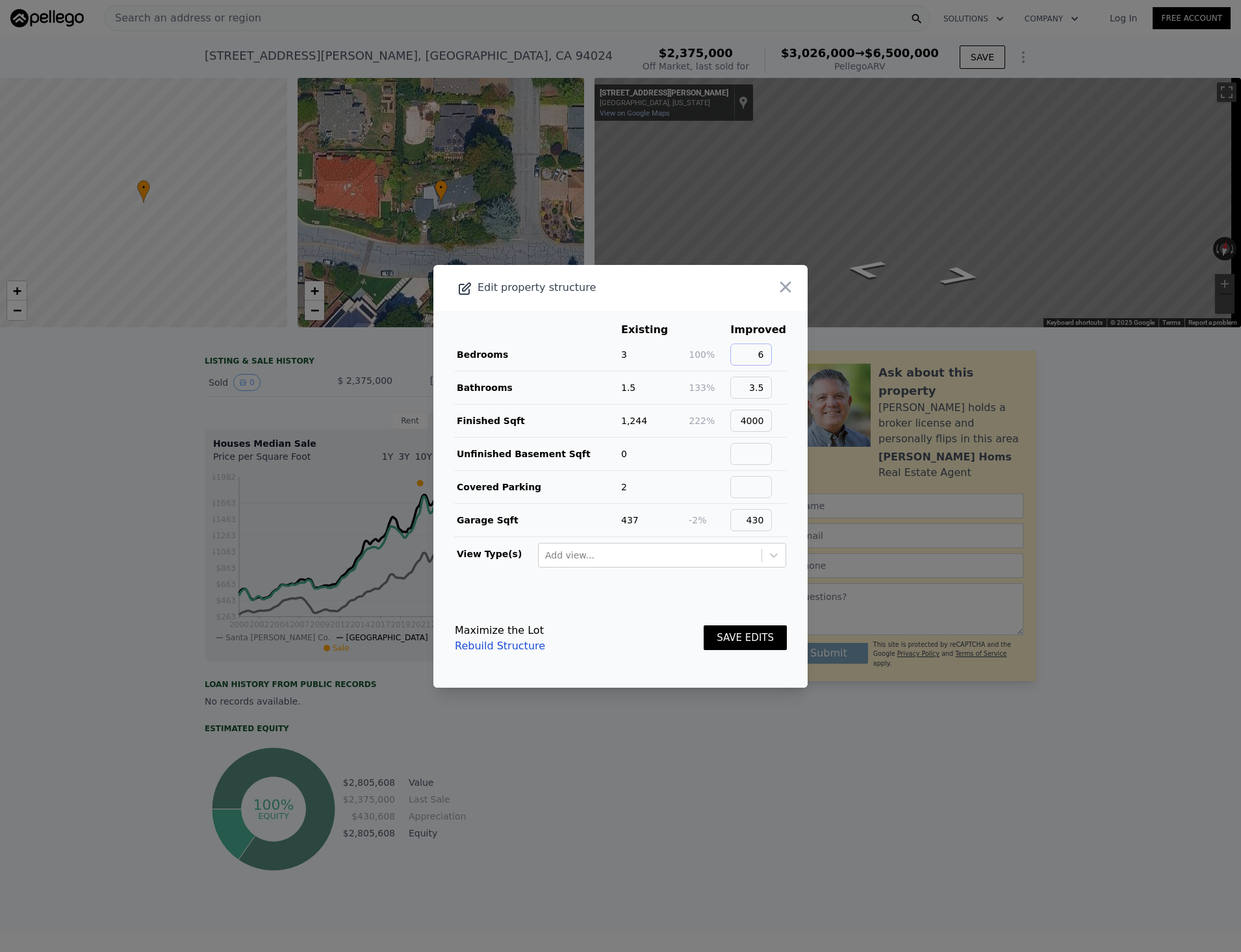
type input "6"
drag, startPoint x: 756, startPoint y: 388, endPoint x: 792, endPoint y: 387, distance: 36.0
click at [792, 387] on main "Existing Improved Bedrooms 3 100% 6 Bathrooms 1.5 133% 3.5 Finished Sqft 1,244 …" at bounding box center [620, 450] width 374 height 278
type input "4"
click at [756, 628] on button "SAVE EDITS" at bounding box center [745, 638] width 83 height 25
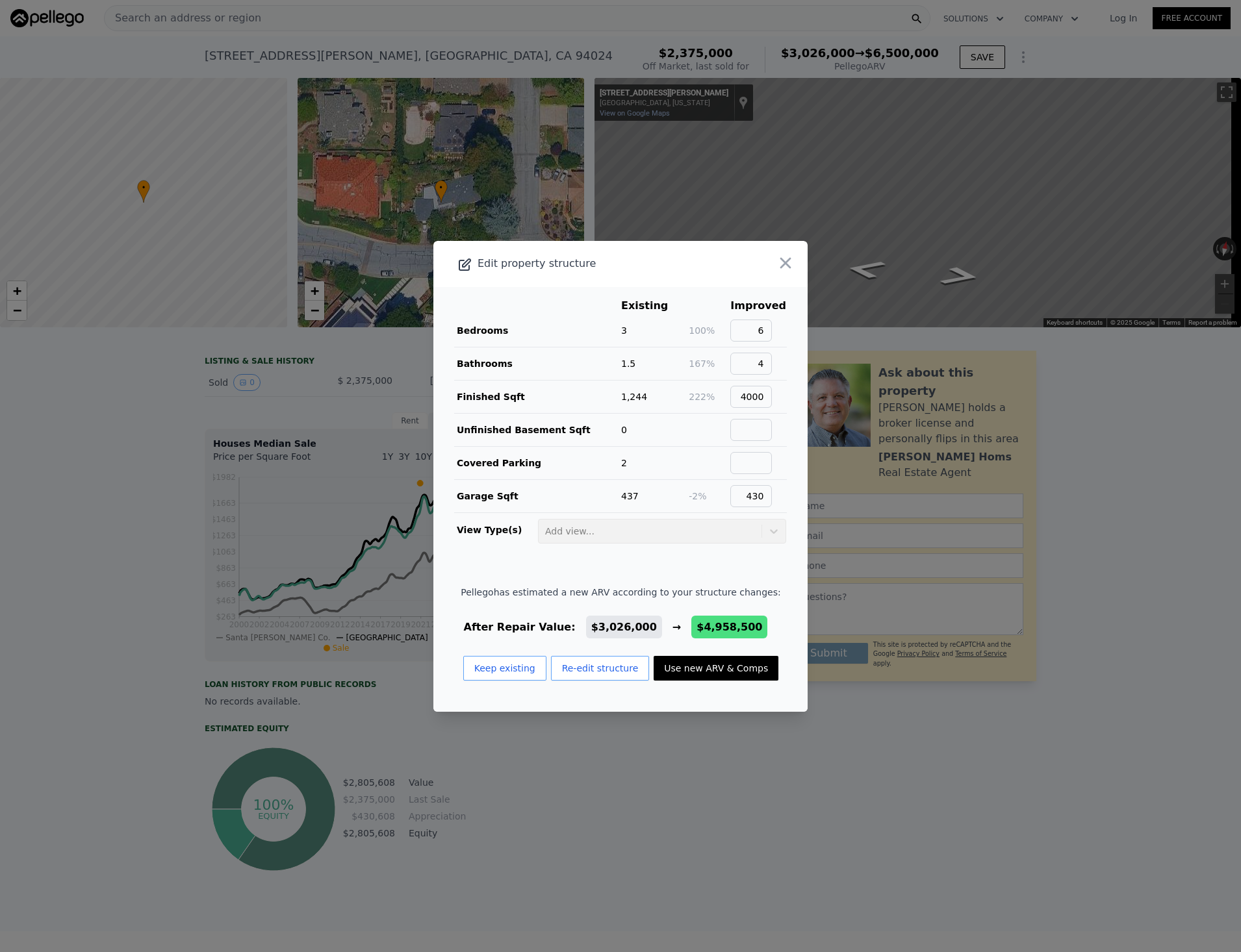
click at [730, 674] on button "Use new ARV & Comps" at bounding box center [716, 668] width 125 height 24
type input "6"
type input "4"
type input "2914"
type input "4032"
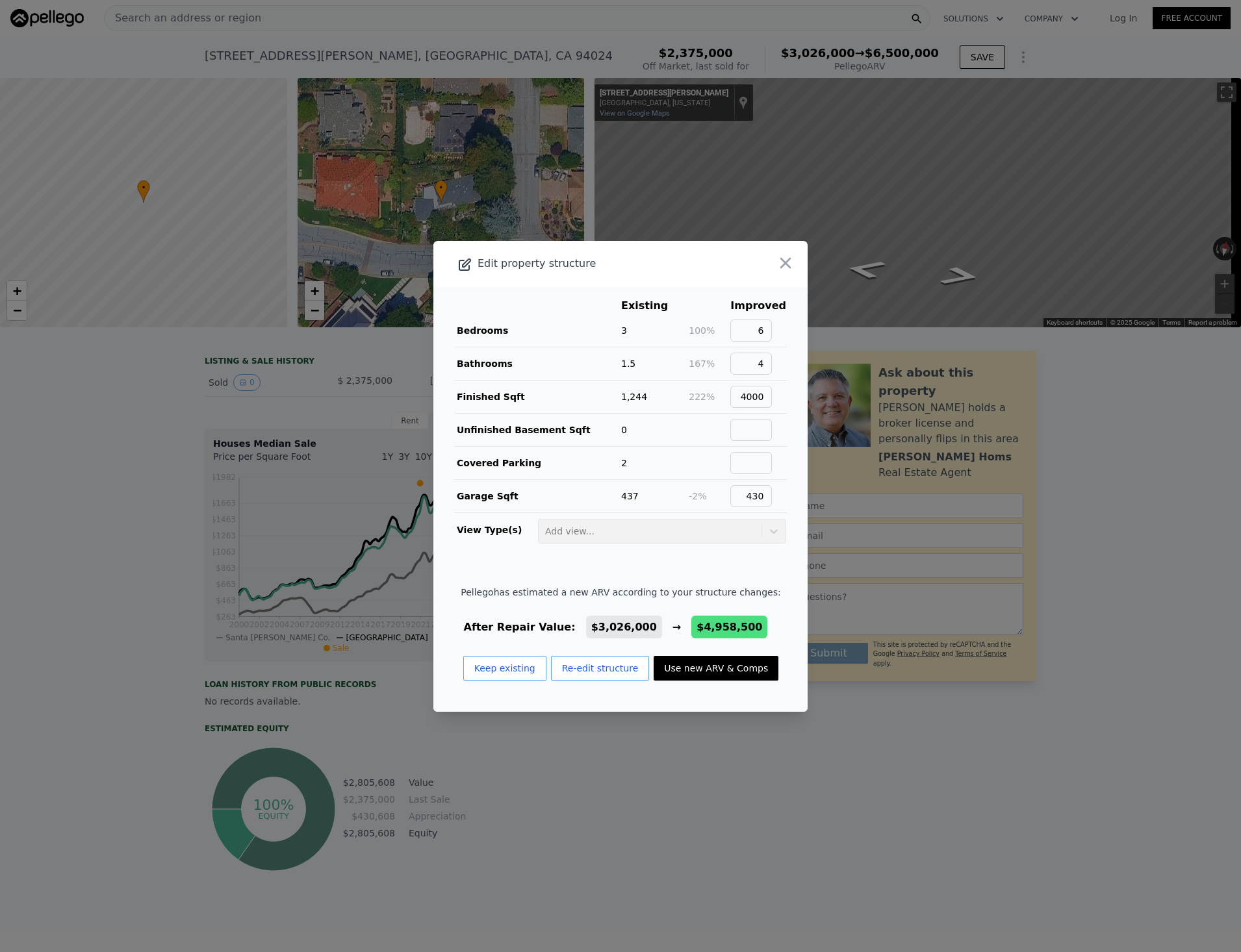
type input "10000"
type input "15996"
type input "$ 4,958,500"
type input "$ 428,283"
checkbox input "true"
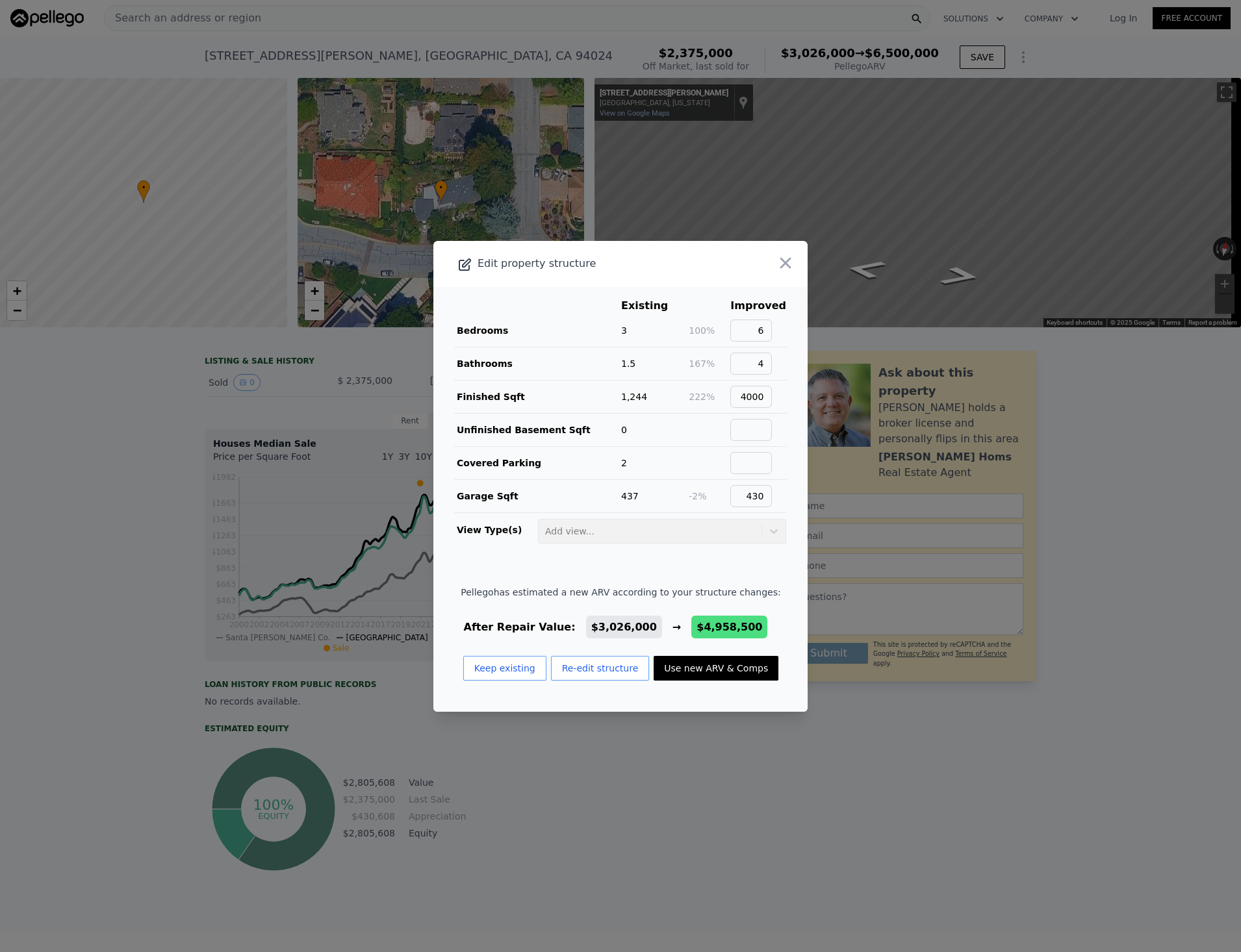
checkbox input "true"
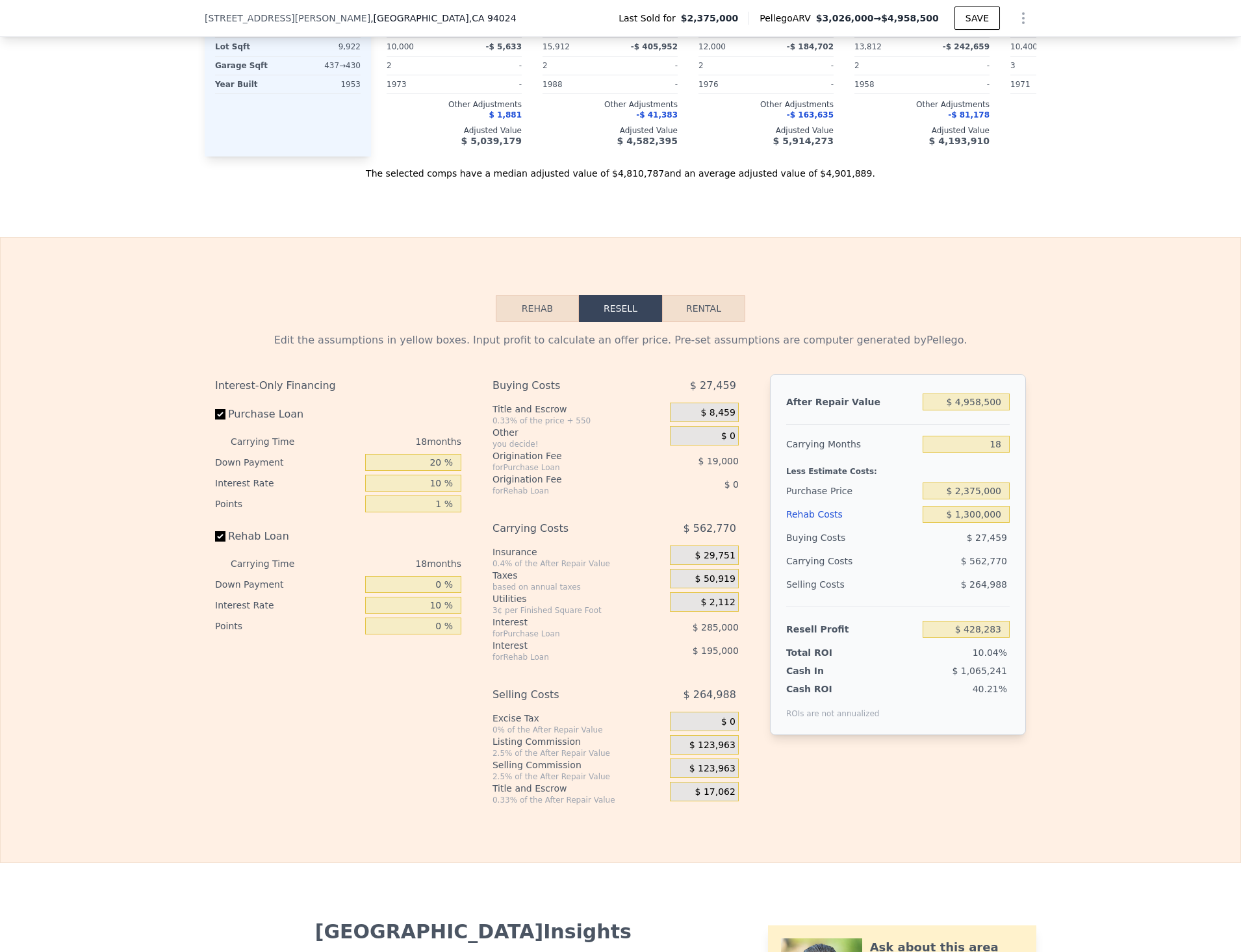
scroll to position [1626, 0]
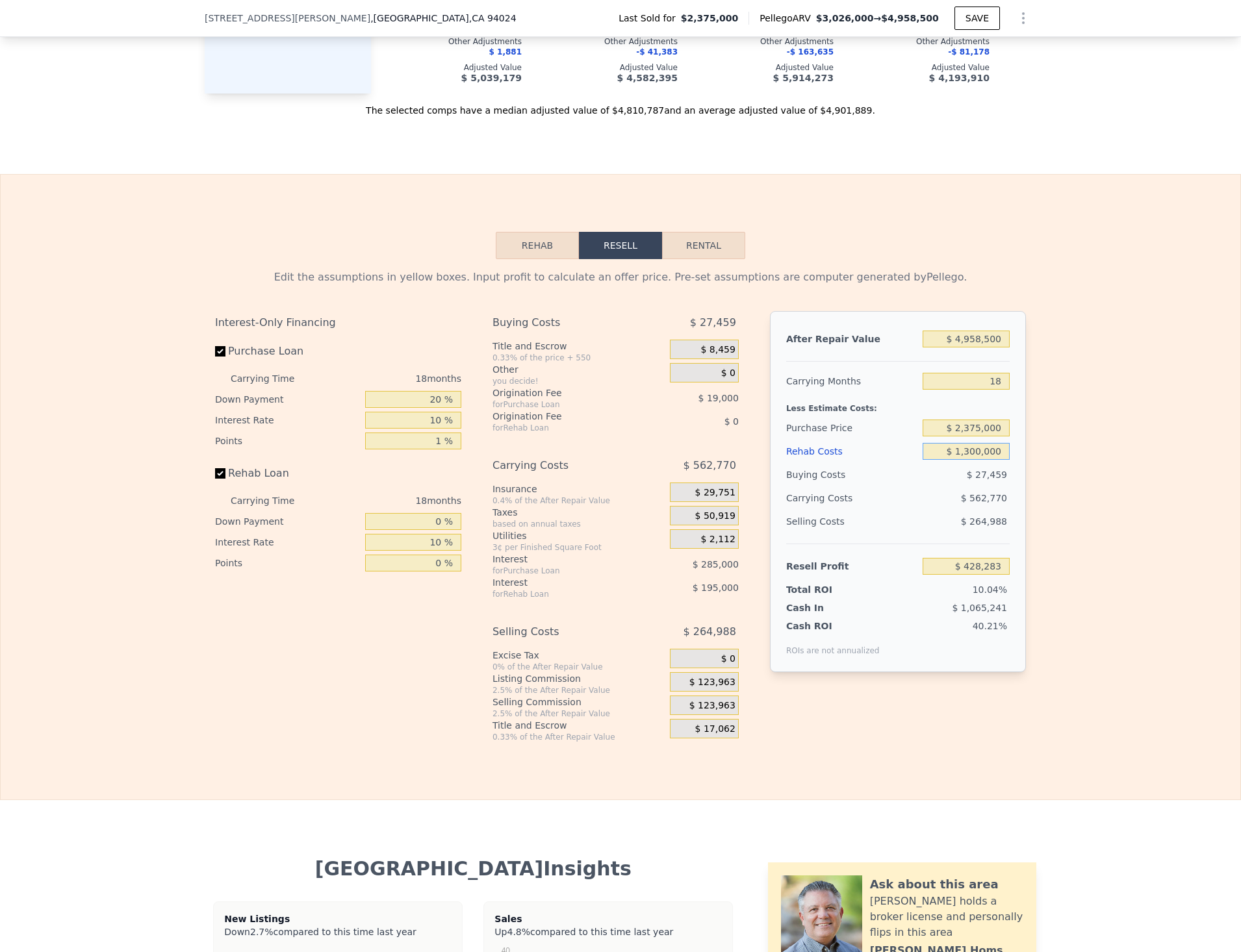
drag, startPoint x: 955, startPoint y: 471, endPoint x: 1070, endPoint y: 471, distance: 115.0
click at [1070, 471] on div "Edit the assumptions in yellow boxes. Input profit to calculate an offer price.…" at bounding box center [620, 500] width 1240 height 483
type input "$ 61,300,000"
type input "-$ 68,571,717"
type input "$ 601,300,000"
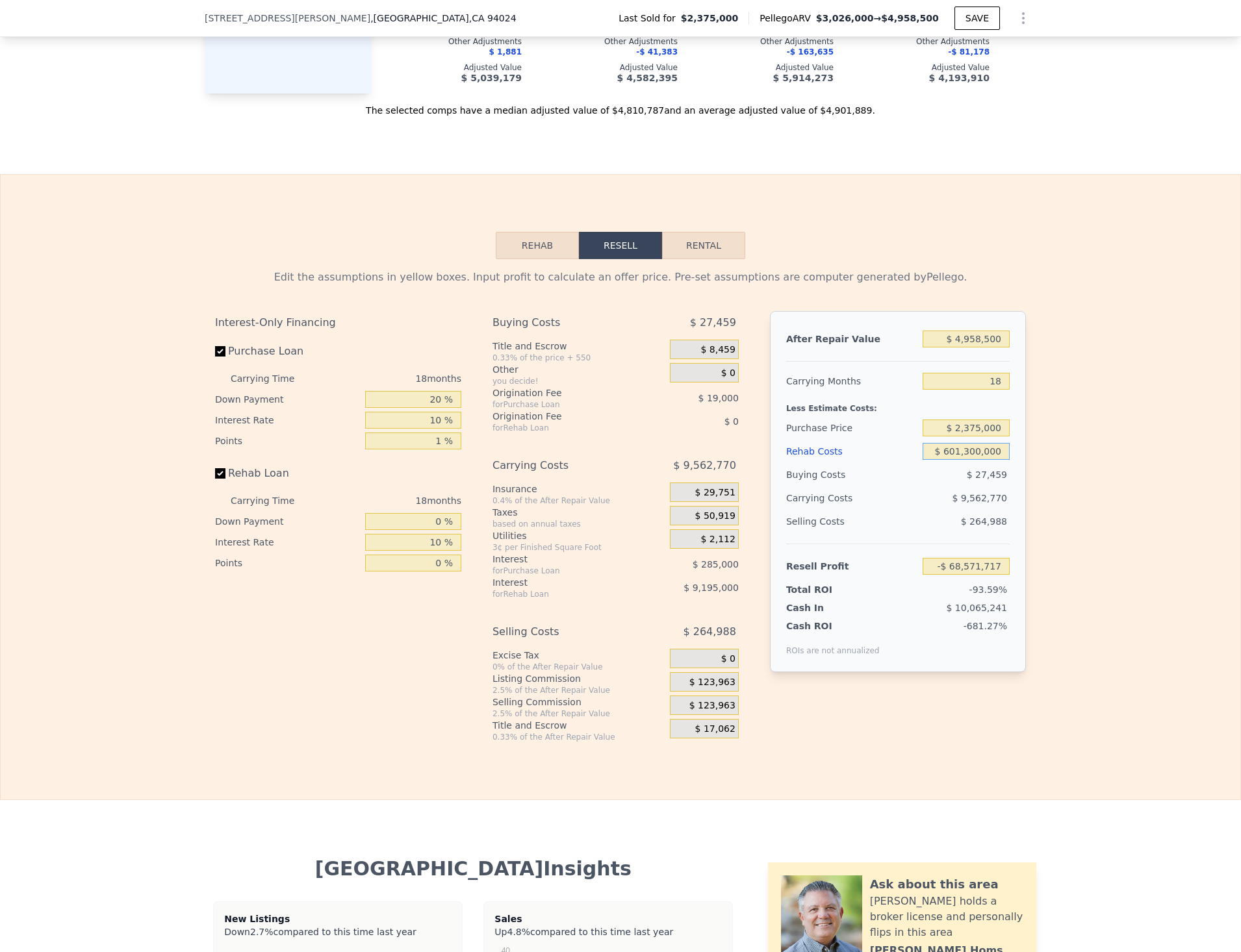
type input "-$ 689,571,717"
type input "$ 61,300,000"
type input "-$ 68,571,717"
type input "$ 1,300,000"
type input "$ 428,283"
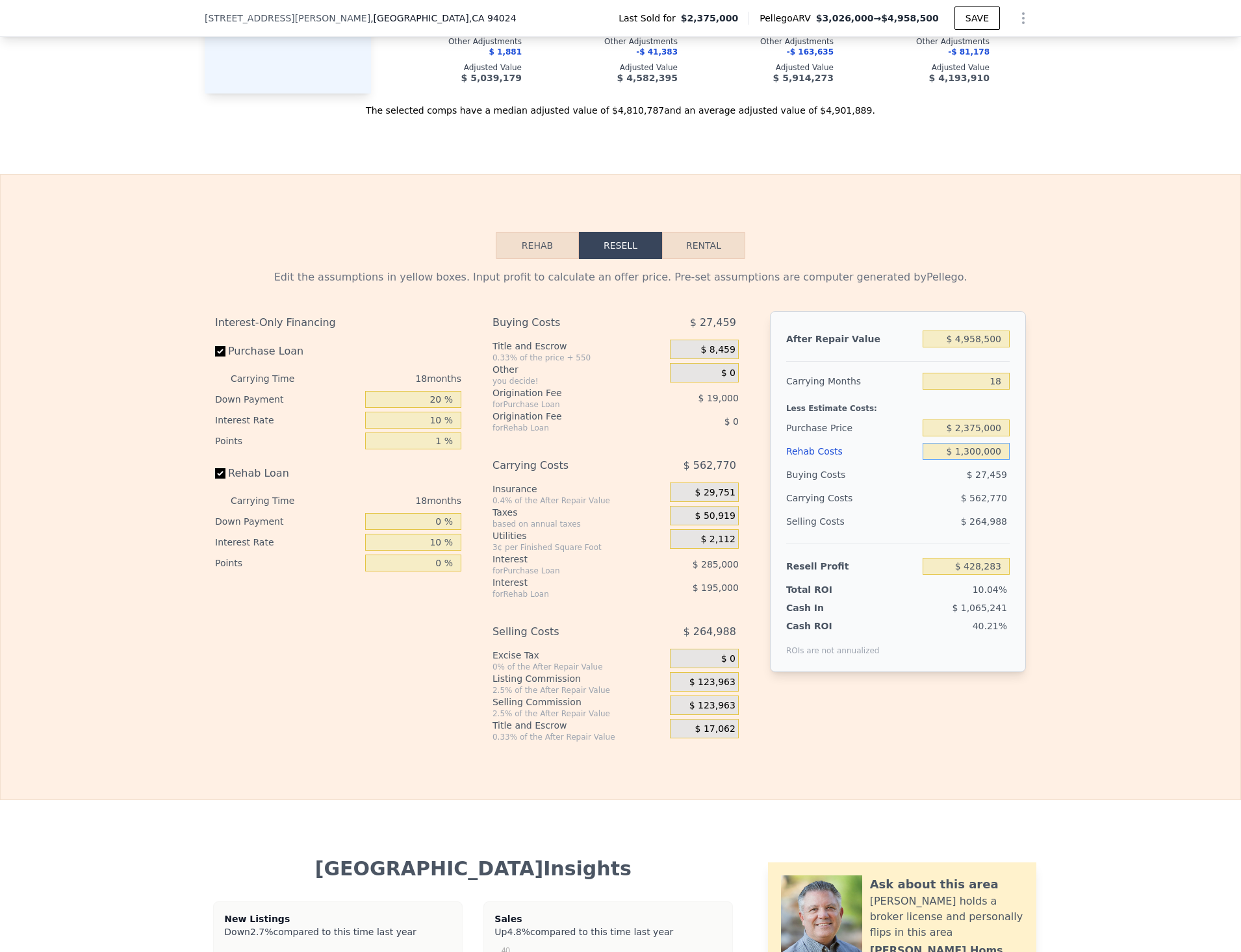
type input "$ 100,000"
type input "$ 1,808,283"
type input "$ 1,600,000"
type input "$ 83,283"
type input "$ 1,600,000"
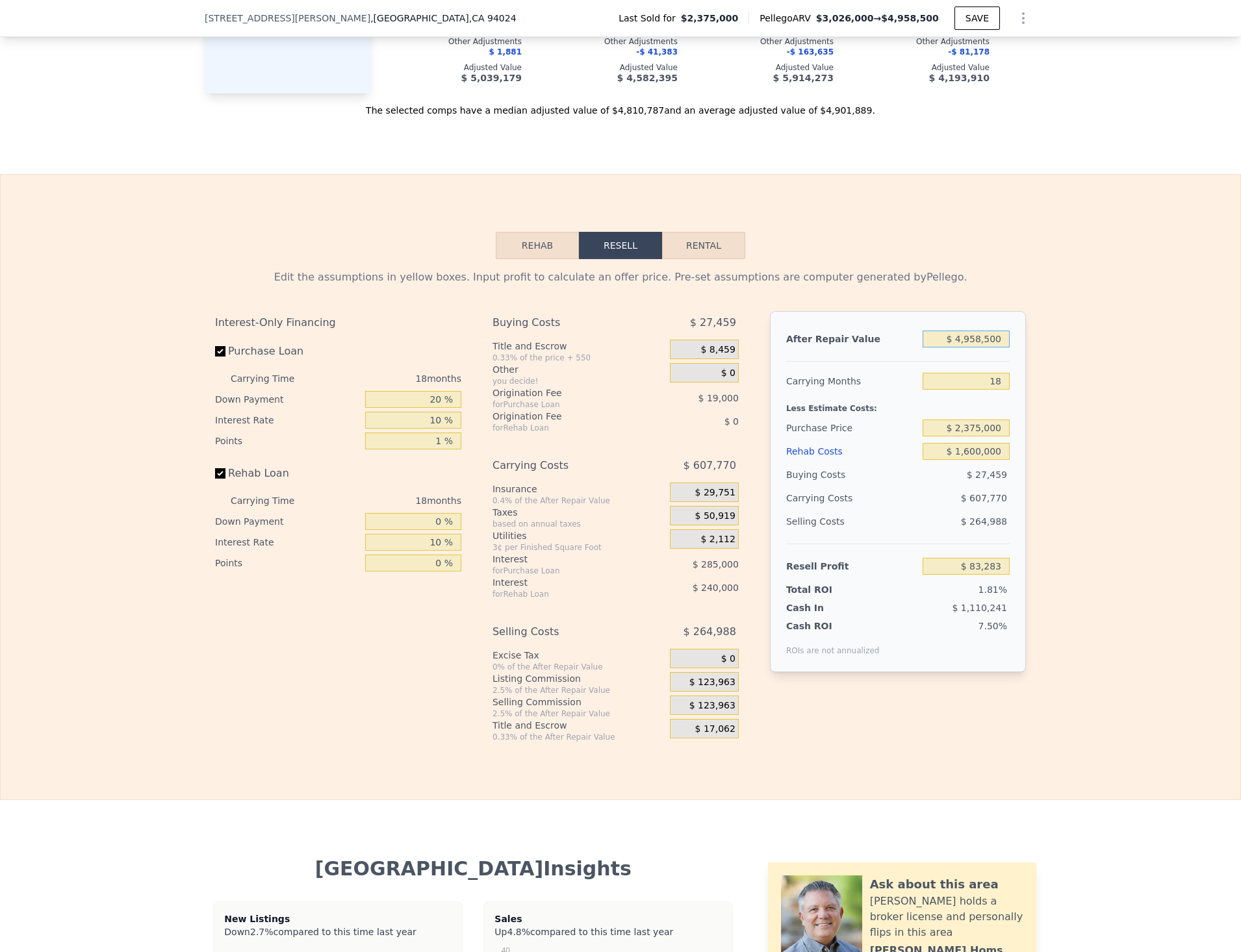
click at [955, 347] on input "$ 4,958,500" at bounding box center [966, 339] width 87 height 17
drag, startPoint x: 983, startPoint y: 352, endPoint x: 1041, endPoint y: 352, distance: 58.0
click at [1041, 352] on div "Edit the assumptions in yellow boxes. Input profit to calculate an offer price.…" at bounding box center [620, 500] width 1240 height 483
type input "$ 7"
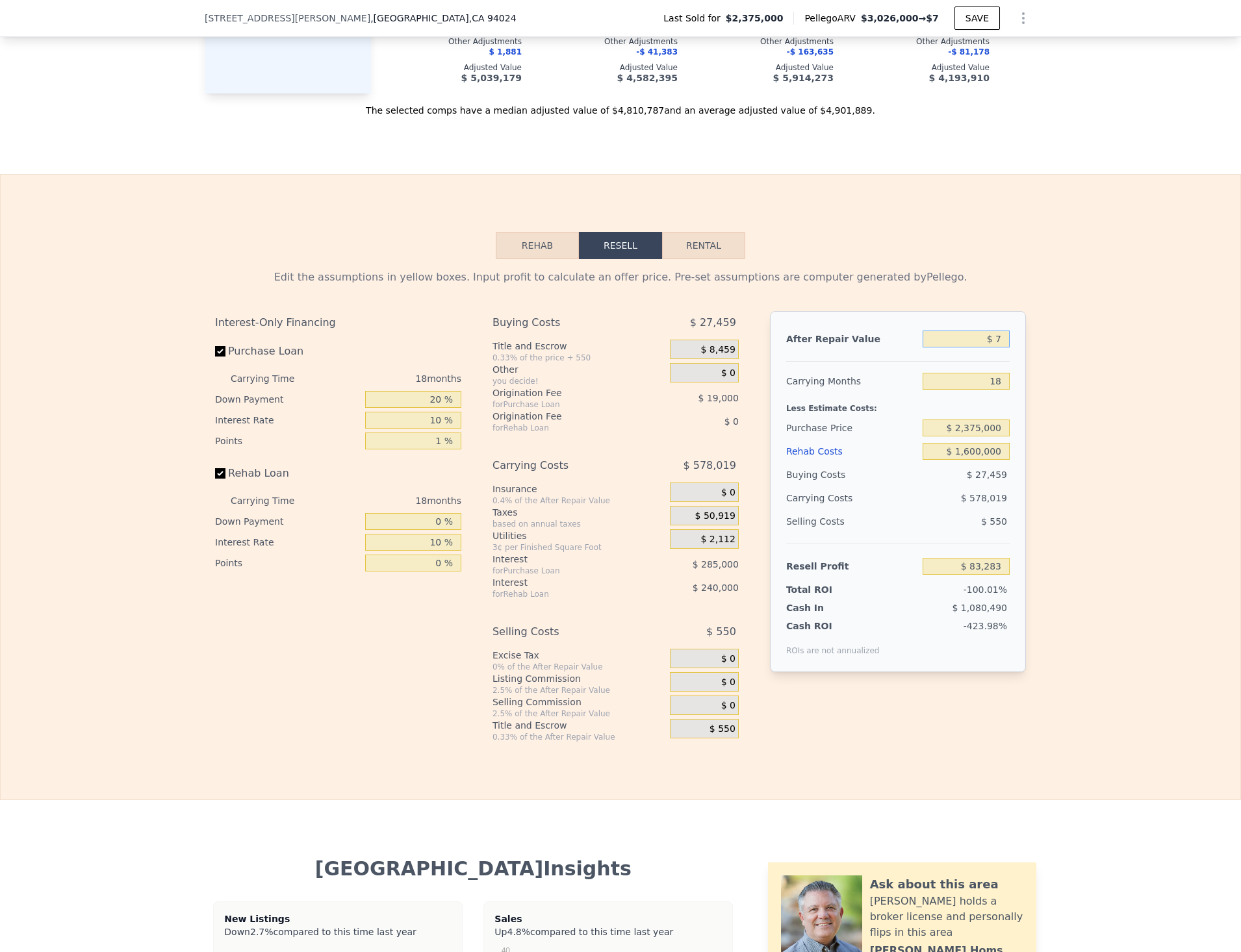
type input "-$ 4,581,021"
type input "$ 70"
type input "-$ 4,580,962"
type input "$ 700"
type input "-$ 4,580,370"
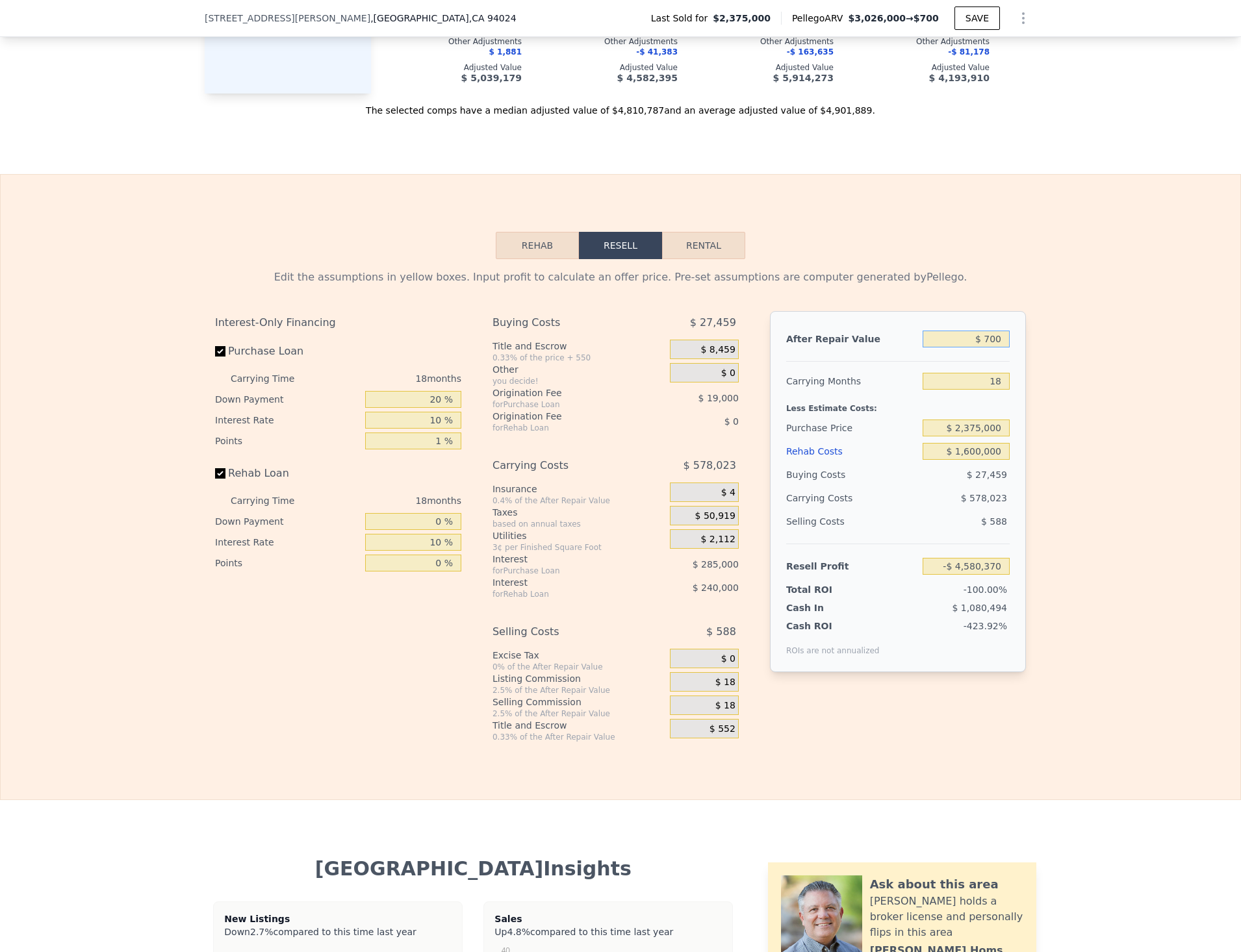
type input "$ 7,000"
type input "-$ 4,574,443"
type input "$ 70,000"
type input "-$ 4,515,181"
type input "$ 700,000"
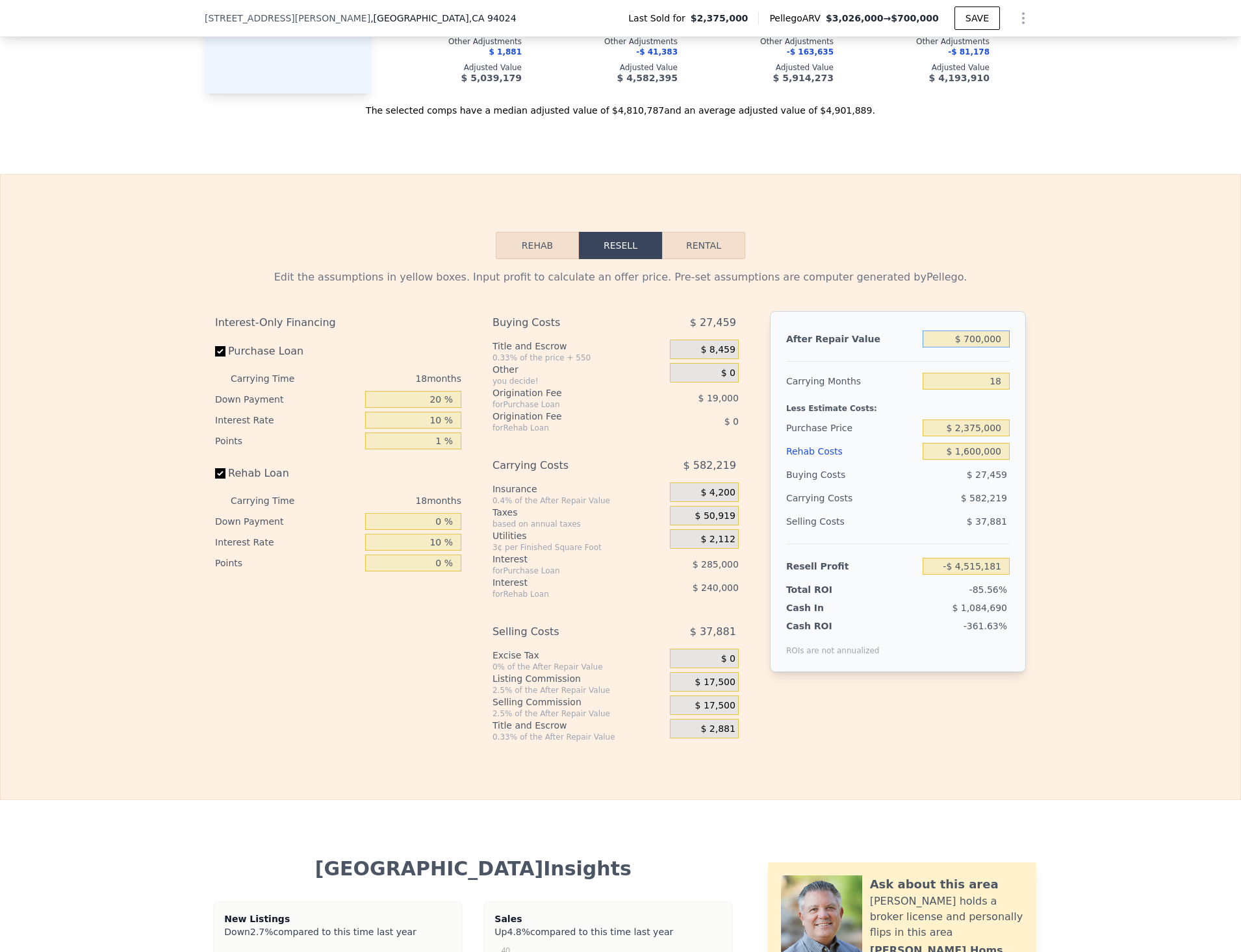
type input "-$ 3,922,559"
type input "$ 7,000,000"
type input "$ 2,003,662"
type input "$ 7,000,000"
click at [1040, 354] on div "Edit the assumptions in yellow boxes. Input profit to calculate an offer price.…" at bounding box center [620, 500] width 1240 height 483
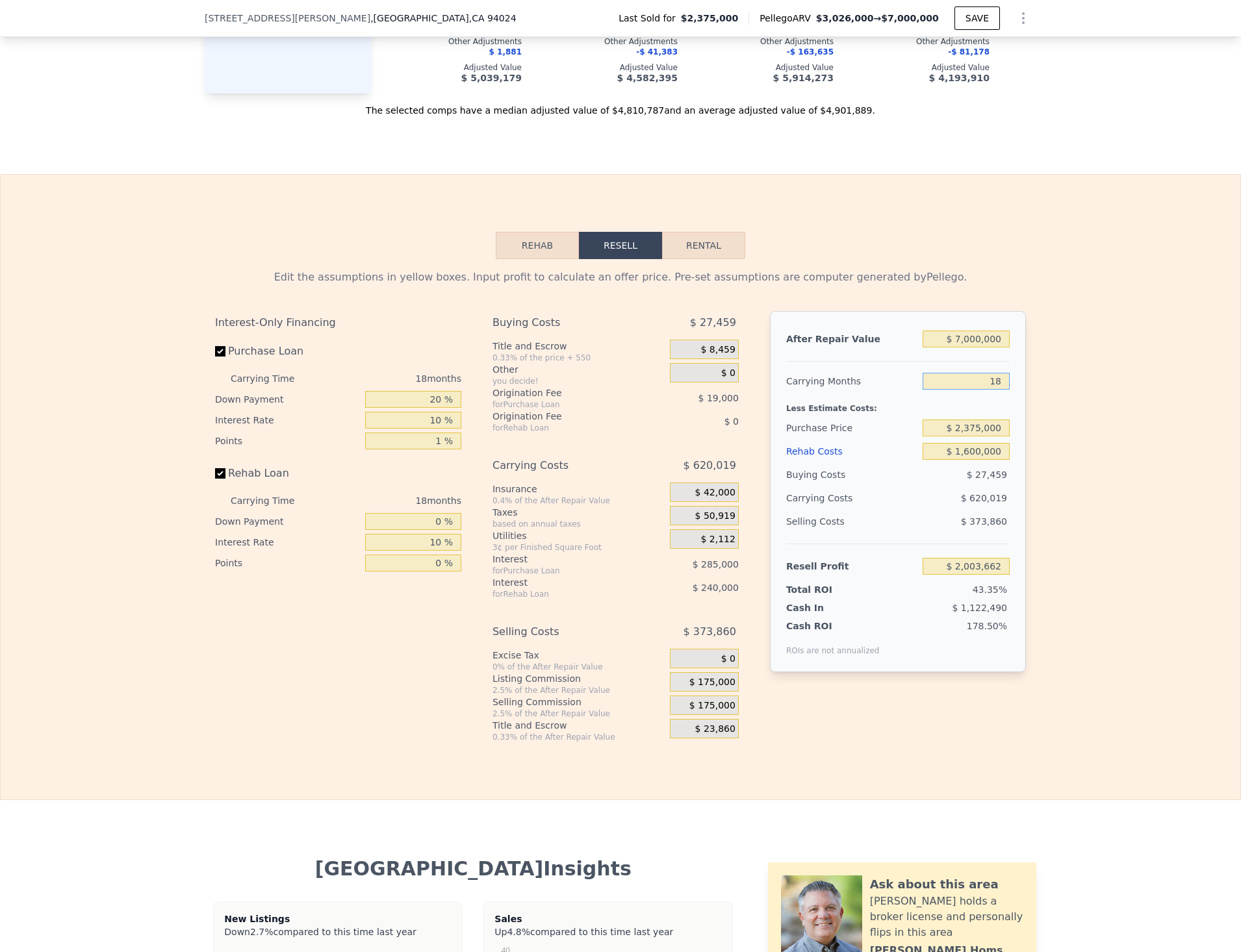
drag, startPoint x: 982, startPoint y: 401, endPoint x: 1020, endPoint y: 395, distance: 38.5
click at [1020, 395] on div "After Repair Value $ 7,000,000 Carrying Months 18 Less Estimate Costs: Purchase…" at bounding box center [897, 491] width 256 height 361
click at [1062, 418] on div "Edit the assumptions in yellow boxes. Input profit to calculate an offer price.…" at bounding box center [620, 500] width 1240 height 483
click at [1084, 439] on div "Edit the assumptions in yellow boxes. Input profit to calculate an offer price.…" at bounding box center [620, 500] width 1240 height 483
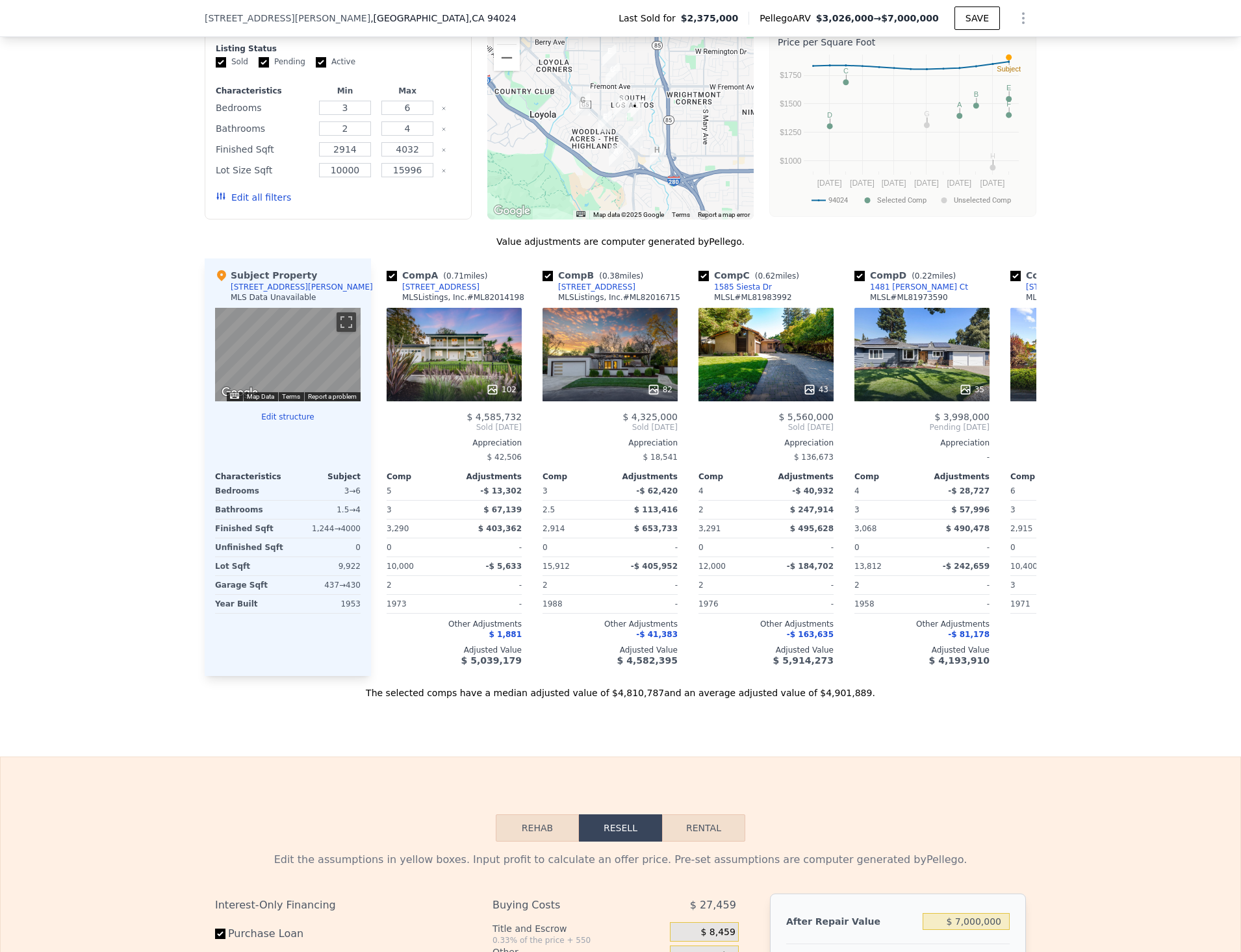
type input "4"
type input "1"
type input "2"
type input "1371"
type input "1739"
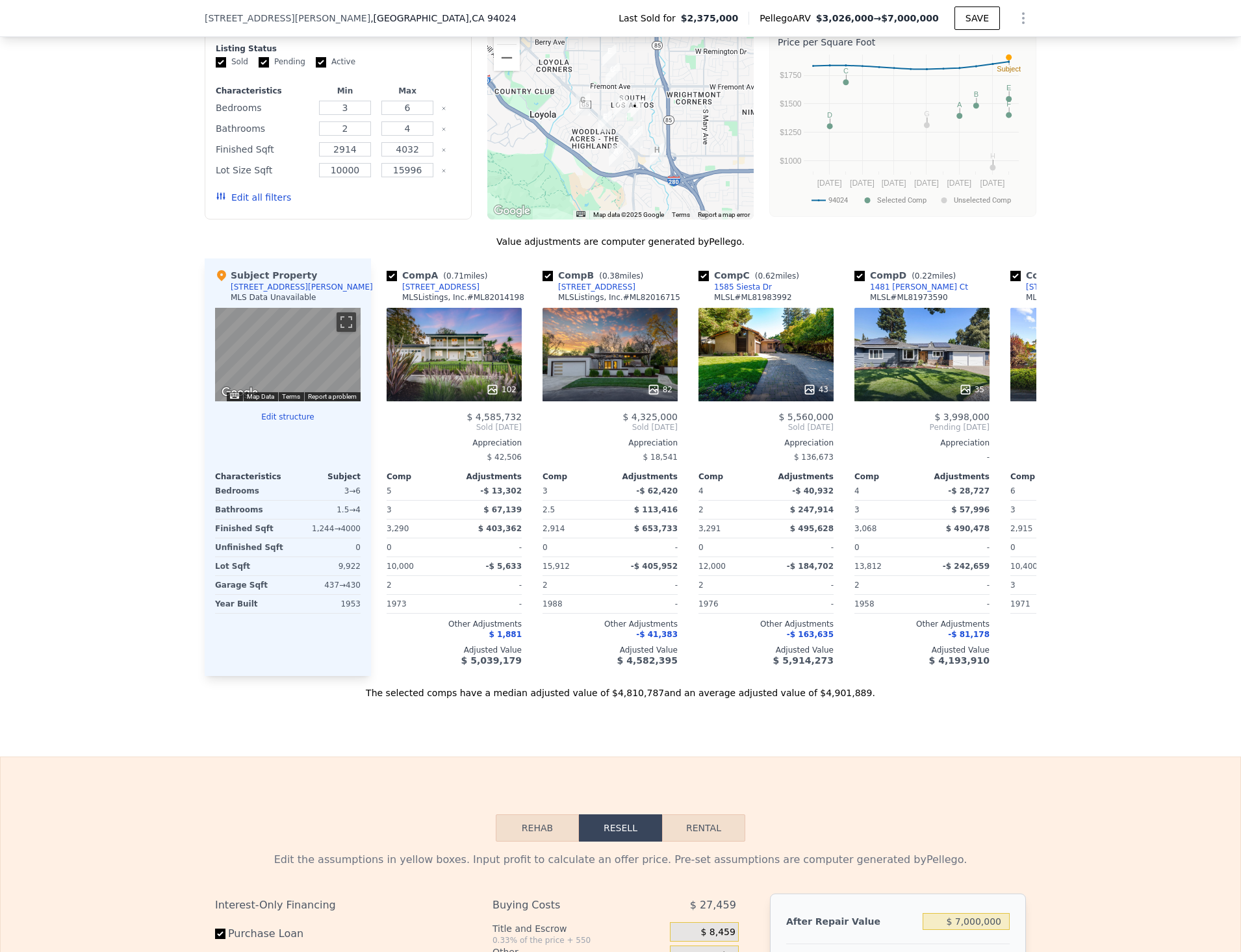
type input "7597"
type input "9375"
type input "$ 3,026,000"
type input "8"
type input "$ 0"
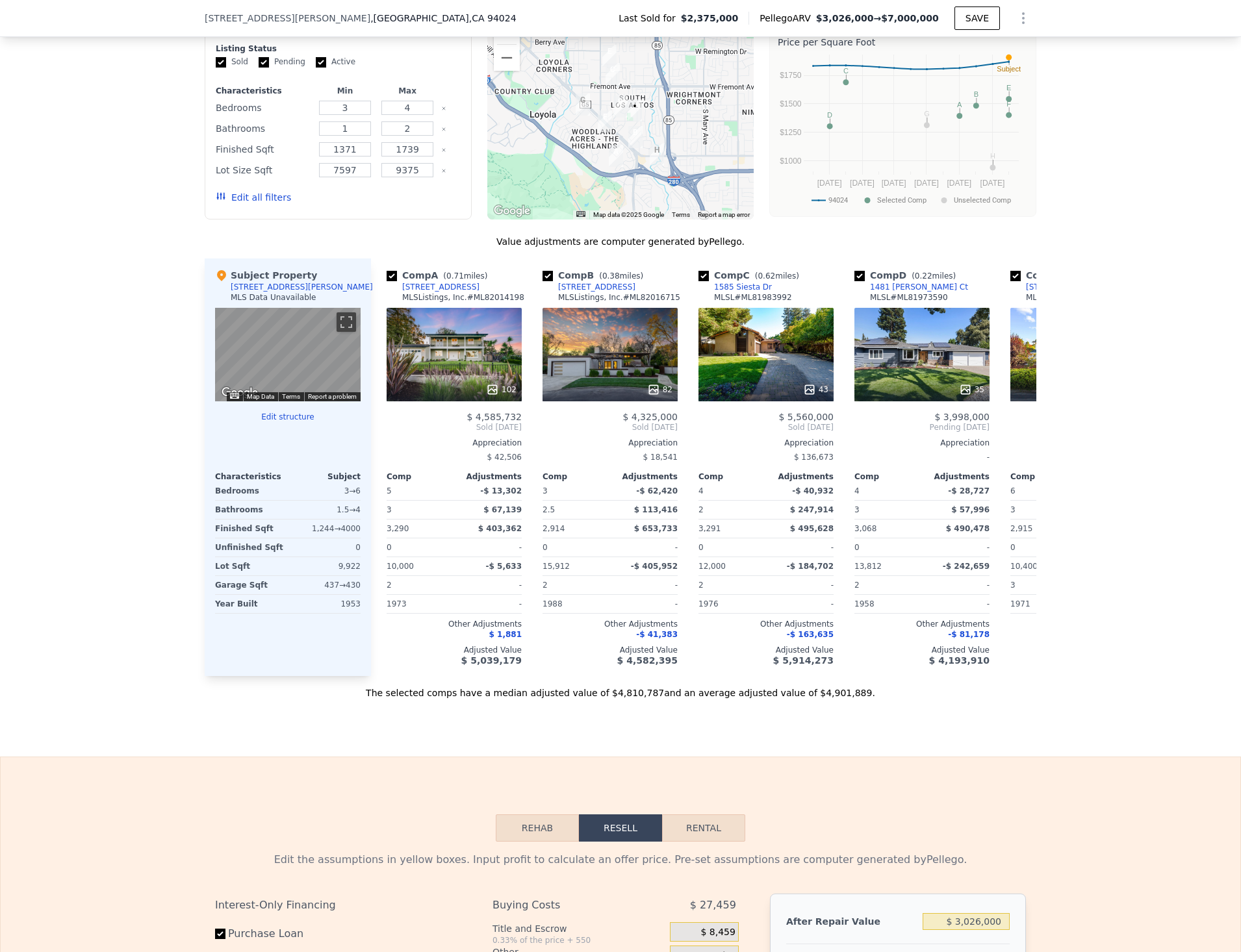
type input "$ 271,639"
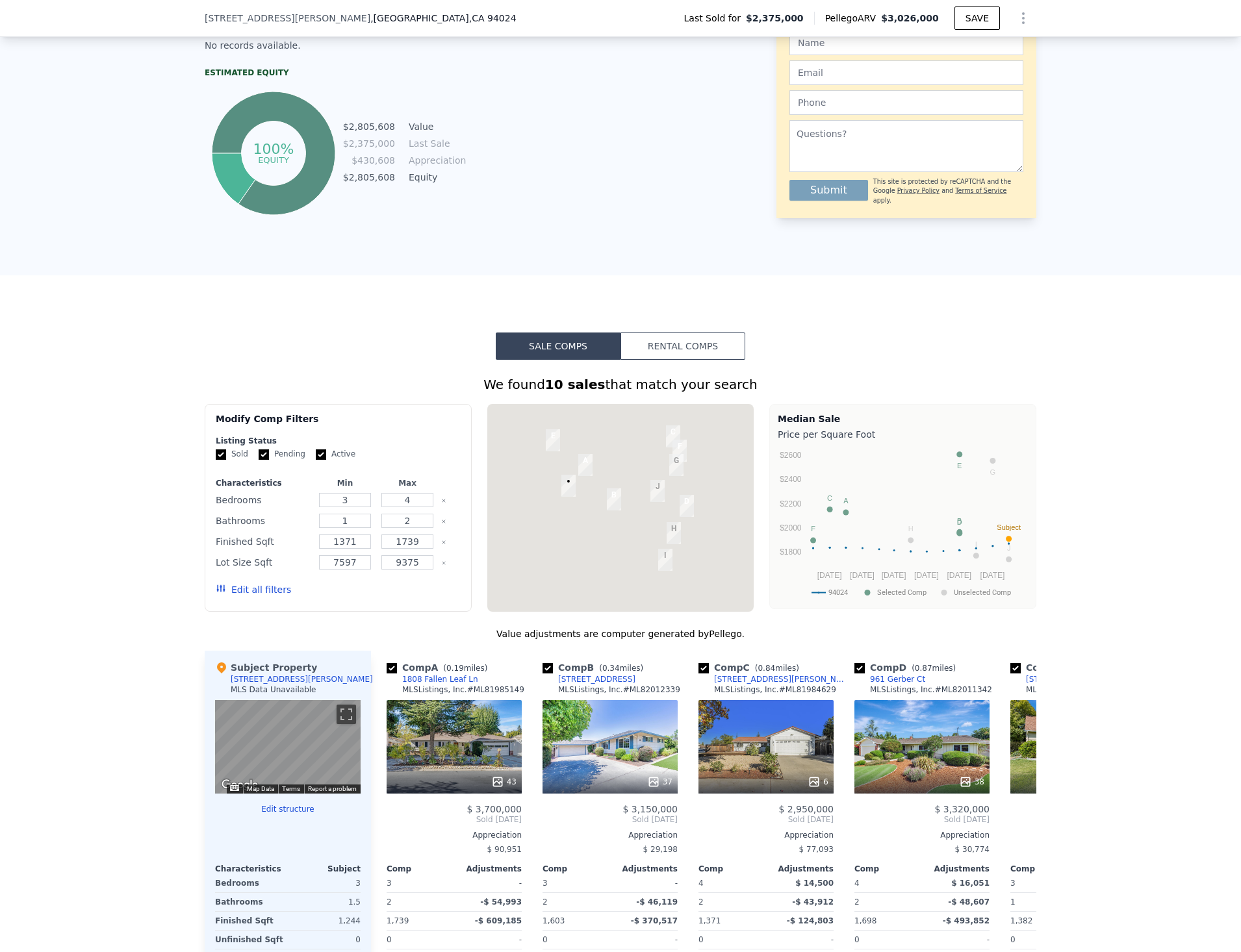
scroll to position [327, 0]
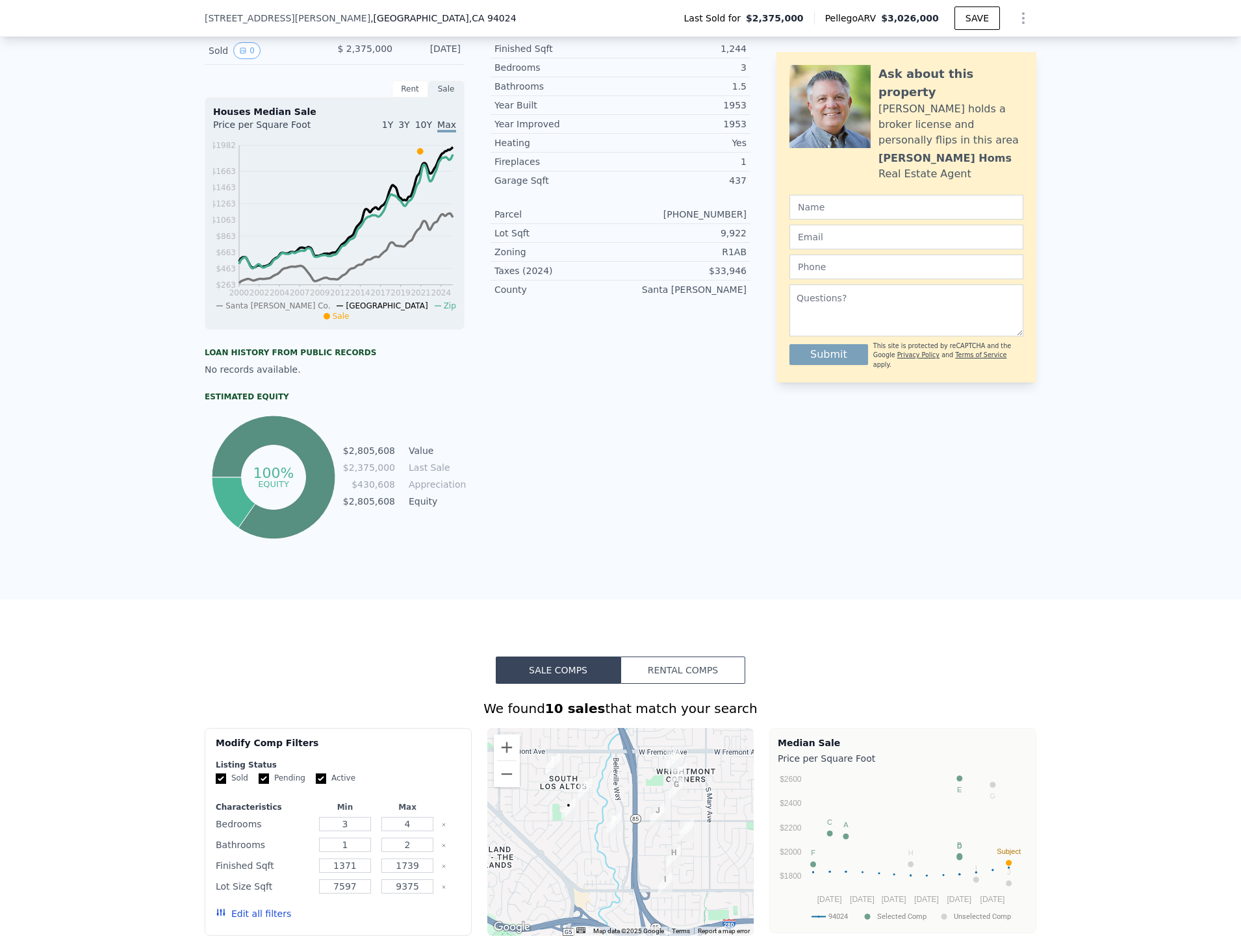
click at [1022, 16] on icon "Show Options" at bounding box center [1023, 18] width 16 height 16
click at [999, 45] on div "Edit Structure" at bounding box center [963, 52] width 145 height 26
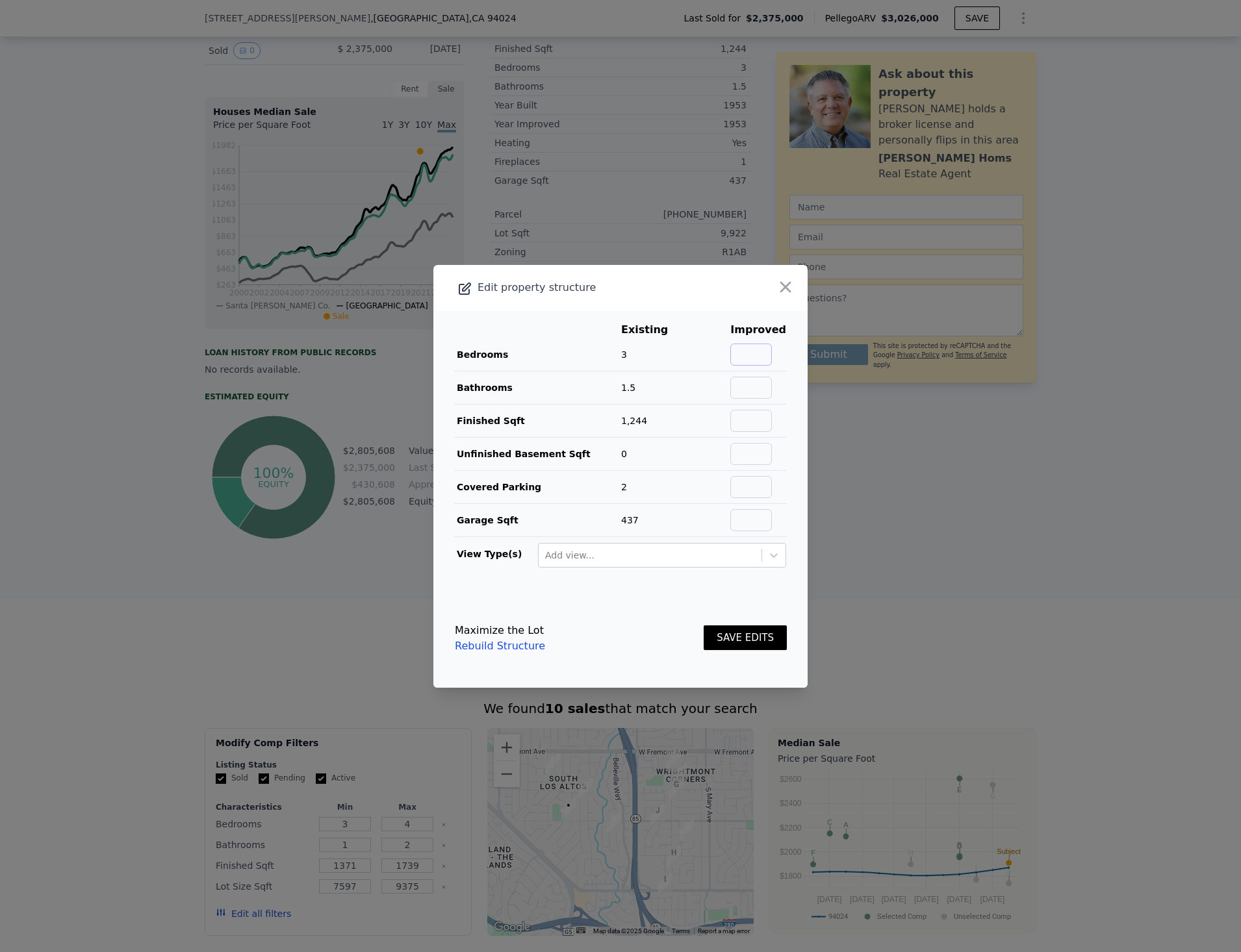
click at [747, 356] on input "text" at bounding box center [751, 355] width 42 height 22
drag, startPoint x: 686, startPoint y: 315, endPoint x: 707, endPoint y: 357, distance: 47.0
click at [686, 315] on main "Existing Improved Bedrooms 3 Bathrooms 1.5 Finished Sqft 1,244 Unfinished Basem…" at bounding box center [620, 450] width 374 height 278
click at [751, 456] on input "text" at bounding box center [751, 454] width 42 height 22
click at [737, 518] on input "text" at bounding box center [751, 520] width 42 height 22
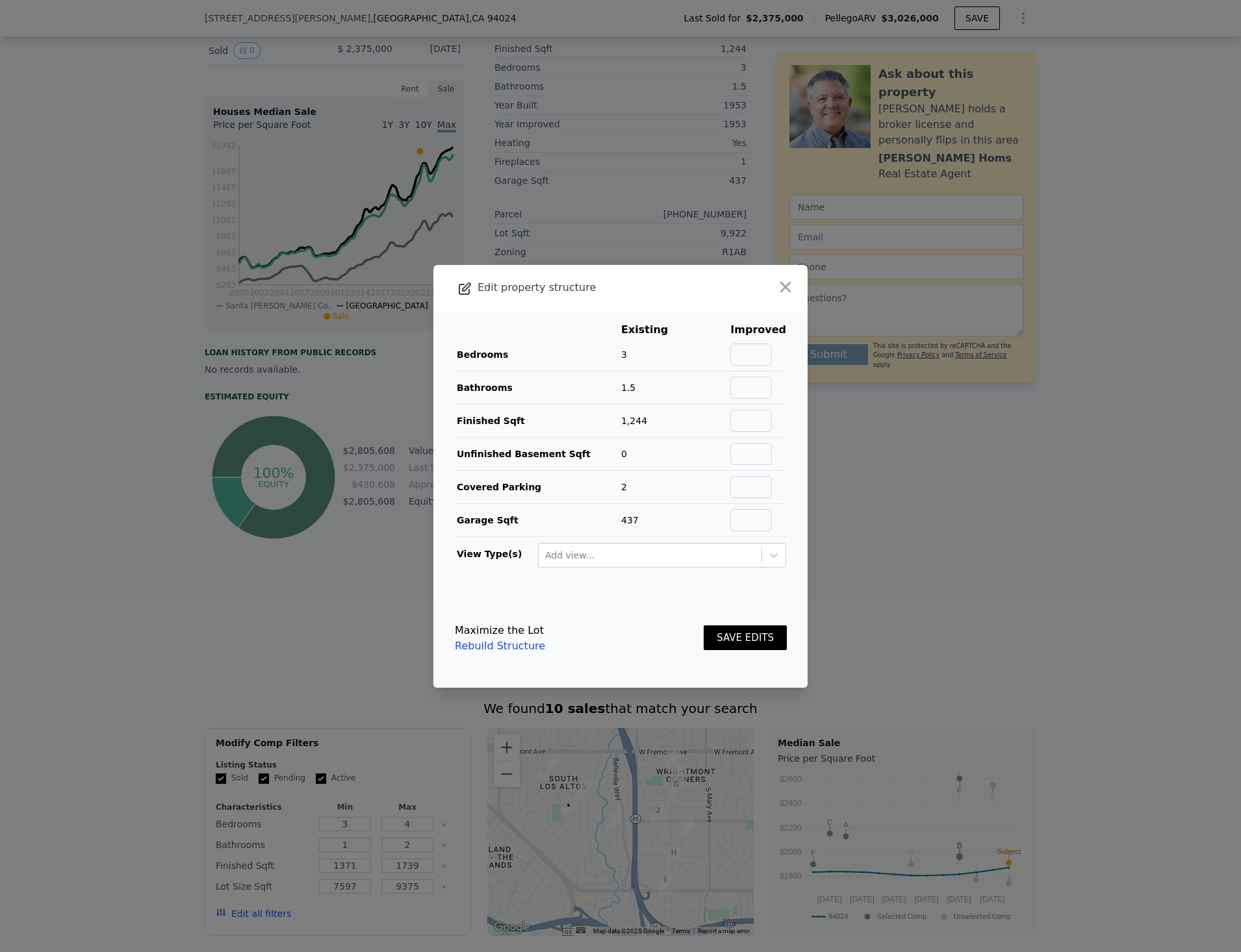
click at [661, 496] on td "2" at bounding box center [654, 487] width 68 height 33
click at [739, 421] on input "text" at bounding box center [751, 421] width 42 height 22
type input "3000"
click at [749, 355] on input "text" at bounding box center [751, 355] width 42 height 22
type input "5"
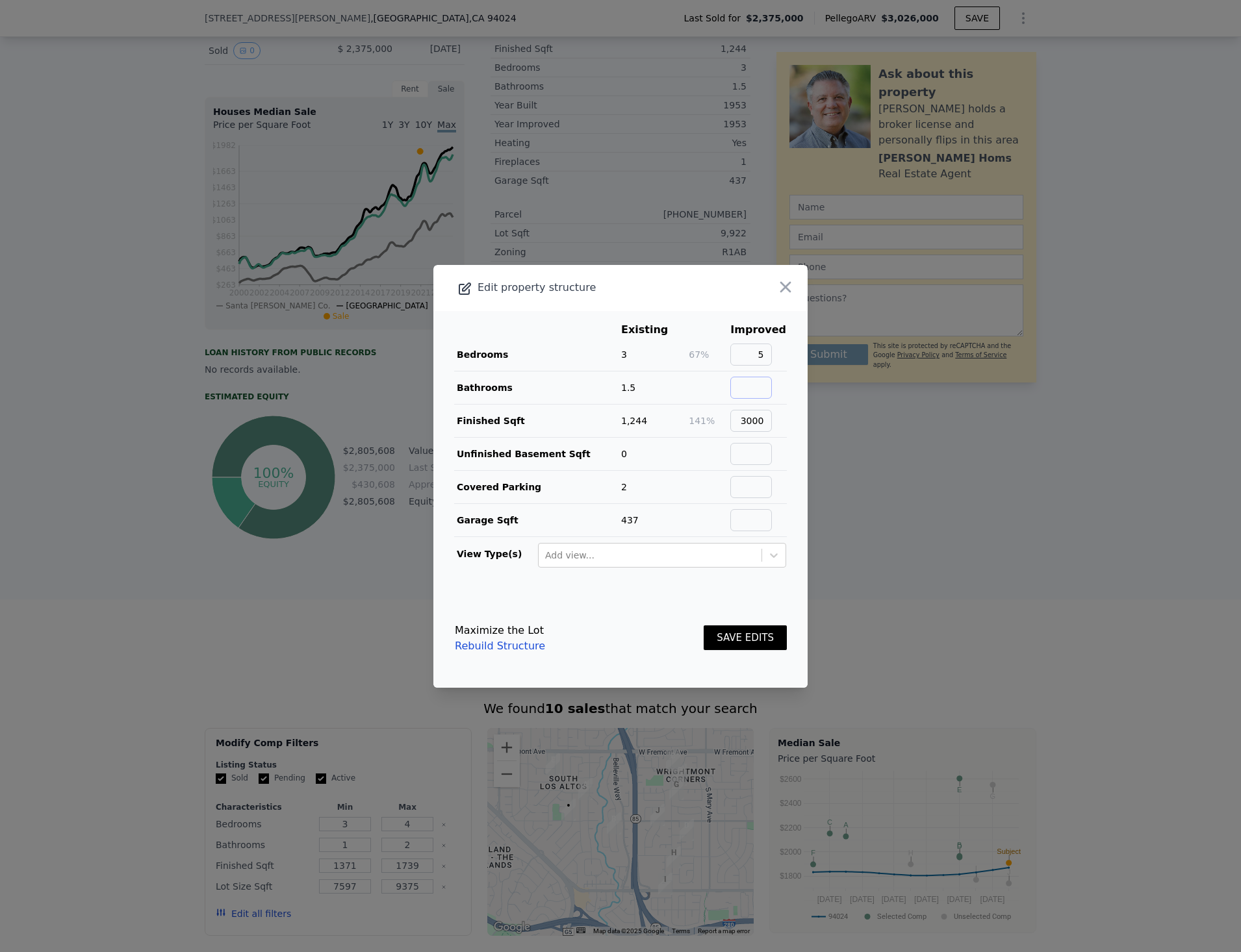
click at [758, 398] on input "text" at bounding box center [751, 388] width 42 height 22
type input "3.5"
click at [762, 489] on input "text" at bounding box center [751, 488] width 42 height 22
type input "2"
click at [752, 519] on input "text" at bounding box center [751, 520] width 42 height 22
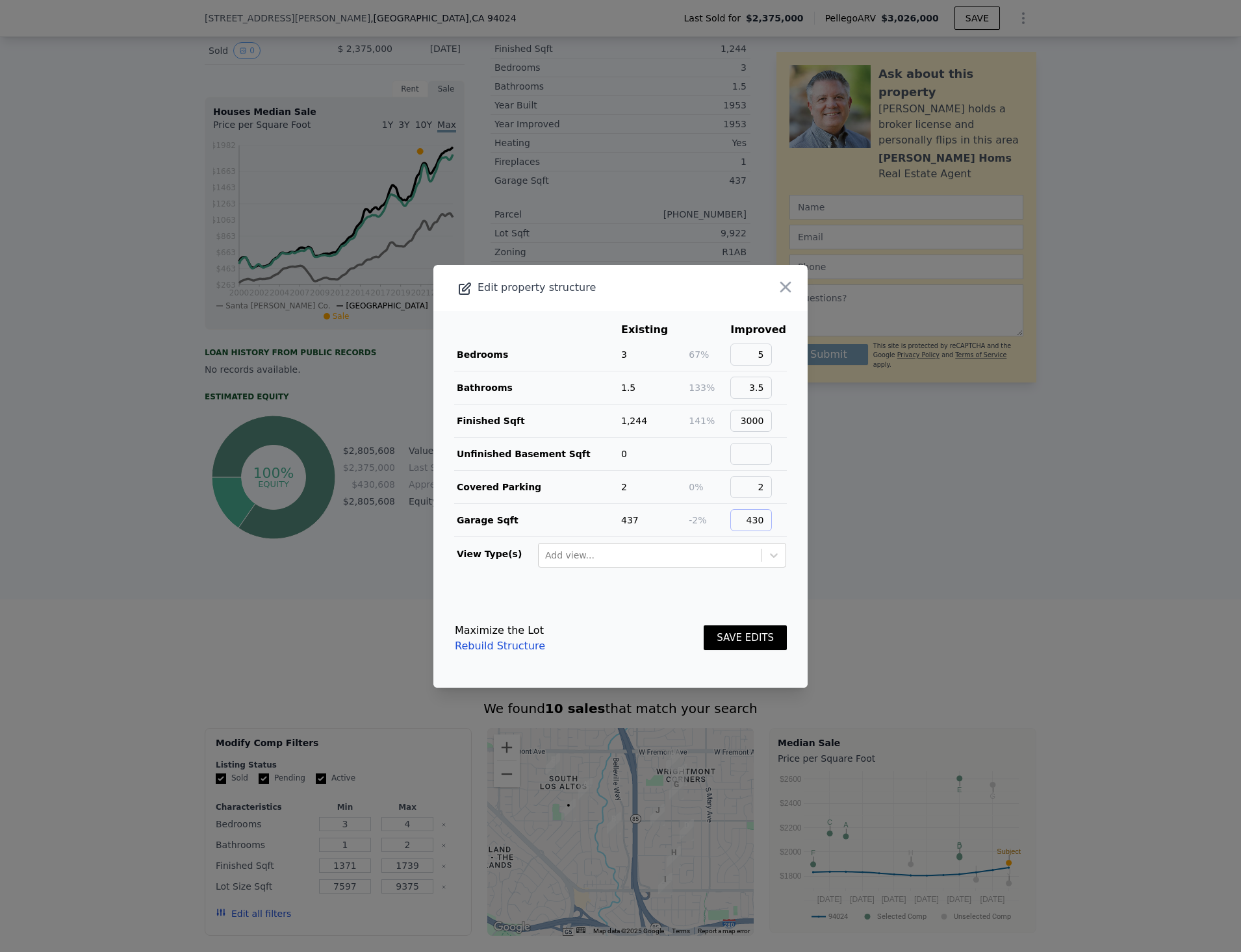
type input "430"
click at [739, 633] on button "SAVE EDITS" at bounding box center [745, 638] width 83 height 25
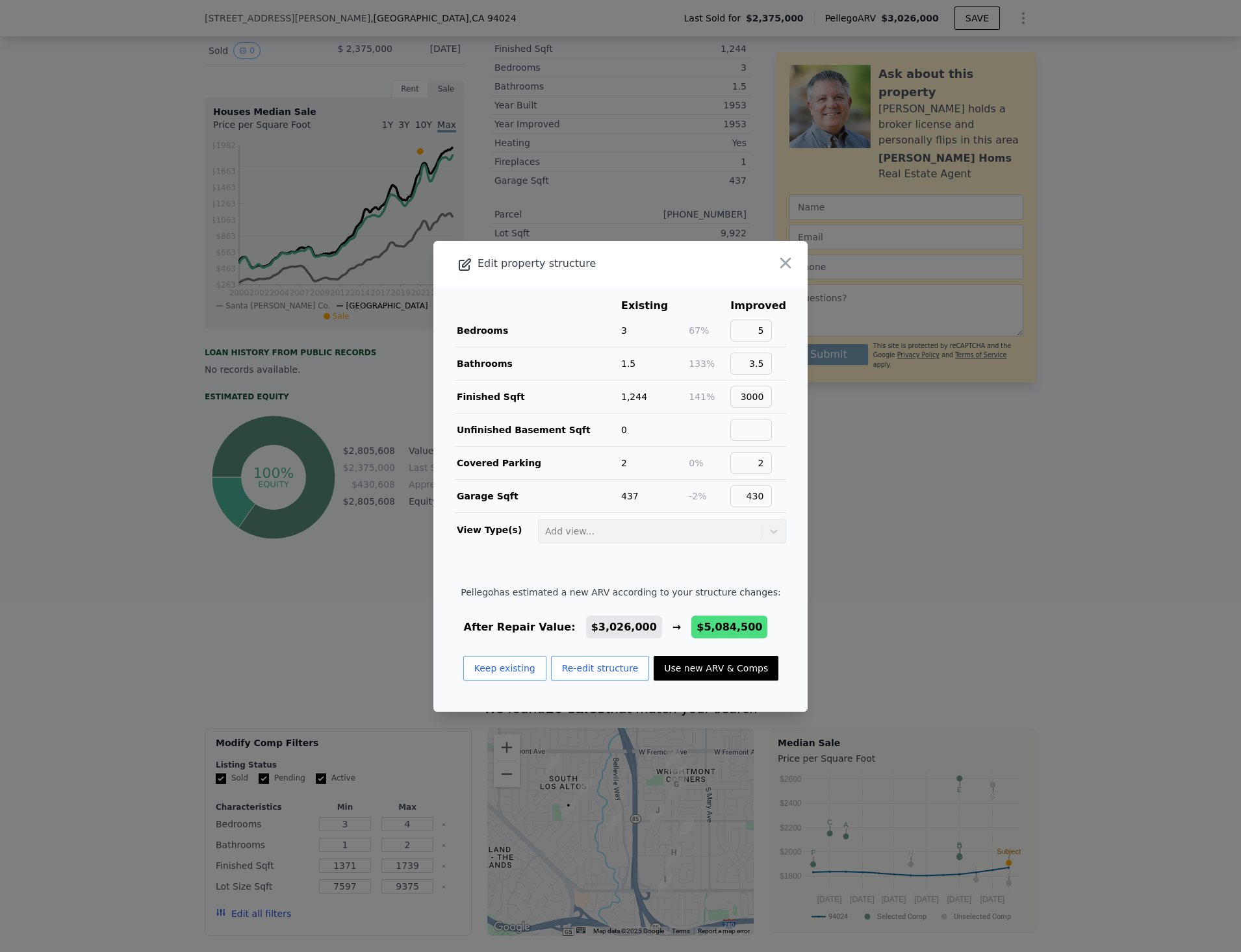
click at [718, 667] on button "Use new ARV & Comps" at bounding box center [716, 668] width 125 height 24
type input "7"
type input "2"
type input "3.5"
type input "2300"
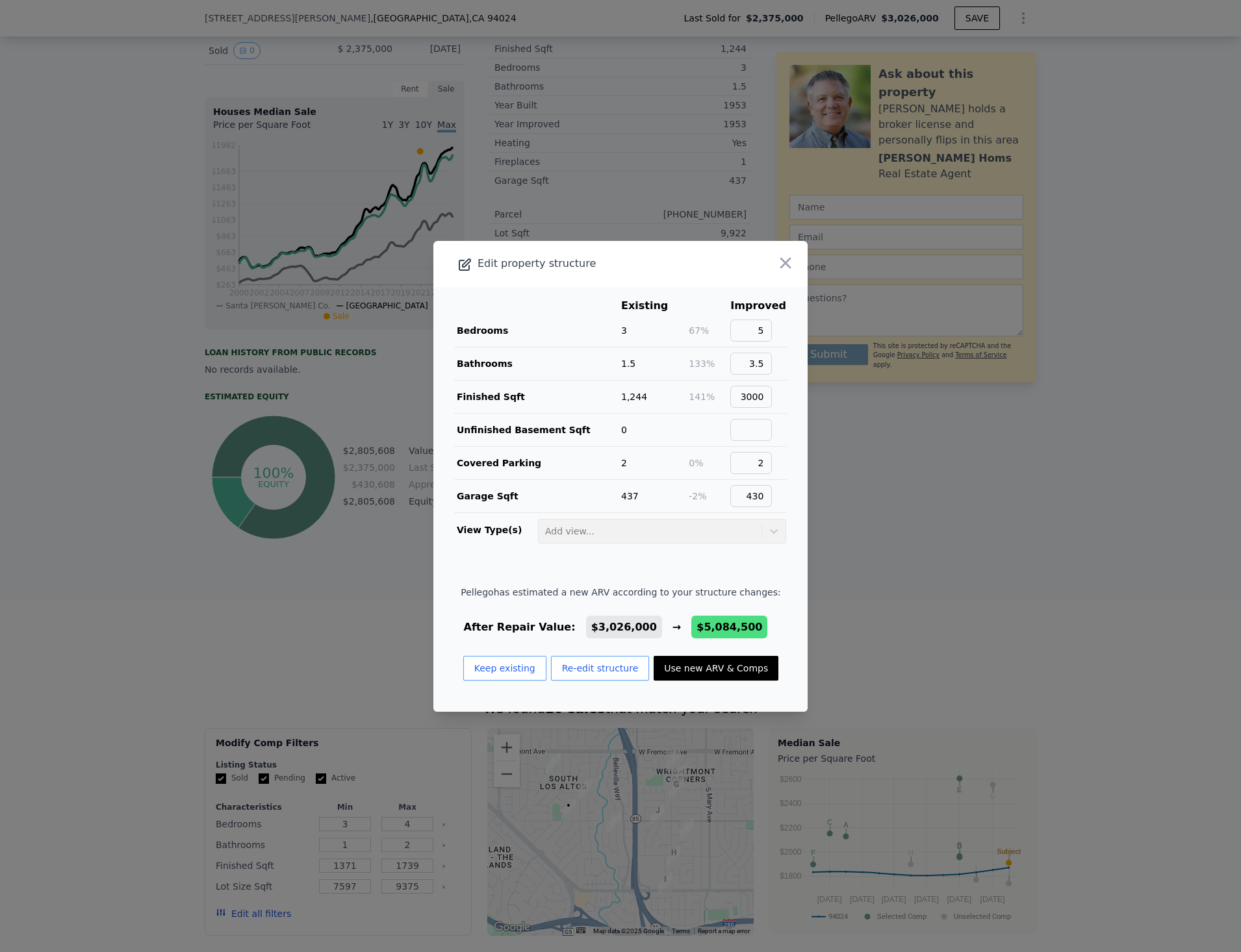
type input "3291"
type input "9316"
type input "15810"
type input "$ 5,084,500"
type input "$ 2,214,869"
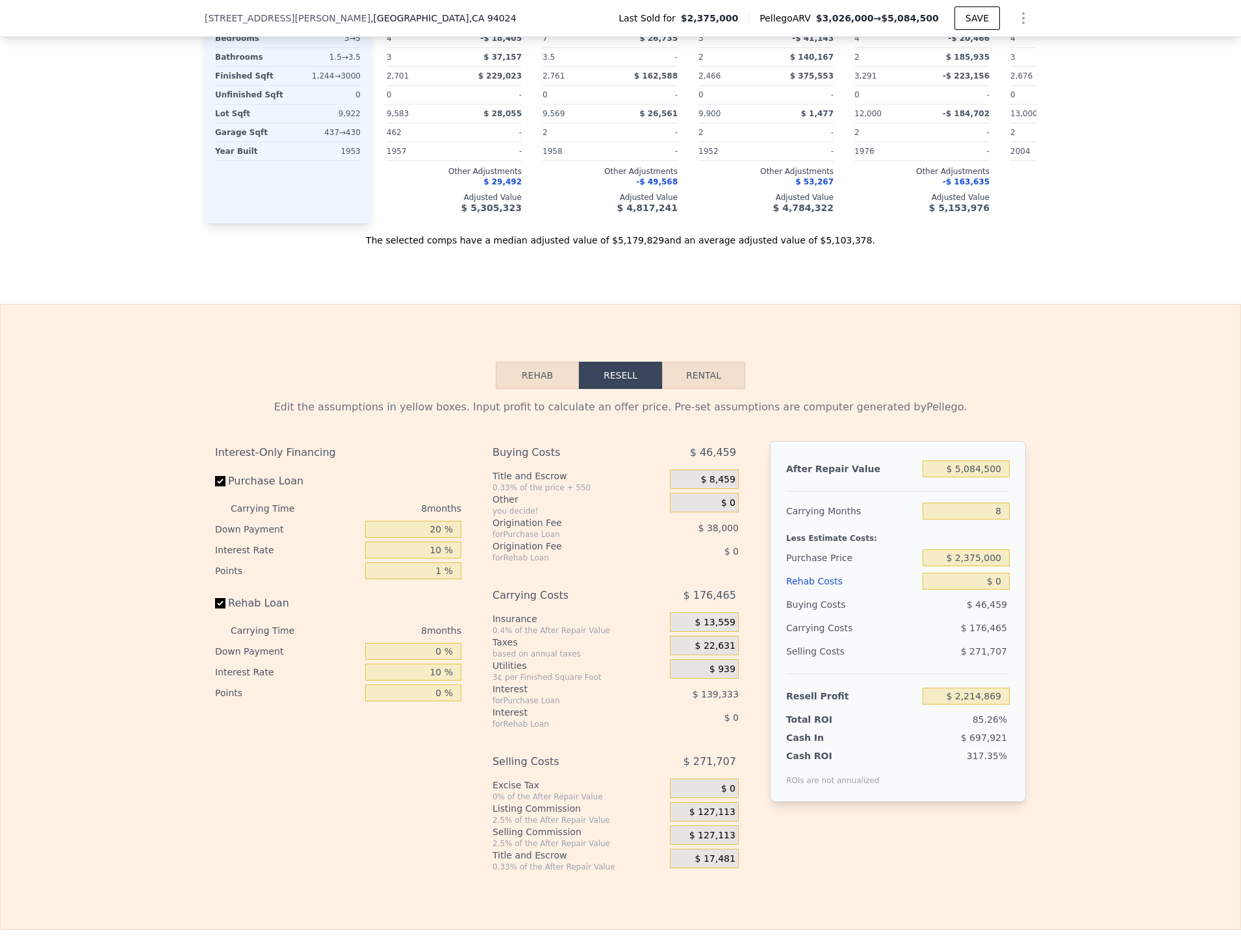
scroll to position [1561, 0]
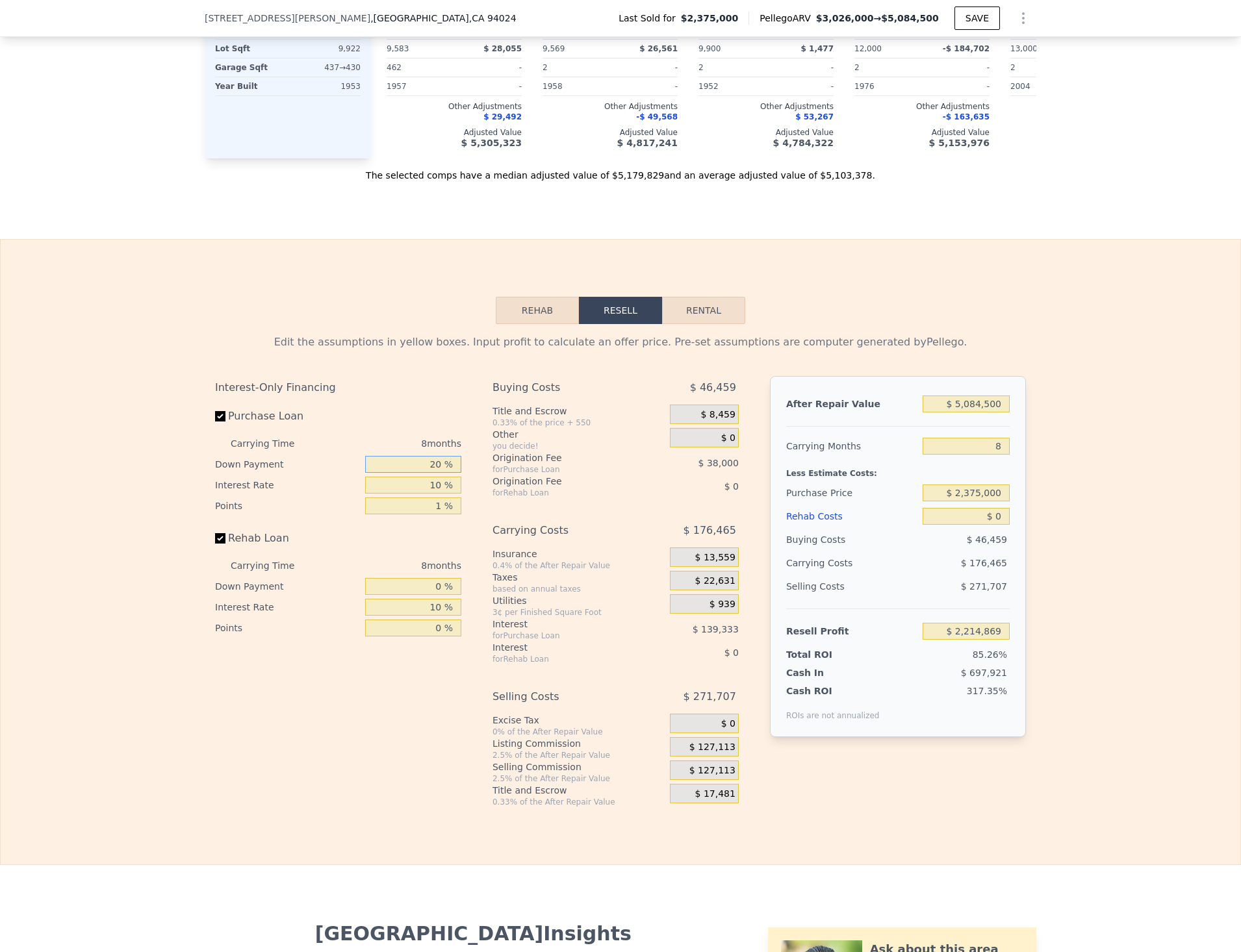
drag, startPoint x: 426, startPoint y: 481, endPoint x: 479, endPoint y: 482, distance: 53.0
click at [479, 482] on div "Interest-Only Financing Purchase Loan Carrying Time 8 months Down Payment 20 % …" at bounding box center [620, 591] width 811 height 431
type input "1 %"
type input "$ 2,172,756"
type input "10 %"
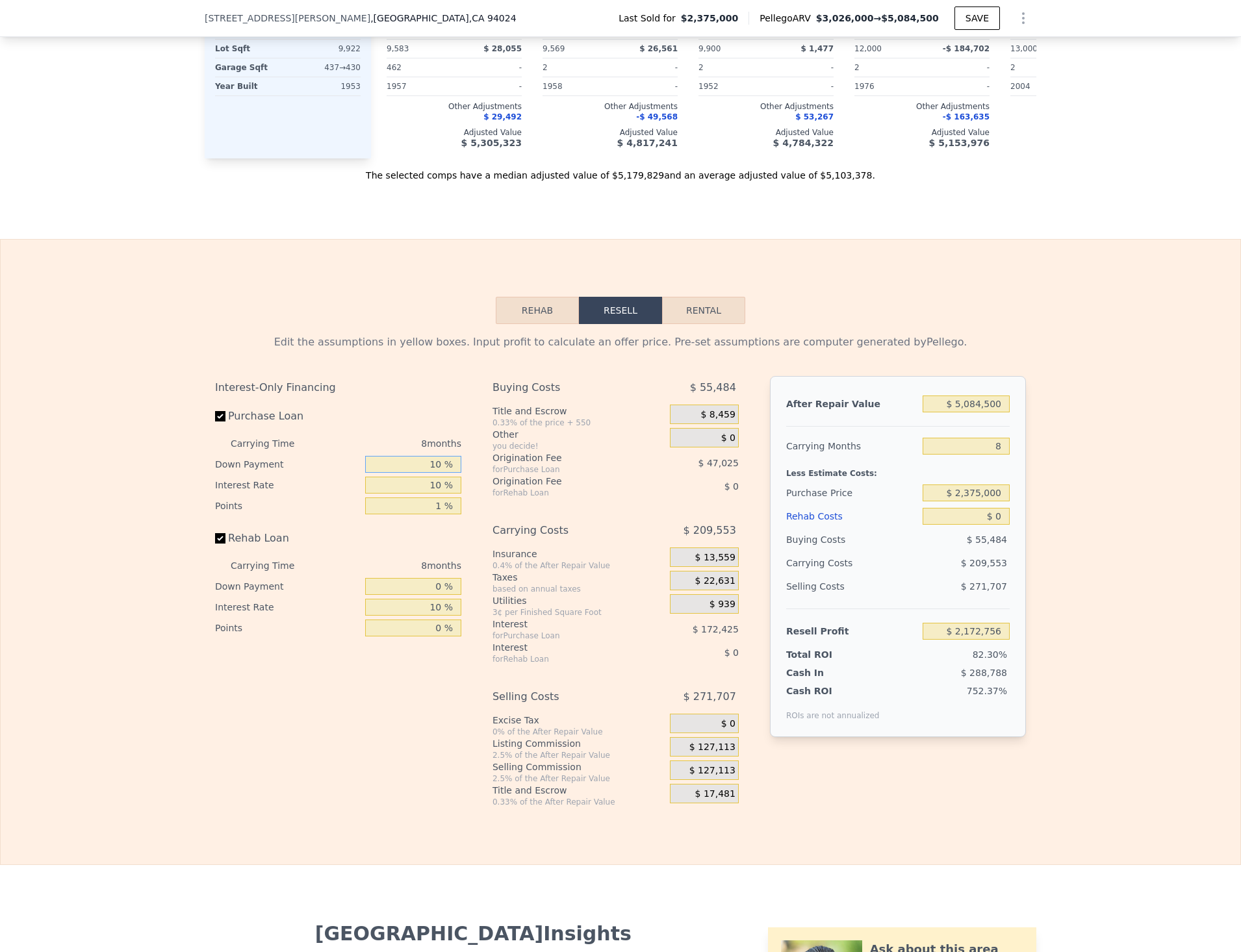
type input "$ 2,192,703"
drag, startPoint x: 424, startPoint y: 486, endPoint x: 483, endPoint y: 475, distance: 60.0
click at [483, 475] on div "Interest-Only Financing Purchase Loan Carrying Time 8 months Down Payment 10 % …" at bounding box center [620, 591] width 811 height 431
type input "20 %"
type input "$ 2,214,869"
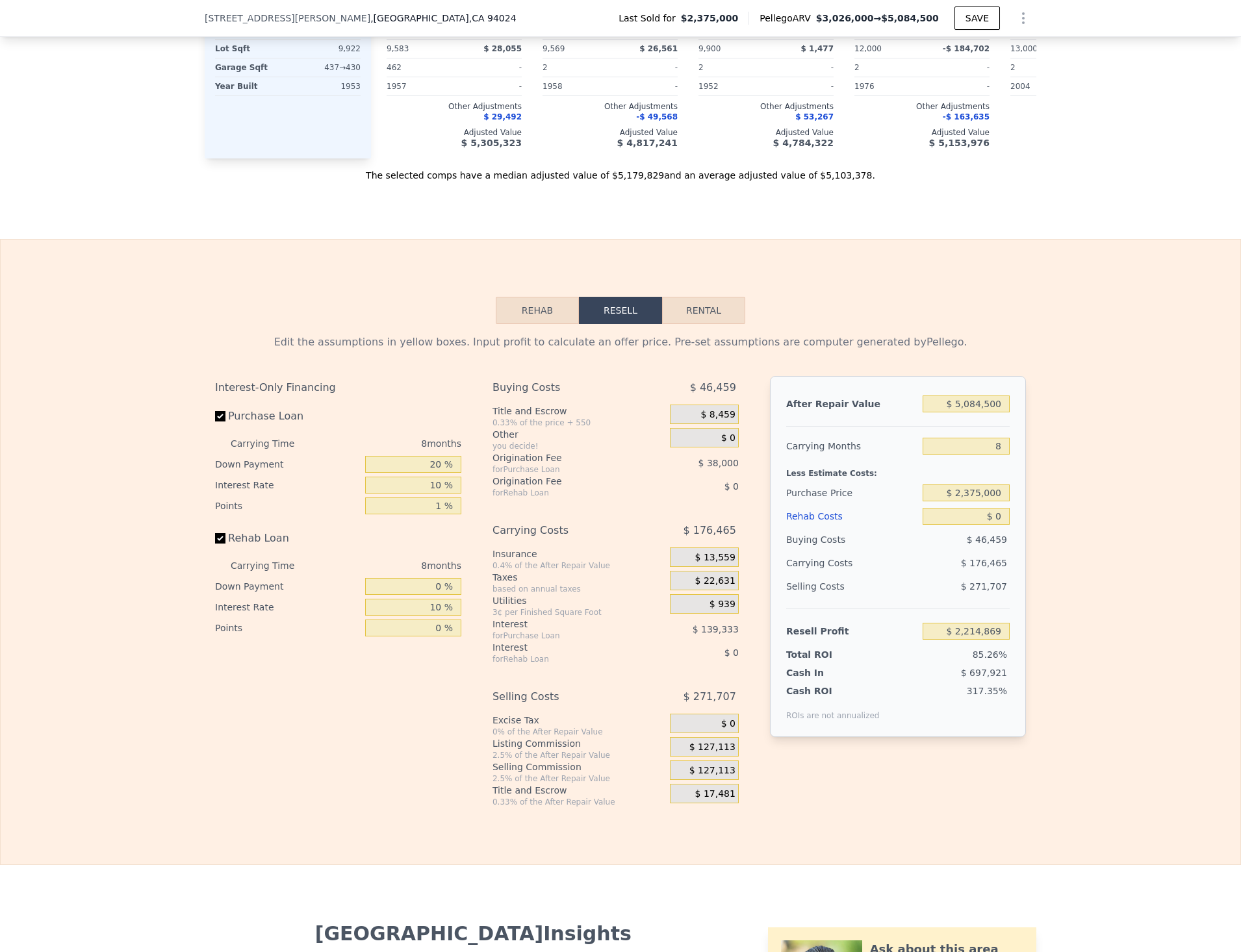
click at [425, 739] on div "Interest-Only Financing Purchase Loan Carrying Time 8 months Down Payment 20 % …" at bounding box center [344, 591] width 257 height 431
click at [957, 502] on input "$ 2,375,000" at bounding box center [966, 493] width 87 height 17
click at [961, 413] on input "$ 5,084,500" at bounding box center [966, 404] width 87 height 17
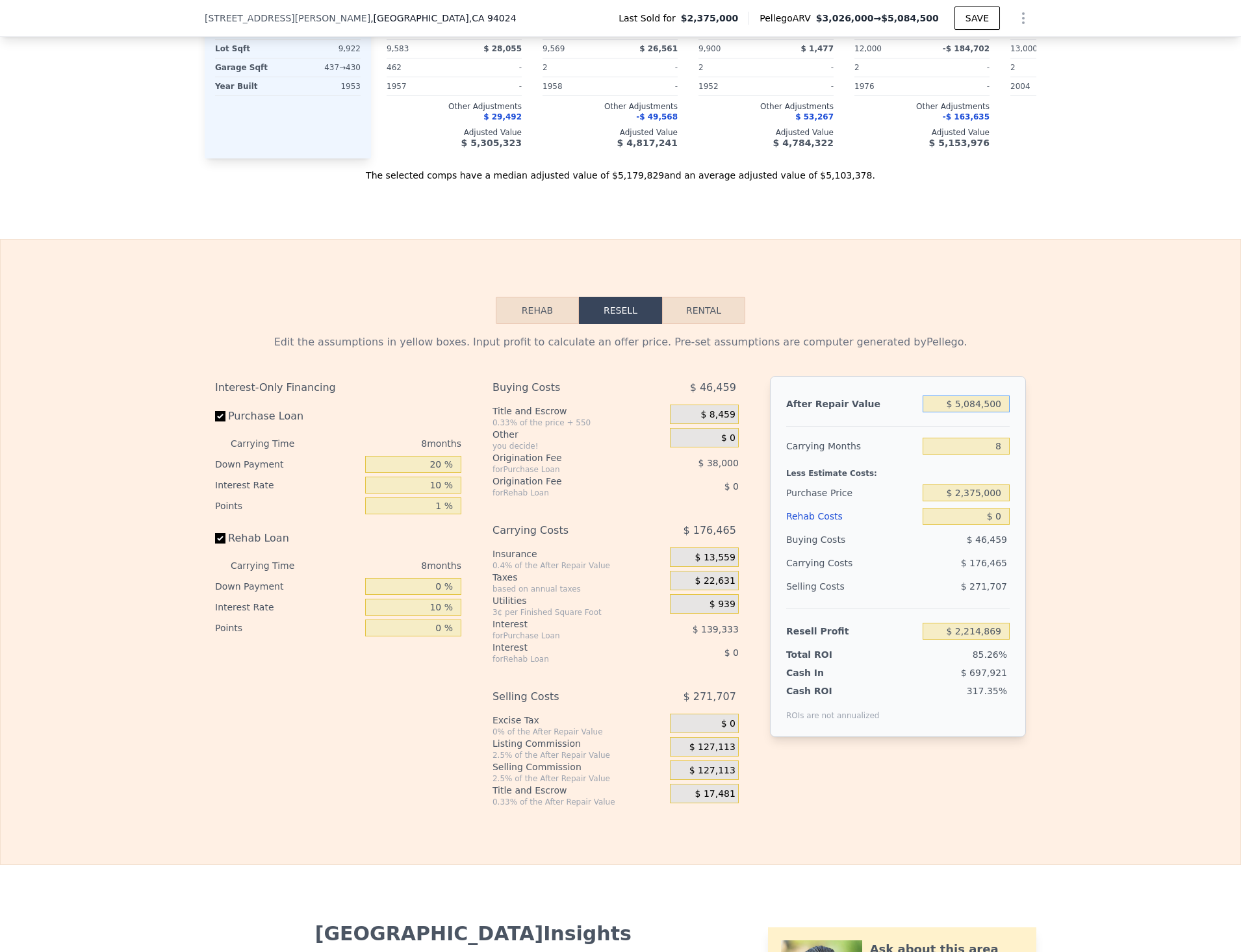
click at [961, 413] on input "$ 5,084,500" at bounding box center [966, 404] width 87 height 17
type input "$ 6"
type input "-$ 2,584,909"
type input "$ 65"
type input "-$ 2,584,854"
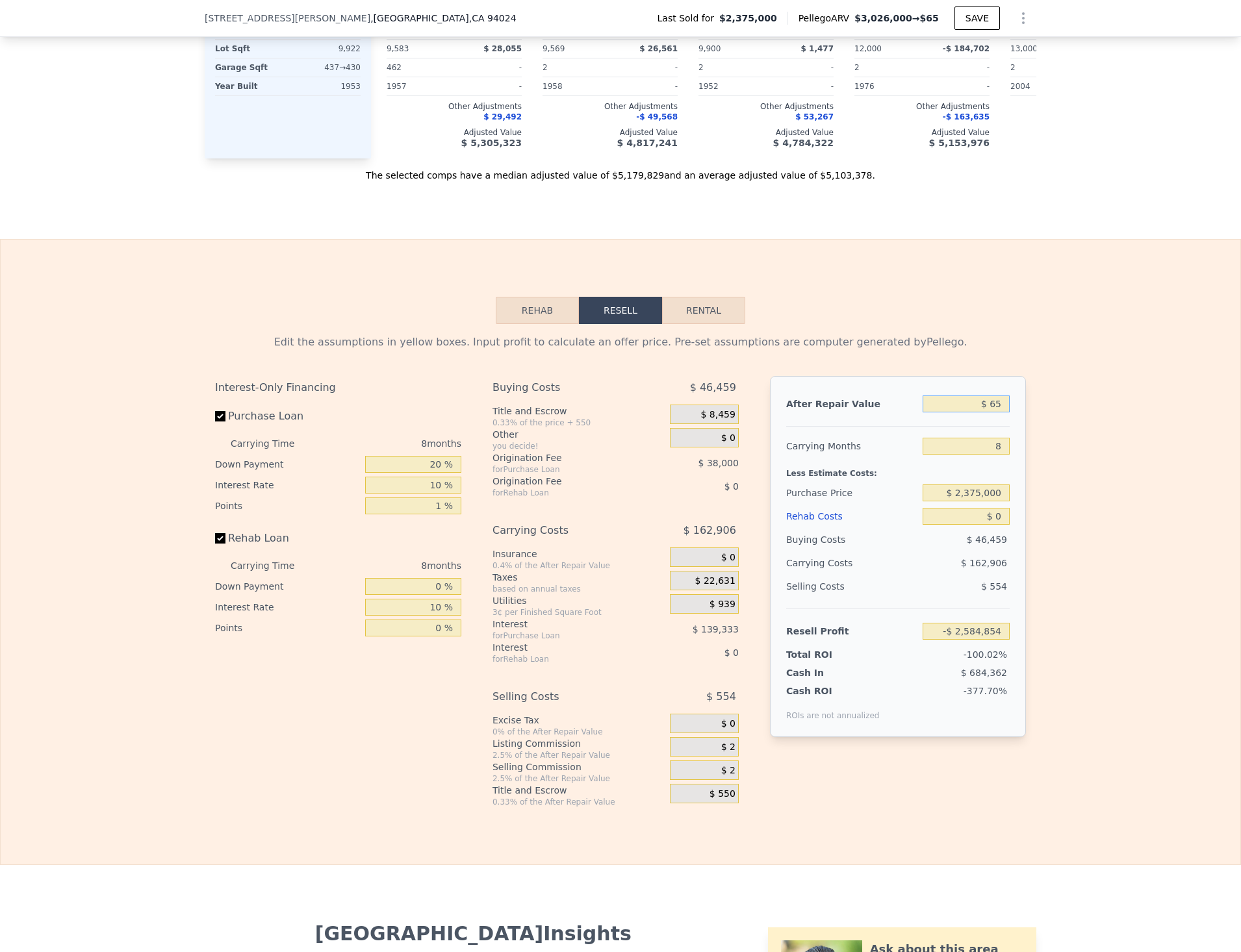
type input "$ 650"
type input "-$ 2,584,301"
type input "$ 65,000"
type input "-$ 2,523,554"
type input "$ 650,000"
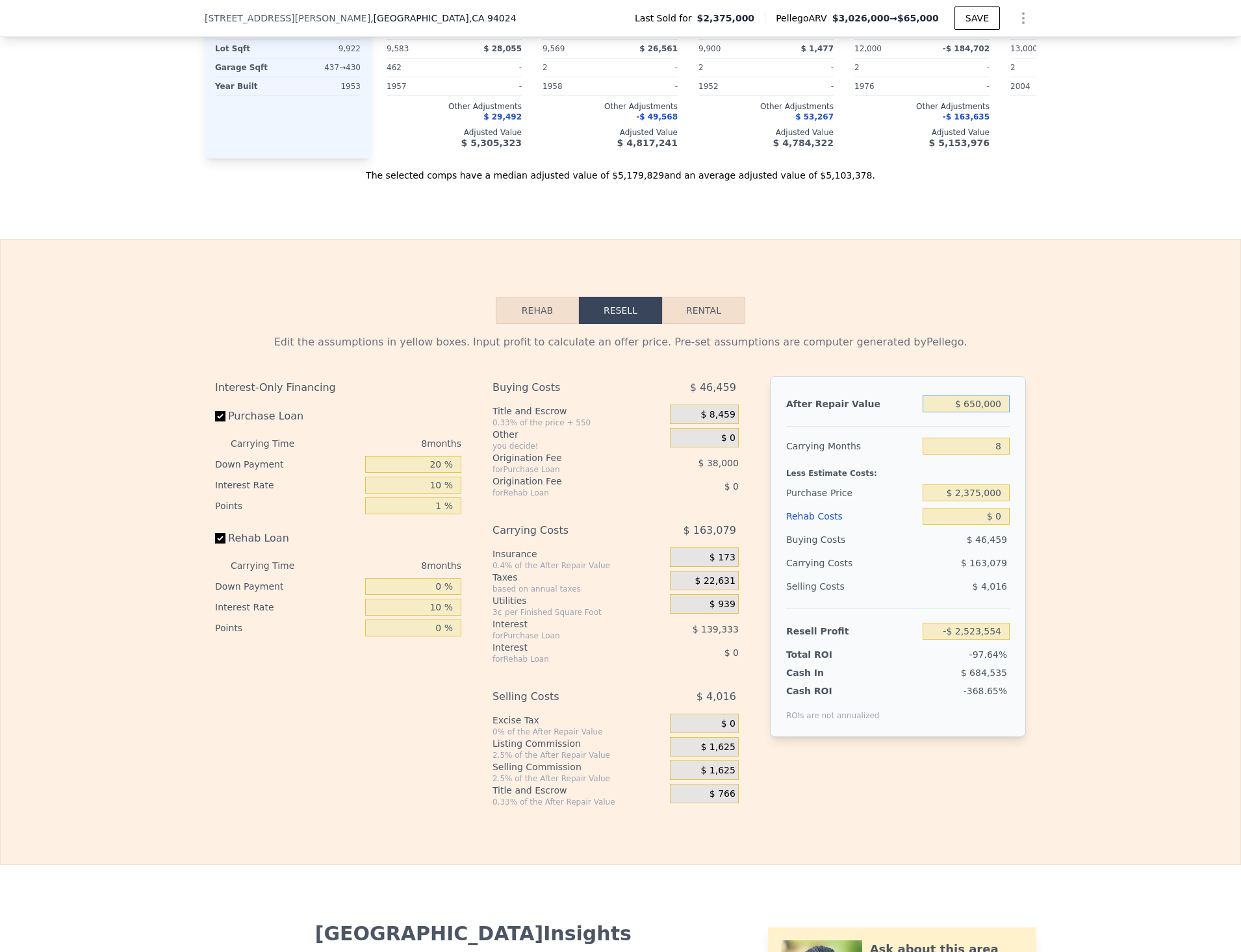
type input "-$ 1,971,313"
click at [1070, 422] on div "Edit the assumptions in yellow boxes. Input profit to calculate an offer price.…" at bounding box center [620, 565] width 1240 height 483
drag, startPoint x: 955, startPoint y: 421, endPoint x: 1055, endPoint y: 421, distance: 100.0
click at [1055, 421] on div "Edit the assumptions in yellow boxes. Input profit to calculate an offer price.…" at bounding box center [620, 565] width 1240 height 483
type input "$ 6"
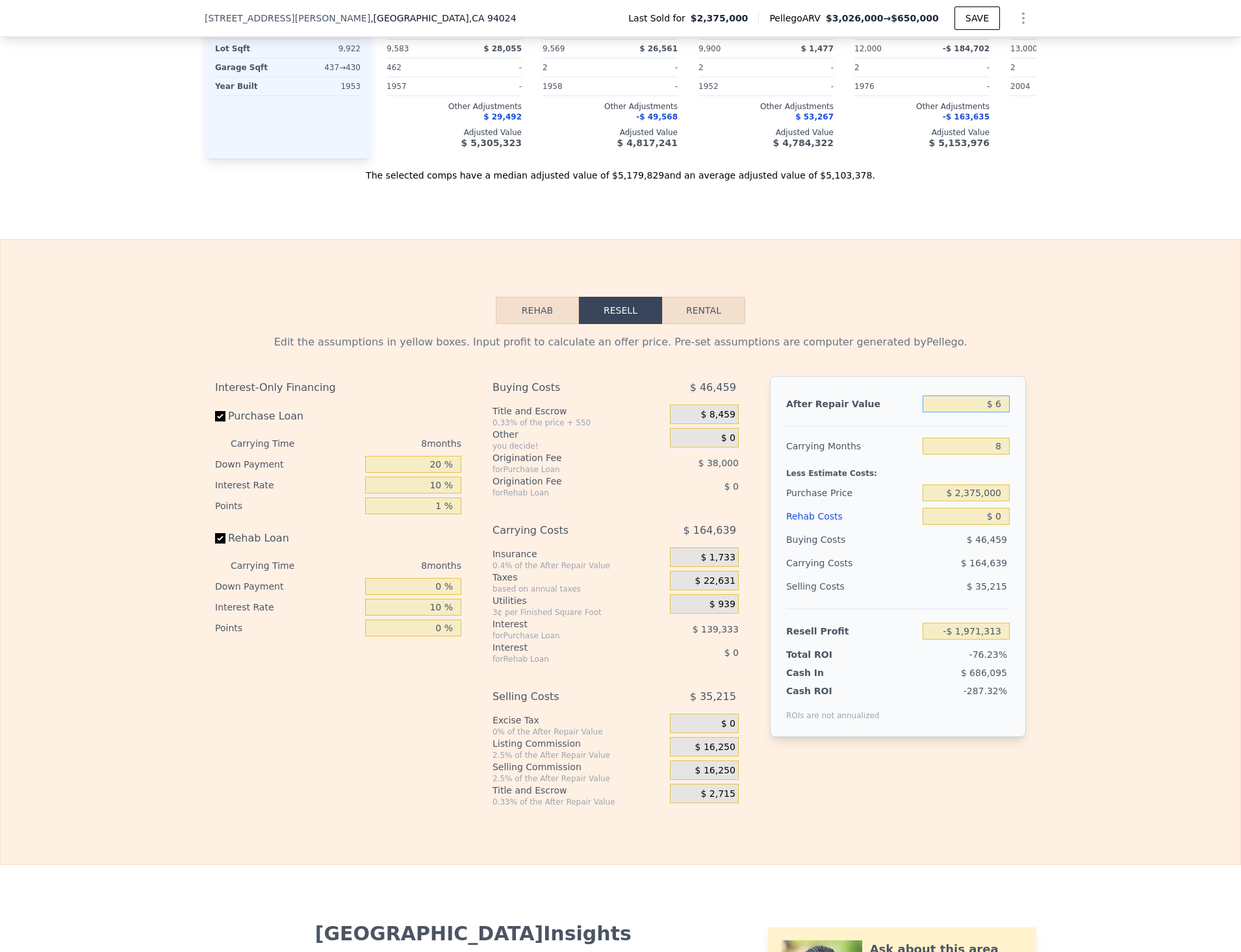
type input "-$ 2,584,909"
type input "$ 60"
type input "-$ 2,584,859"
type input "$ 600"
type input "-$ 2,584,349"
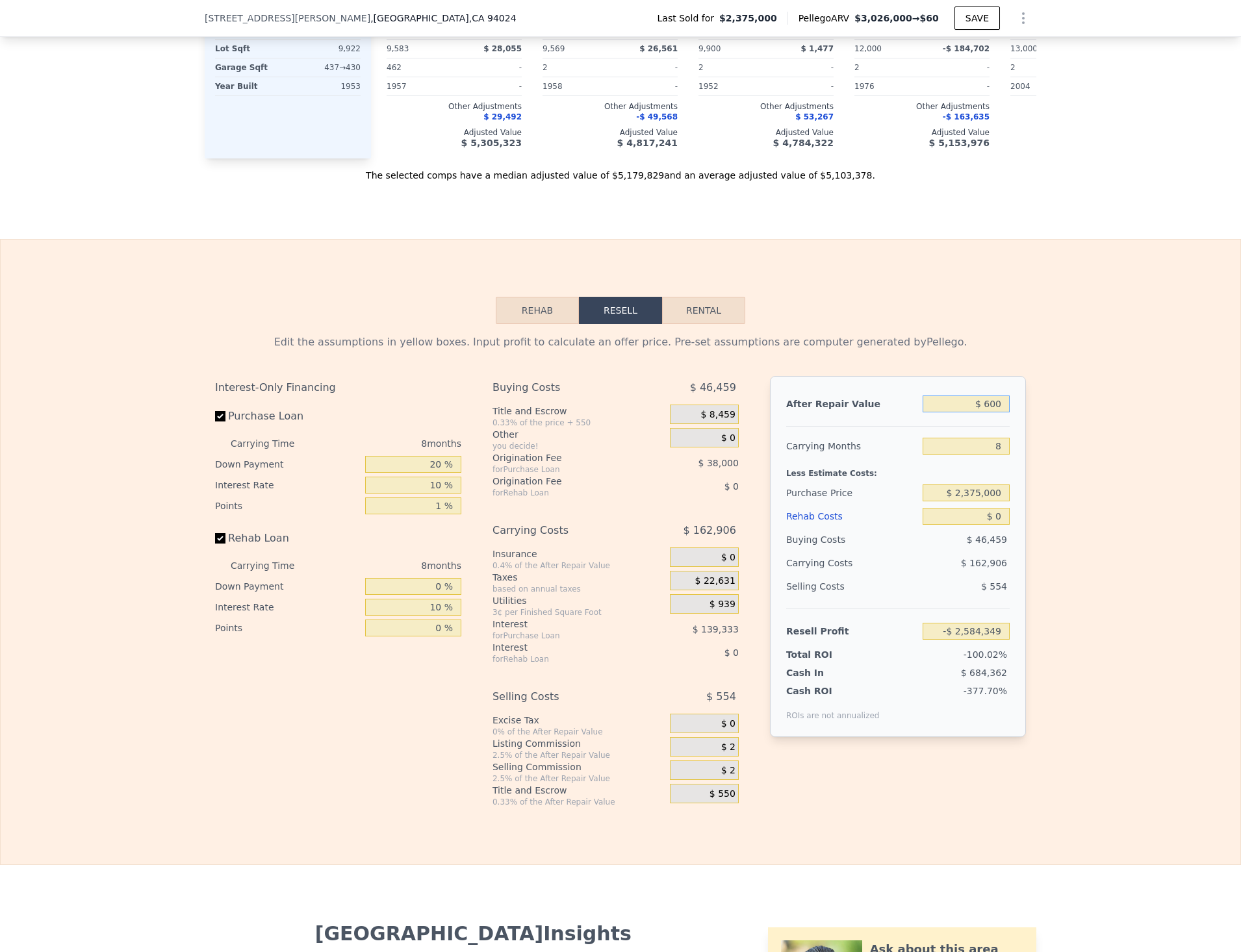
type input "$ 6,000"
type input "-$ 2,579,251"
type input "$ 60,000"
type input "-$ 2,528,275"
type input "$ 600,000"
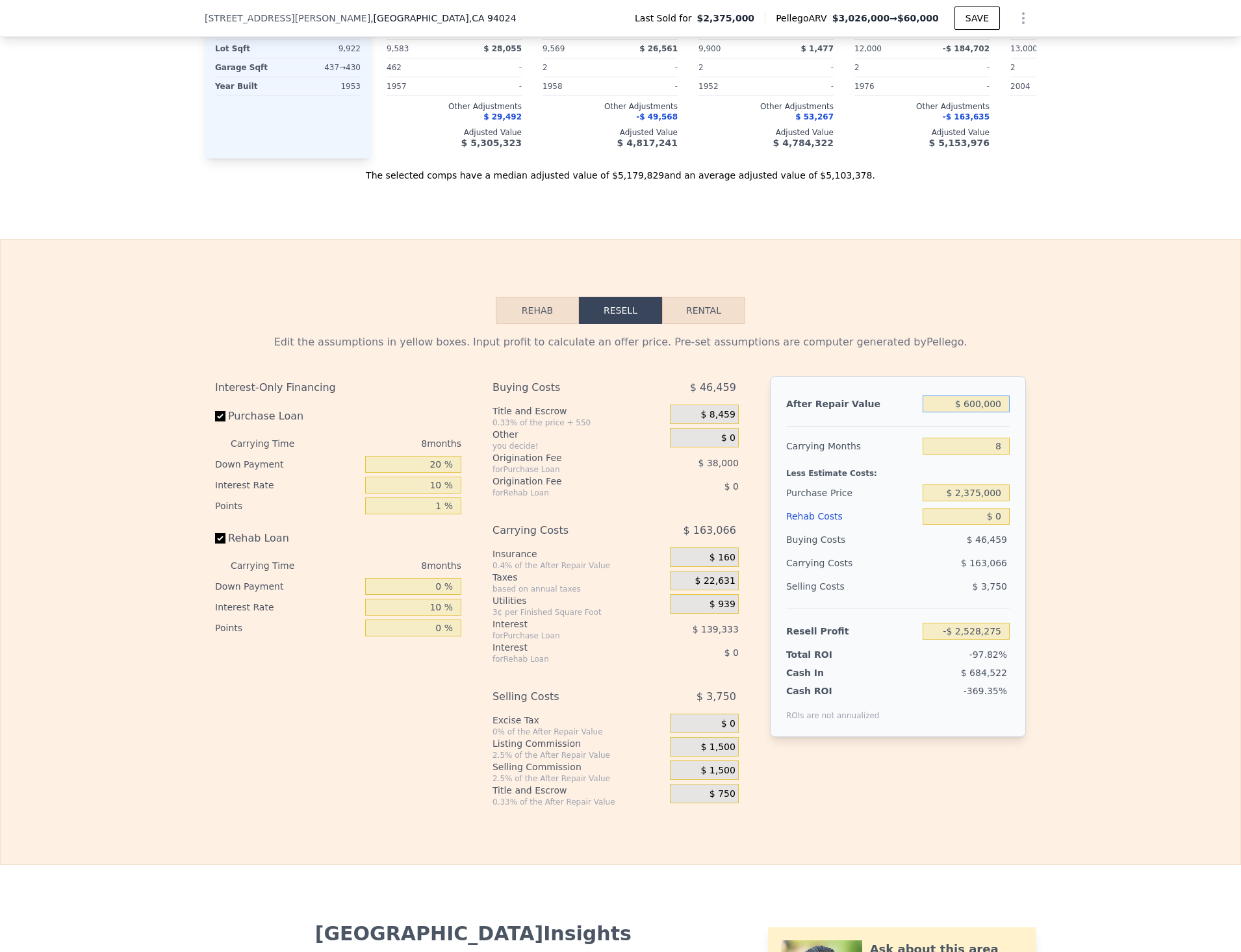
type input "-$ 2,018,513"
type input "$ 6,000,000"
type input "$ 3,079,105"
type input "$ 6,000,000"
click at [1057, 432] on div "Edit the assumptions in yellow boxes. Input profit to calculate an offer price.…" at bounding box center [620, 565] width 1240 height 483
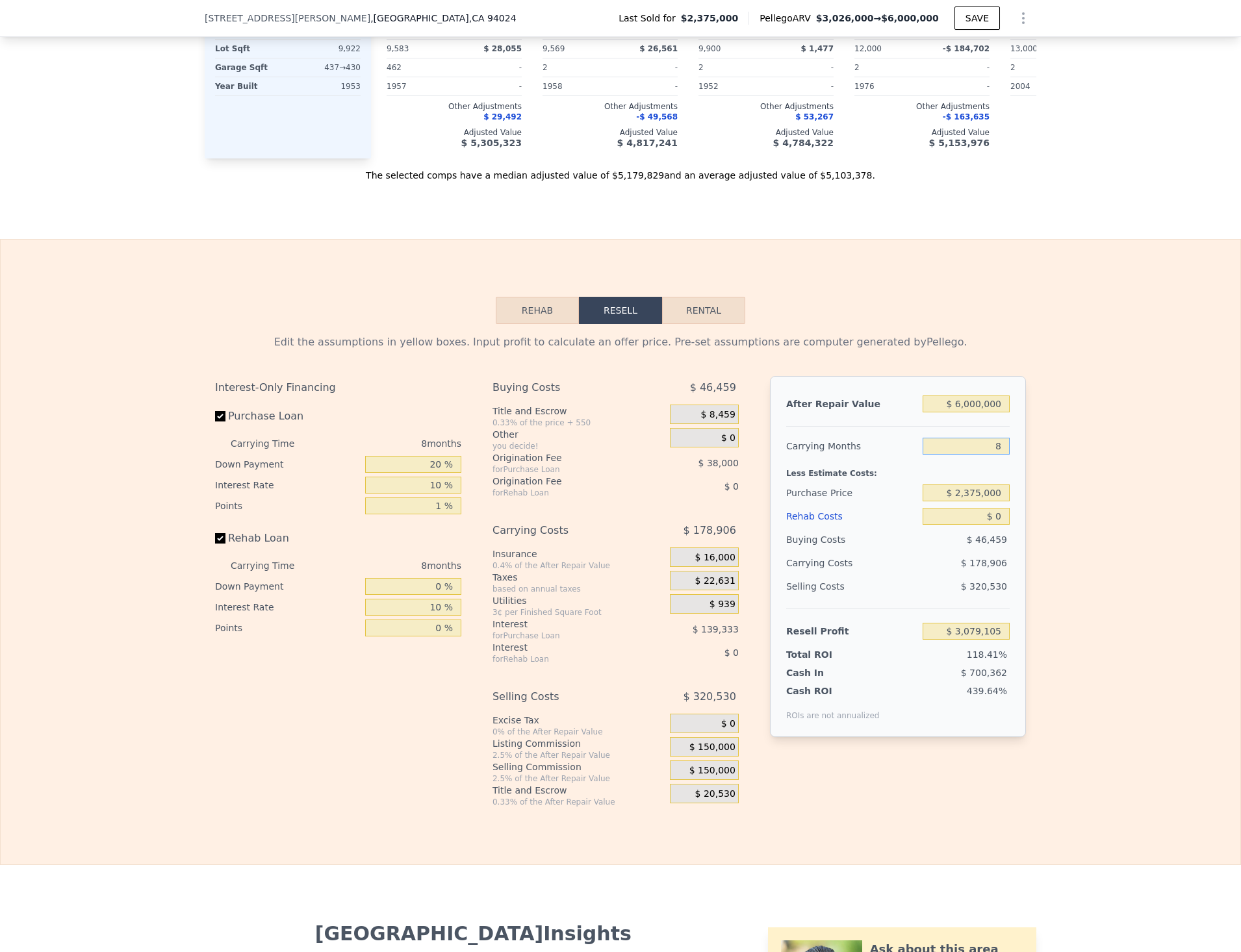
drag, startPoint x: 992, startPoint y: 462, endPoint x: 1032, endPoint y: 465, distance: 40.1
click at [1032, 465] on div "Edit the assumptions in yellow boxes. Input profit to calculate an offer price.…" at bounding box center [620, 565] width 1240 height 483
type input "18"
type input "$ 2,855,474"
type input "18"
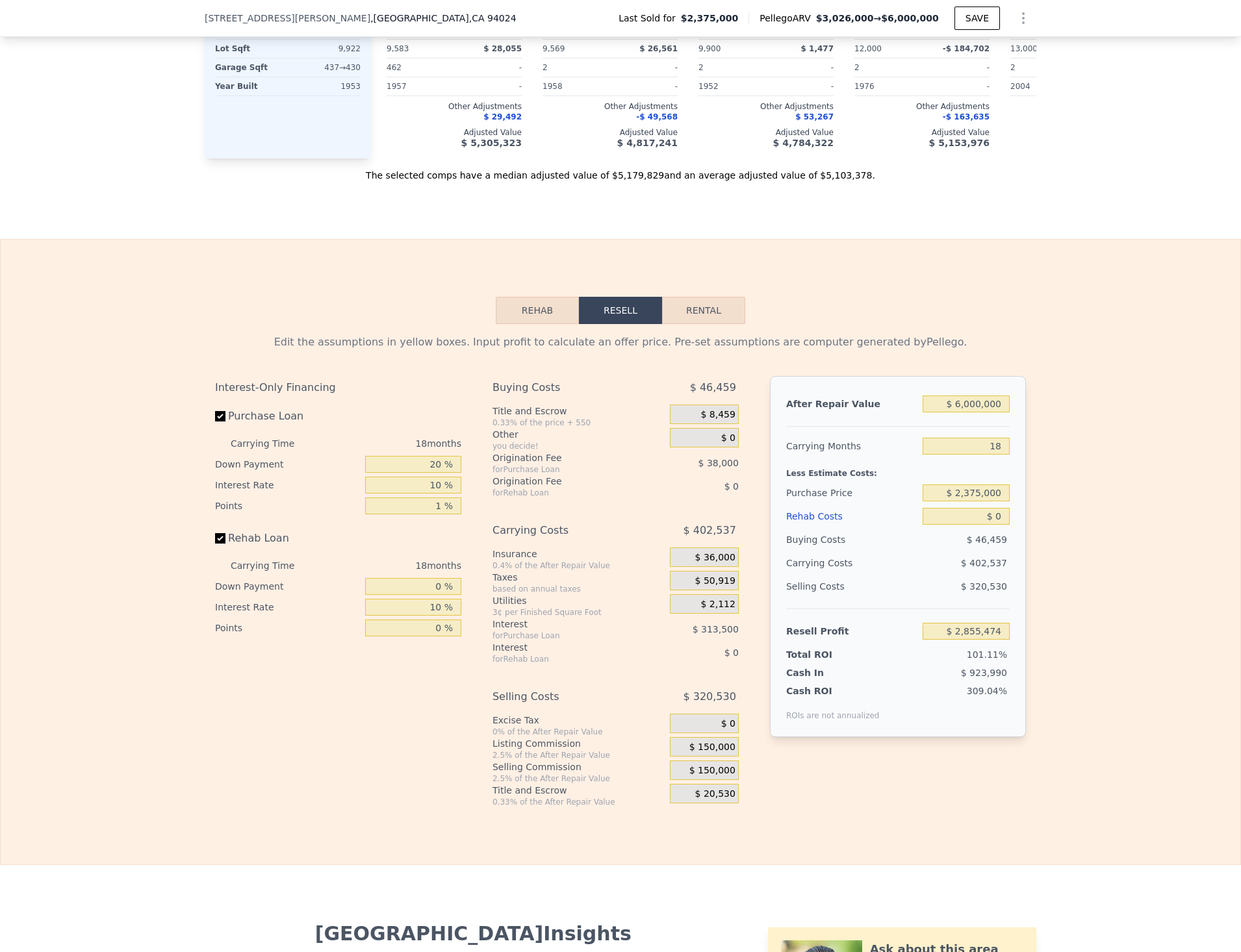
click at [1045, 474] on div "Edit the assumptions in yellow boxes. Input profit to calculate an offer price.…" at bounding box center [620, 565] width 1240 height 483
click at [987, 525] on input "$ 0" at bounding box center [966, 516] width 87 height 17
type input "$ 10"
type input "$ 2,855,464"
type input "$ 120"
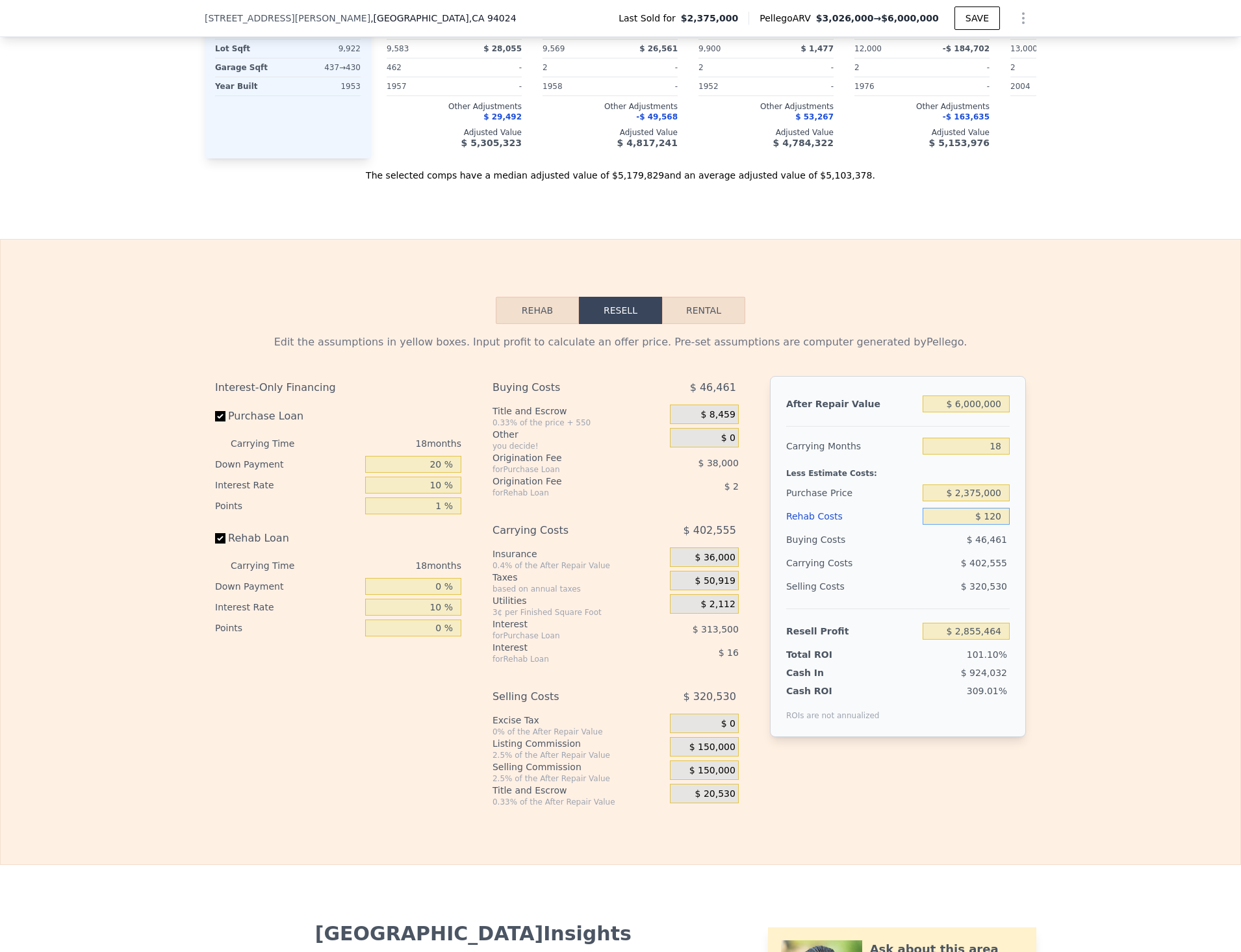
type input "$ 2,855,334"
type input "$ 1,200"
type input "$ 2,854,093"
type input "$ 12,000"
type input "$ 2,841,698"
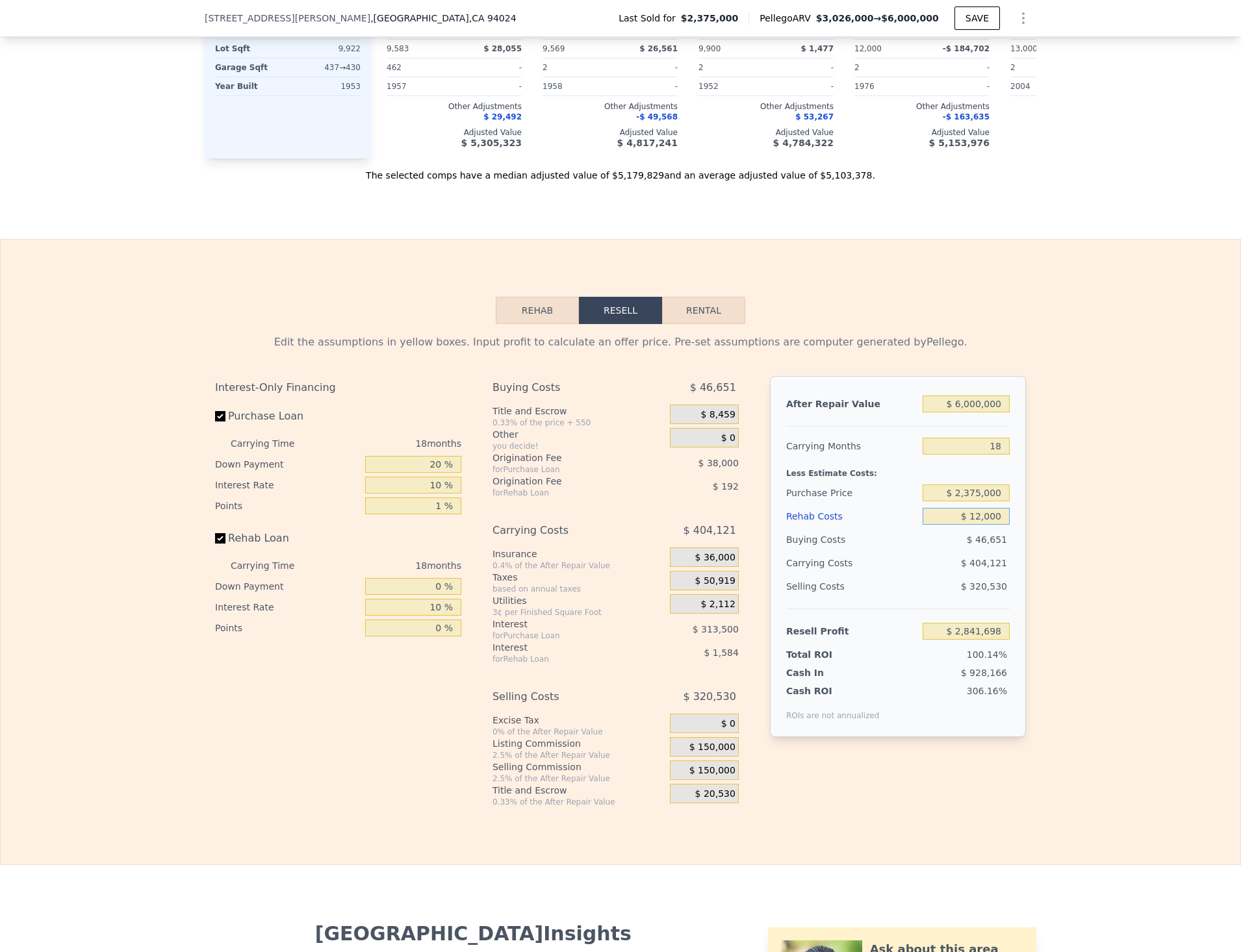
type input "$ 120,000"
type input "$ 2,717,714"
type input "$ 1,200,000"
type input "$ 1,477,874"
type input "$ 1,200,000"
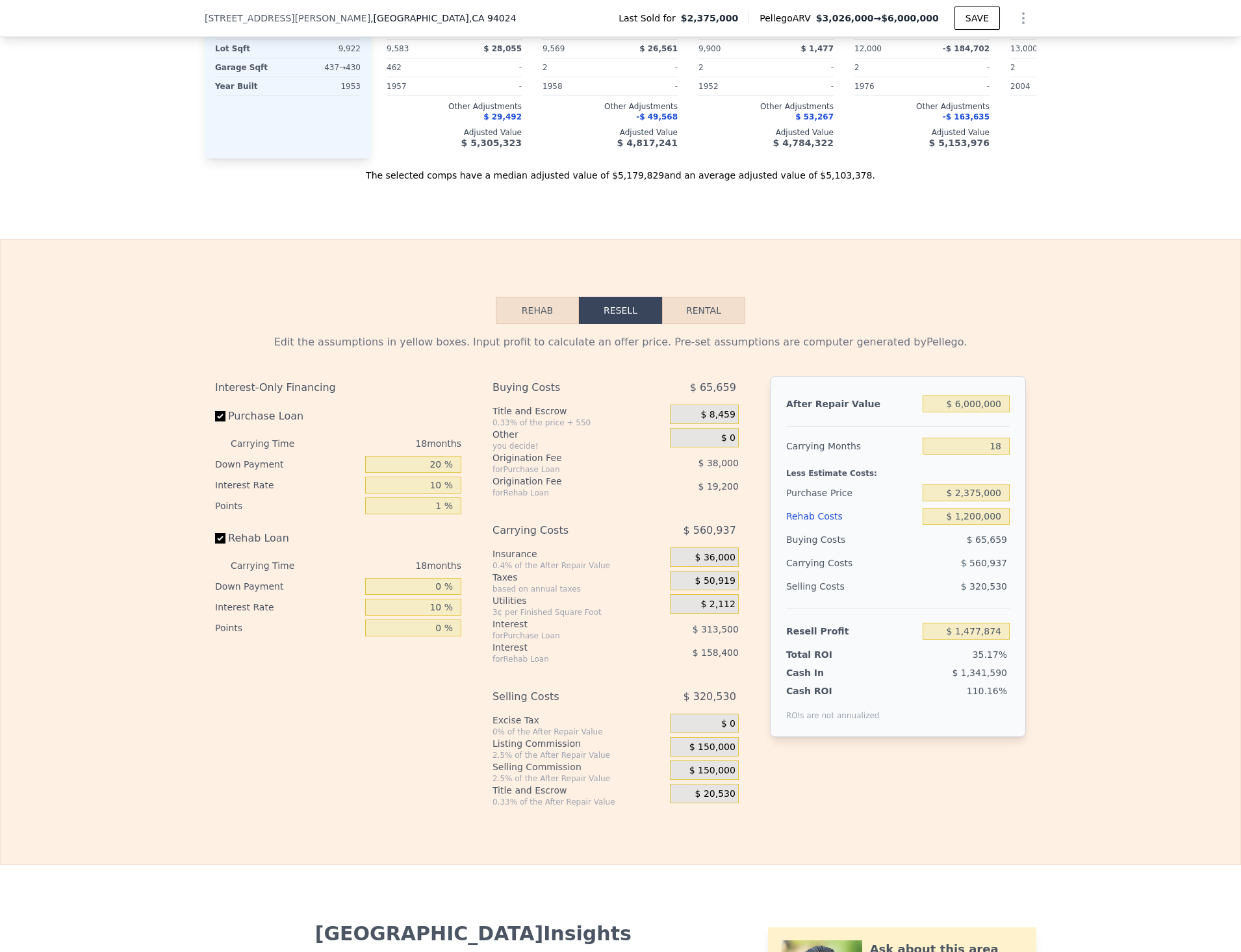
click at [1012, 533] on div "After Repair Value $ 6,000,000 Carrying Months 18 Less Estimate Costs: Purchase…" at bounding box center [897, 557] width 256 height 361
click at [1081, 572] on div "Edit the assumptions in yellow boxes. Input profit to calculate an offer price.…" at bounding box center [620, 565] width 1240 height 483
click at [1085, 693] on div "Edit the assumptions in yellow boxes. Input profit to calculate an offer price.…" at bounding box center [620, 565] width 1240 height 483
drag, startPoint x: 955, startPoint y: 515, endPoint x: 1037, endPoint y: 513, distance: 82.0
click at [1037, 513] on div "Edit the assumptions in yellow boxes. Input profit to calculate an offer price.…" at bounding box center [620, 565] width 1240 height 483
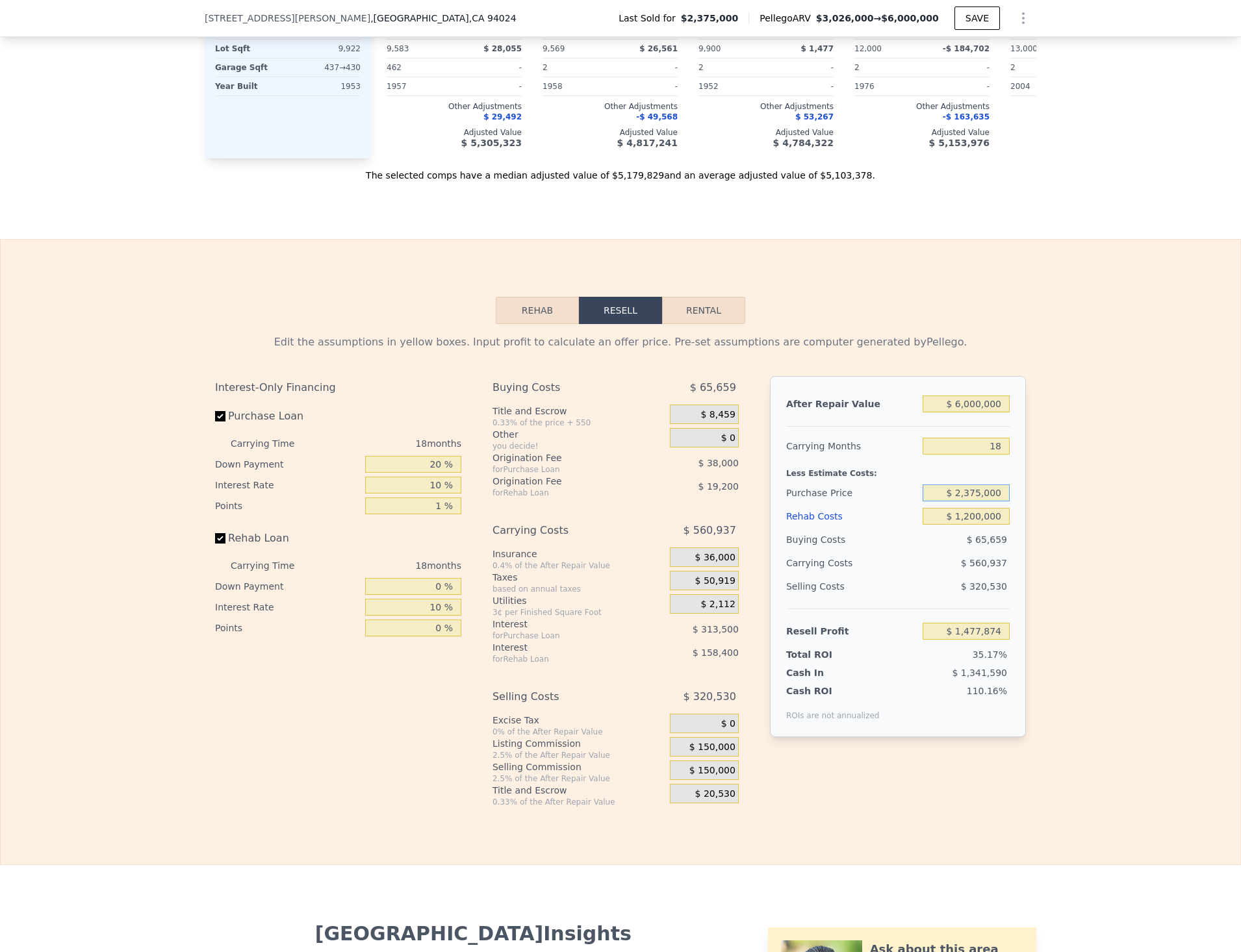
type input "4"
type input "1"
type input "2"
type input "1371"
type input "1739"
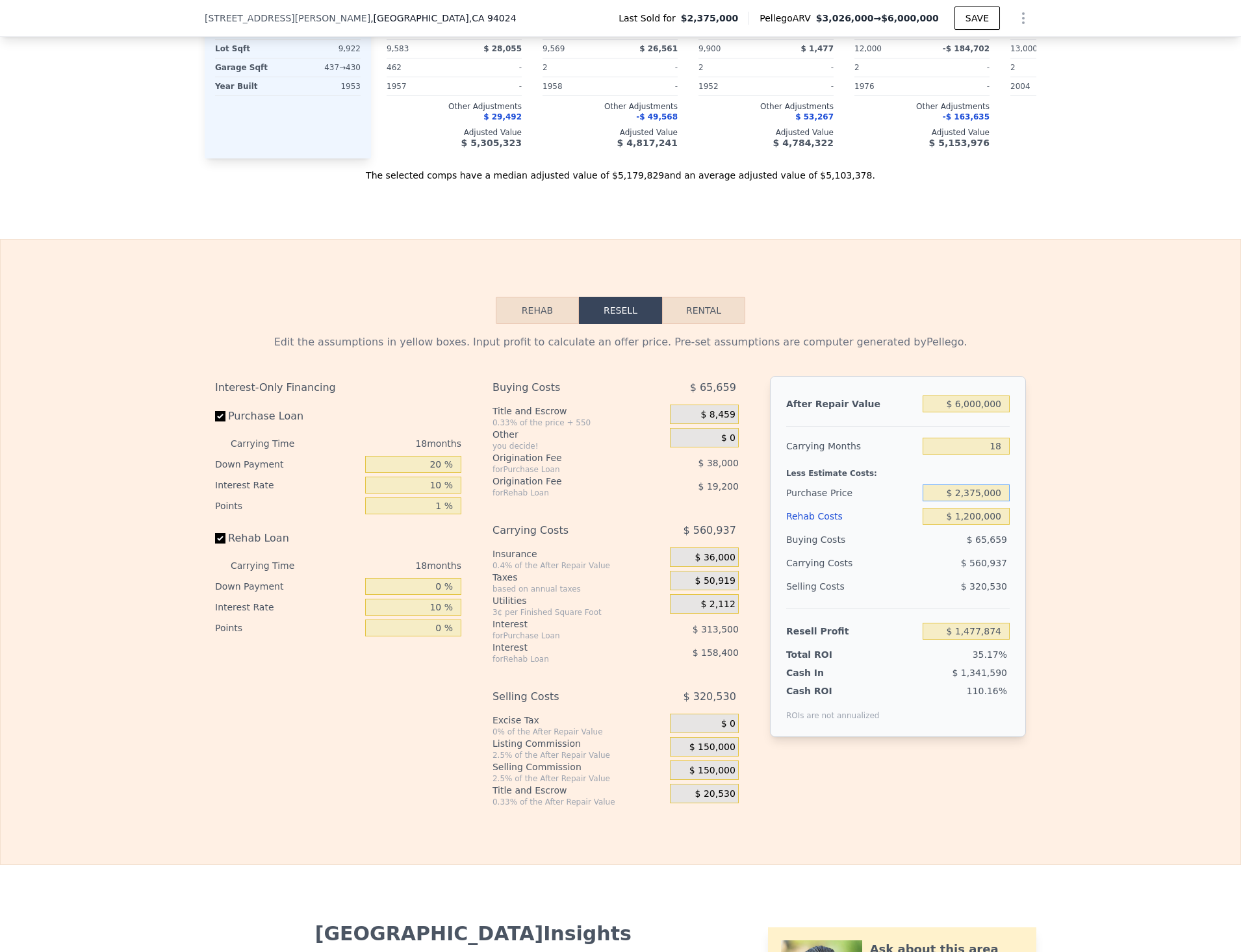
type input "7597"
type input "9375"
type input "$ 3,026,000"
type input "8"
type input "$ 0"
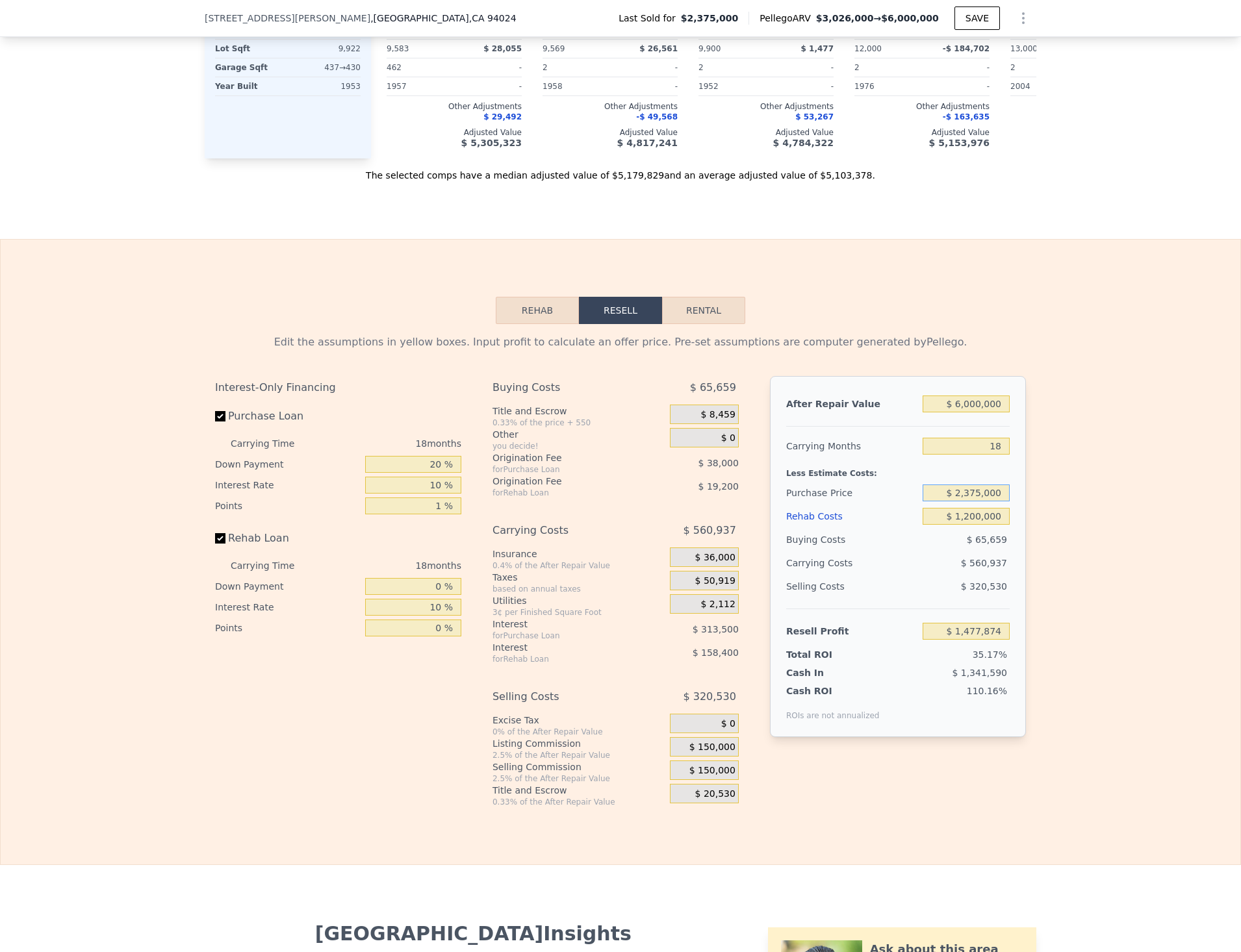
type input "$ 271,639"
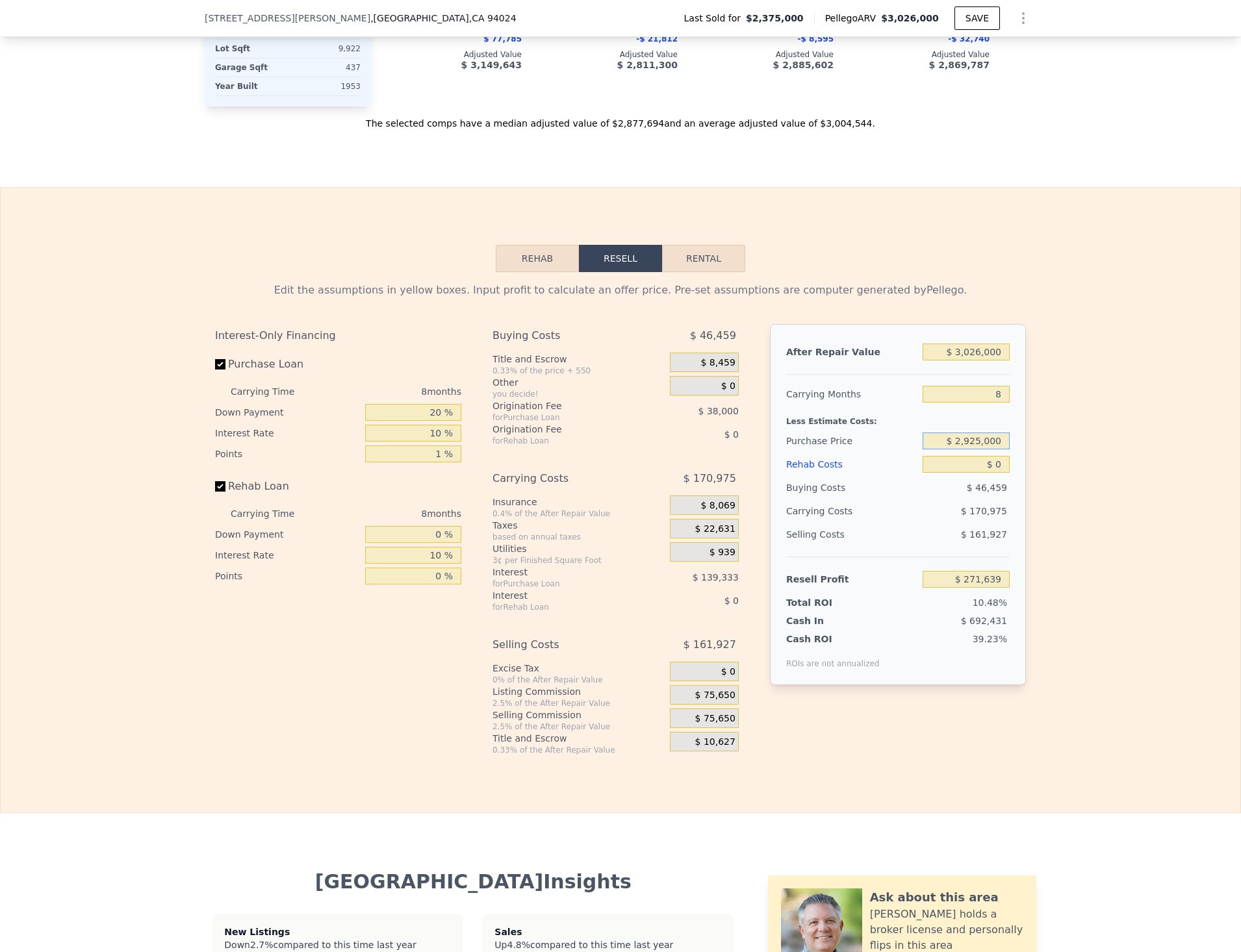
type input "$ 2,925,000"
click at [1116, 479] on div "Edit the assumptions in yellow boxes. Input profit to calculate an offer price.…" at bounding box center [620, 513] width 1240 height 483
type input "-$ 321,256"
drag, startPoint x: 954, startPoint y: 360, endPoint x: 1055, endPoint y: 357, distance: 101.0
click at [1055, 357] on div "Edit the assumptions in yellow boxes. Input profit to calculate an offer price.…" at bounding box center [620, 513] width 1240 height 483
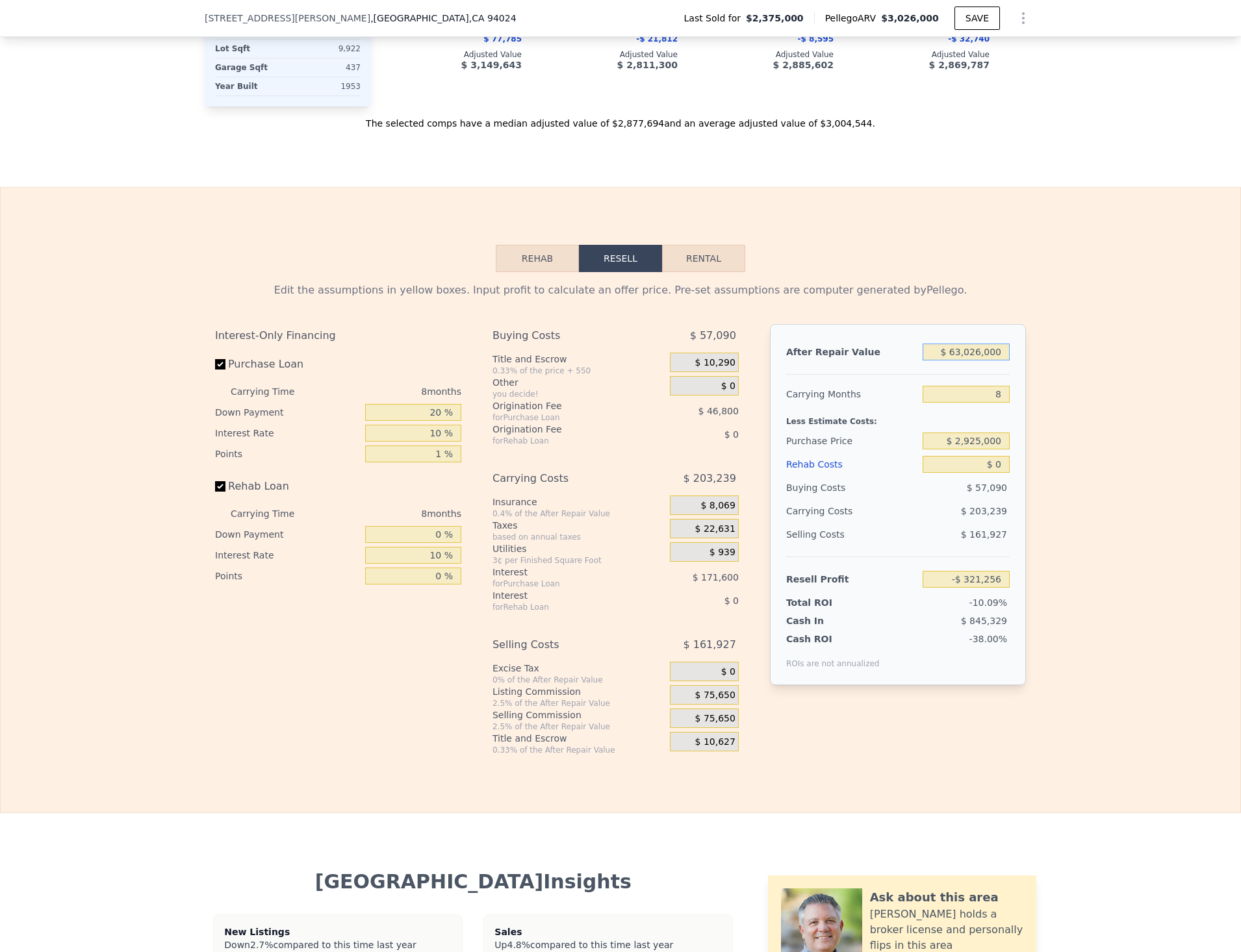
type input "$ 653,026,000"
type input "$ 613,280,910"
type input "$ 65"
type input "-$ 3,177,749"
type input "$ 650"
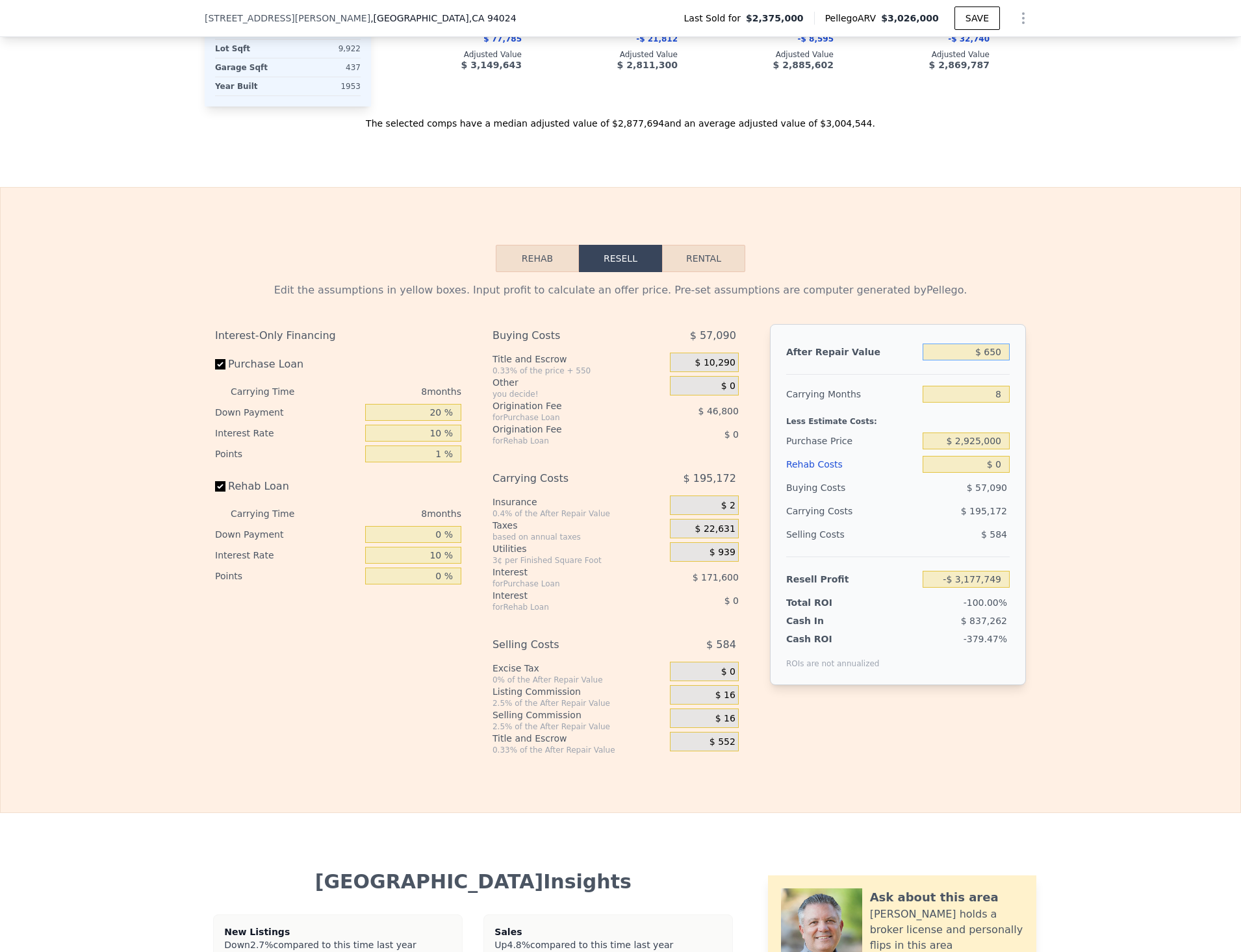
type input "-$ 3,177,196"
type input "$ 6,500"
type input "-$ 3,171,675"
type input "$ 65,000"
type input "-$ 3,116,449"
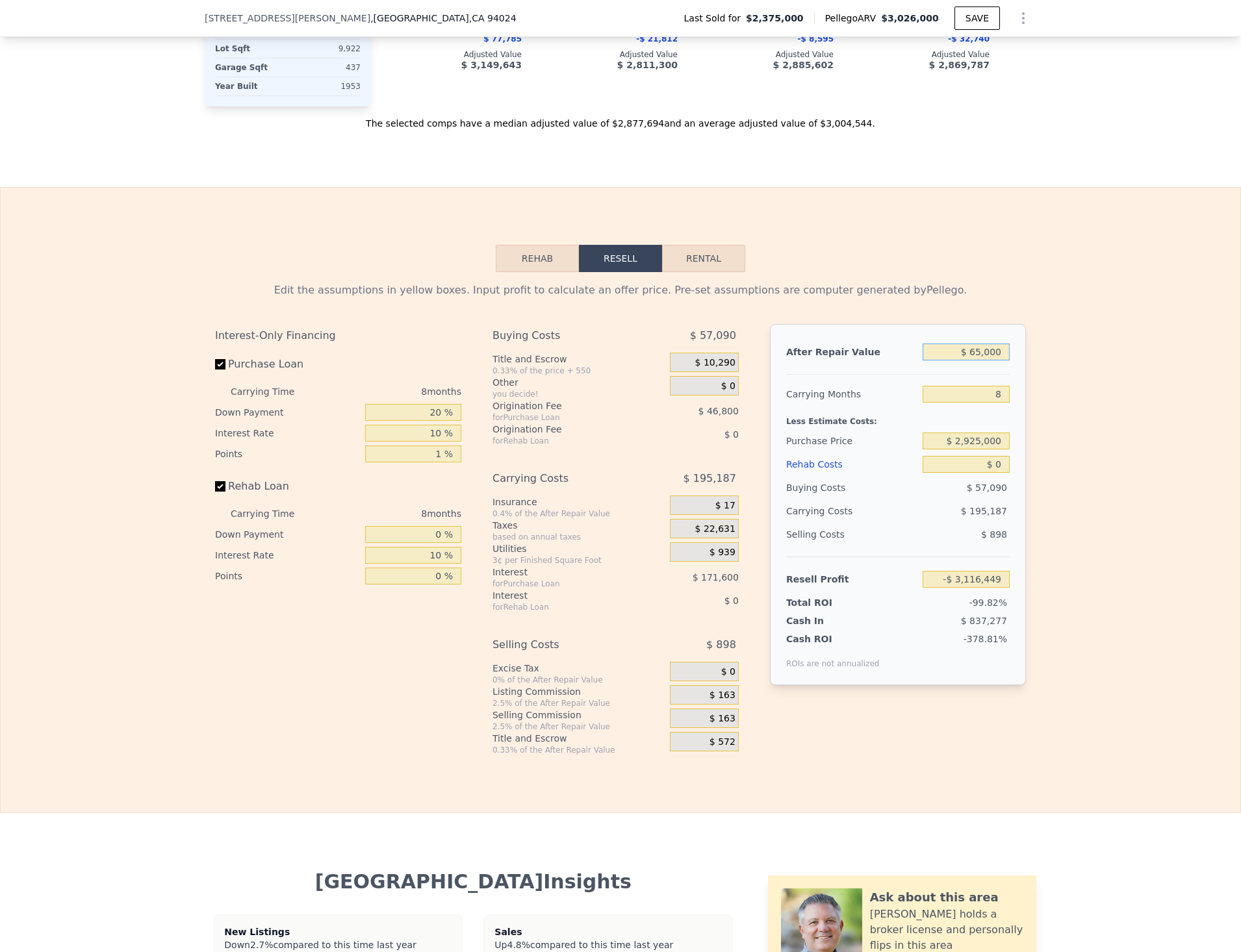
type input "$ 650,000"
type input "-$ 2,564,208"
type input "$ 6,500,000"
type input "$ 2,958,212"
type input "$ 6,500,000"
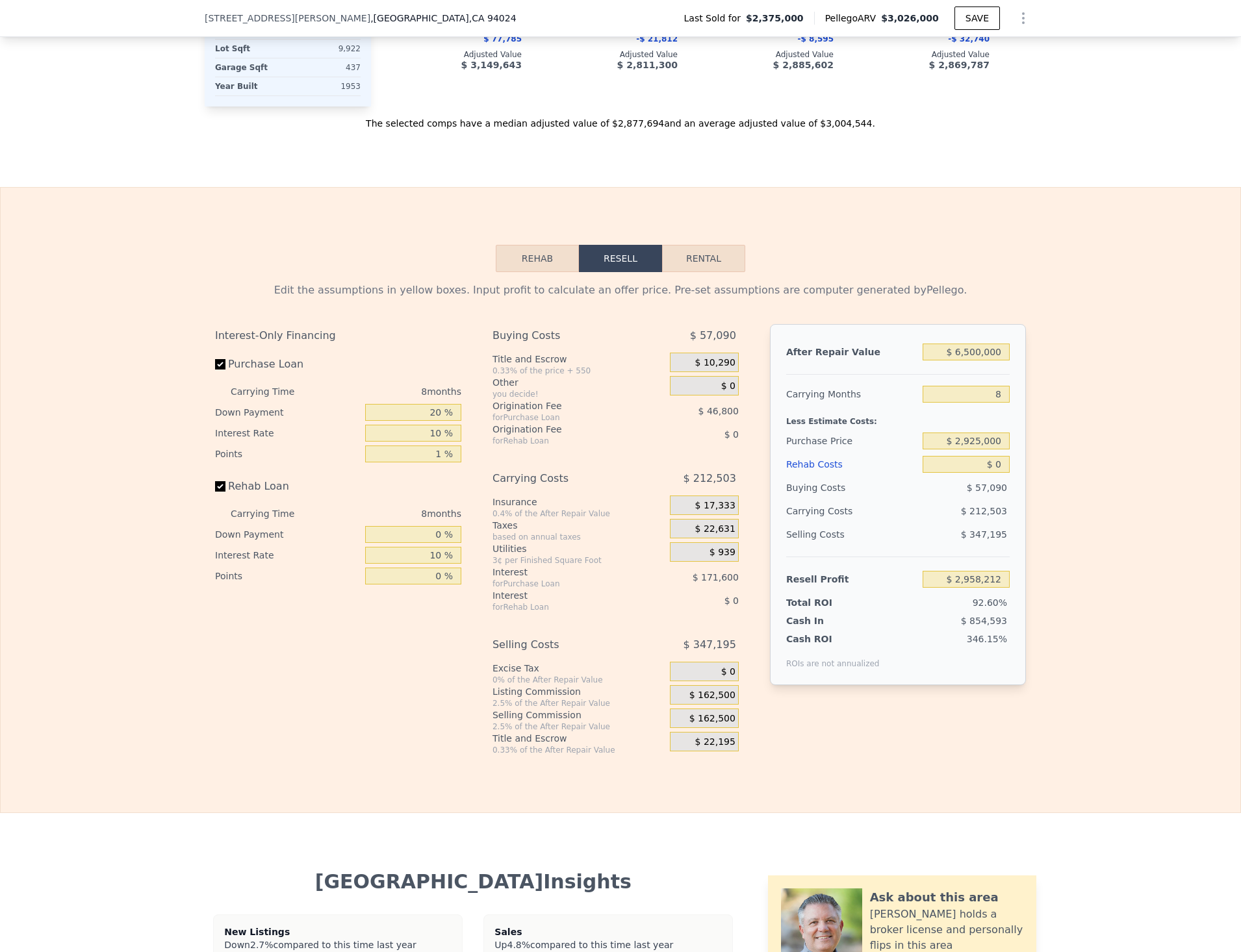
click at [1078, 292] on div "Edit the assumptions in yellow boxes. Input profit to calculate an offer price.…" at bounding box center [620, 513] width 1240 height 483
click at [1063, 374] on div "Edit the assumptions in yellow boxes. Input profit to calculate an offer price.…" at bounding box center [620, 513] width 1240 height 483
drag, startPoint x: 993, startPoint y: 471, endPoint x: 1003, endPoint y: 473, distance: 10.2
click at [993, 471] on input "$ 0" at bounding box center [966, 464] width 87 height 17
type input "$ 10"
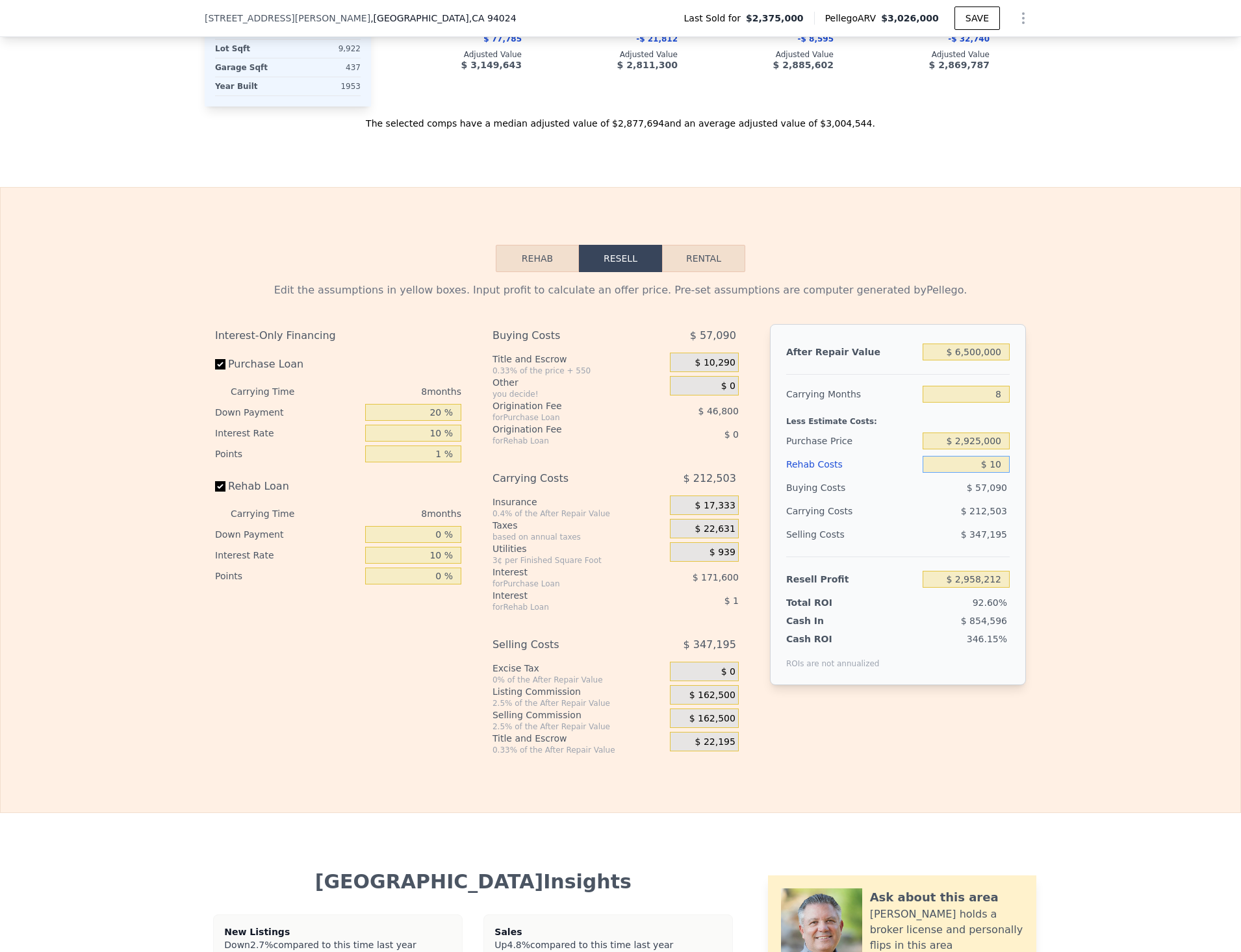
type input "$ 2,958,202"
click at [1164, 454] on div "Edit the assumptions in yellow boxes. Input profit to calculate an offer price.…" at bounding box center [620, 513] width 1240 height 483
drag, startPoint x: 964, startPoint y: 361, endPoint x: 971, endPoint y: 361, distance: 7.0
click at [971, 361] on input "$ 6,500,000" at bounding box center [966, 352] width 87 height 17
click at [1120, 404] on div "Edit the assumptions in yellow boxes. Input profit to calculate an offer price.…" at bounding box center [620, 513] width 1240 height 483
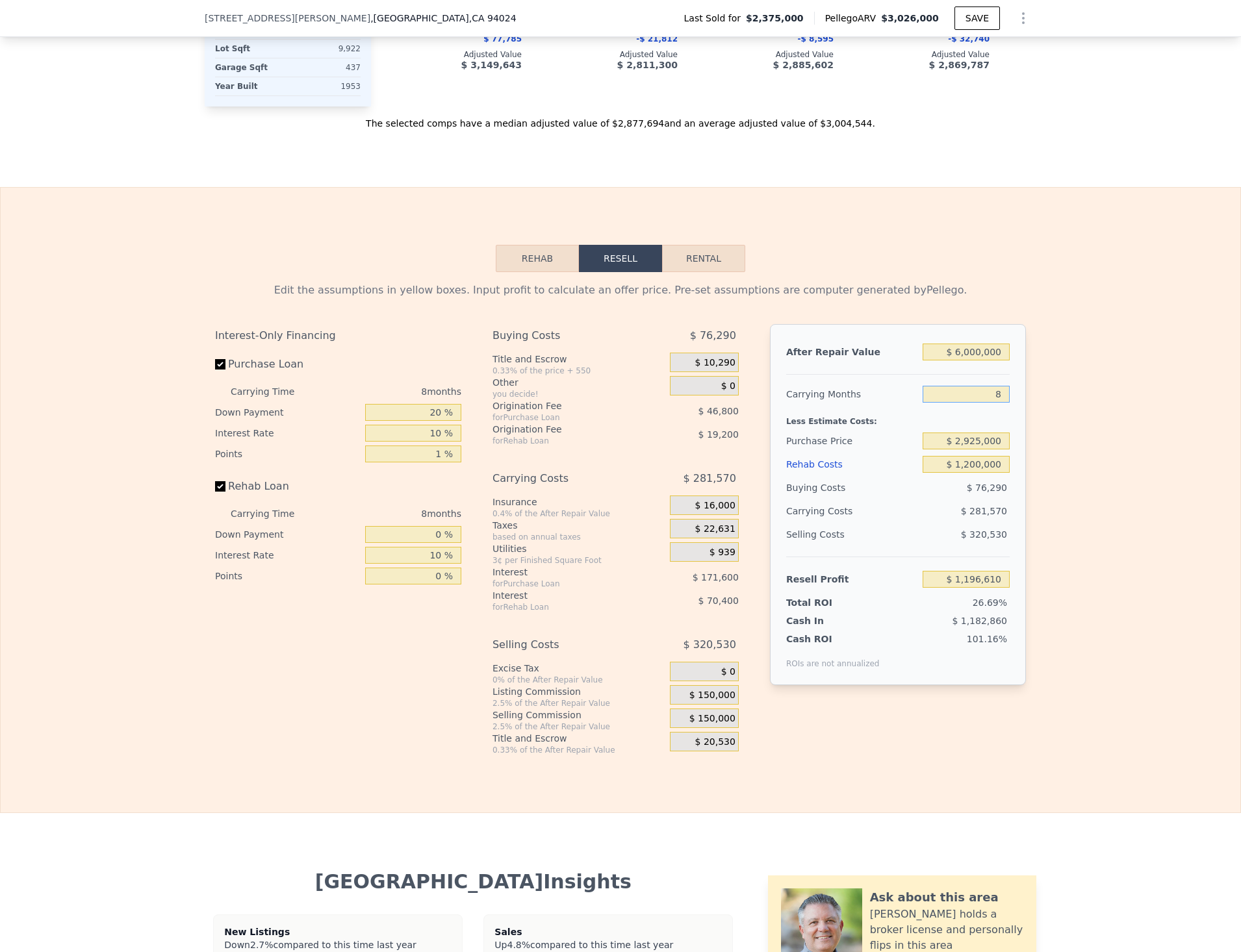
click at [990, 403] on input "8" at bounding box center [966, 394] width 87 height 17
click at [1067, 401] on div "Edit the assumptions in yellow boxes. Input profit to calculate an offer price.…" at bounding box center [620, 513] width 1240 height 483
click at [1081, 386] on div "Edit the assumptions in yellow boxes. Input profit to calculate an offer price.…" at bounding box center [620, 513] width 1240 height 483
click at [998, 403] on input "18" at bounding box center [966, 394] width 87 height 17
click at [1071, 424] on div "Edit the assumptions in yellow boxes. Input profit to calculate an offer price.…" at bounding box center [620, 513] width 1240 height 483
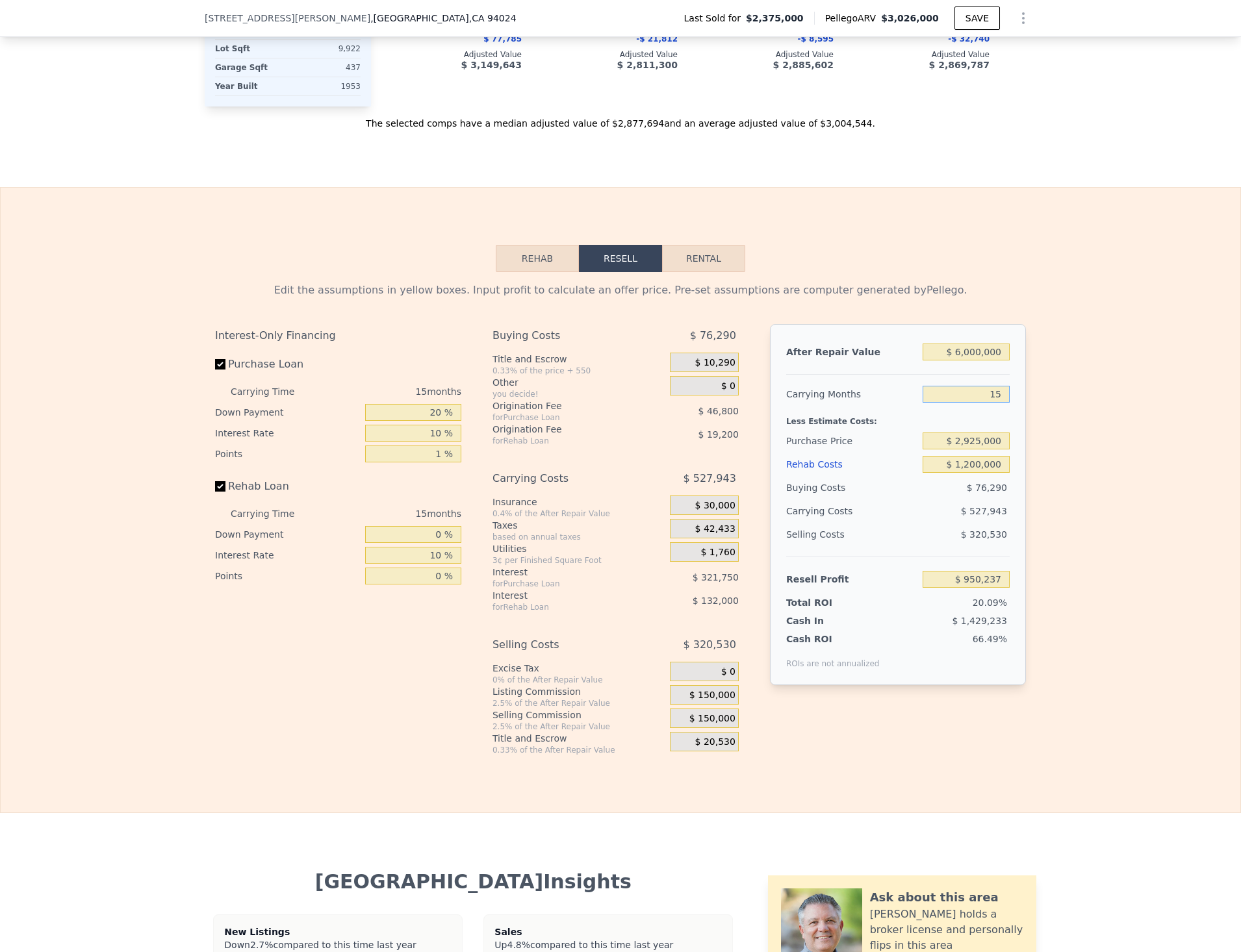
drag, startPoint x: 994, startPoint y: 407, endPoint x: 1021, endPoint y: 407, distance: 27.0
click at [994, 403] on input "15" at bounding box center [966, 394] width 87 height 17
click at [1071, 398] on div "Edit the assumptions in yellow boxes. Input profit to calculate an offer price.…" at bounding box center [620, 513] width 1240 height 483
drag, startPoint x: 214, startPoint y: 491, endPoint x: 179, endPoint y: 505, distance: 37.7
drag, startPoint x: 179, startPoint y: 505, endPoint x: 205, endPoint y: 510, distance: 26.5
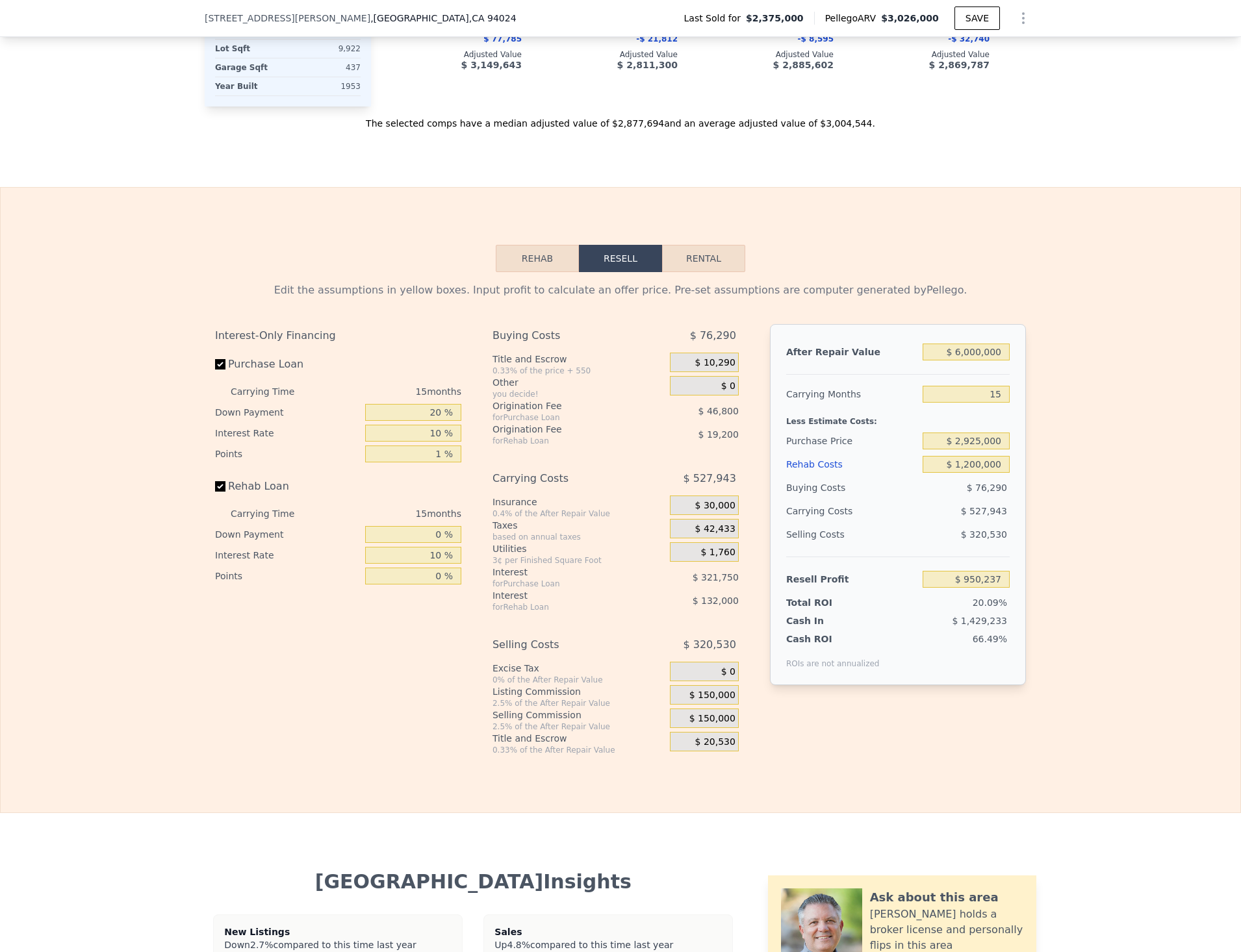
click at [116, 507] on div "Edit the assumptions in yellow boxes. Input profit to calculate an offer price.…" at bounding box center [620, 513] width 1240 height 483
click at [215, 492] on input "Rehab Loan" at bounding box center [220, 487] width 10 height 10
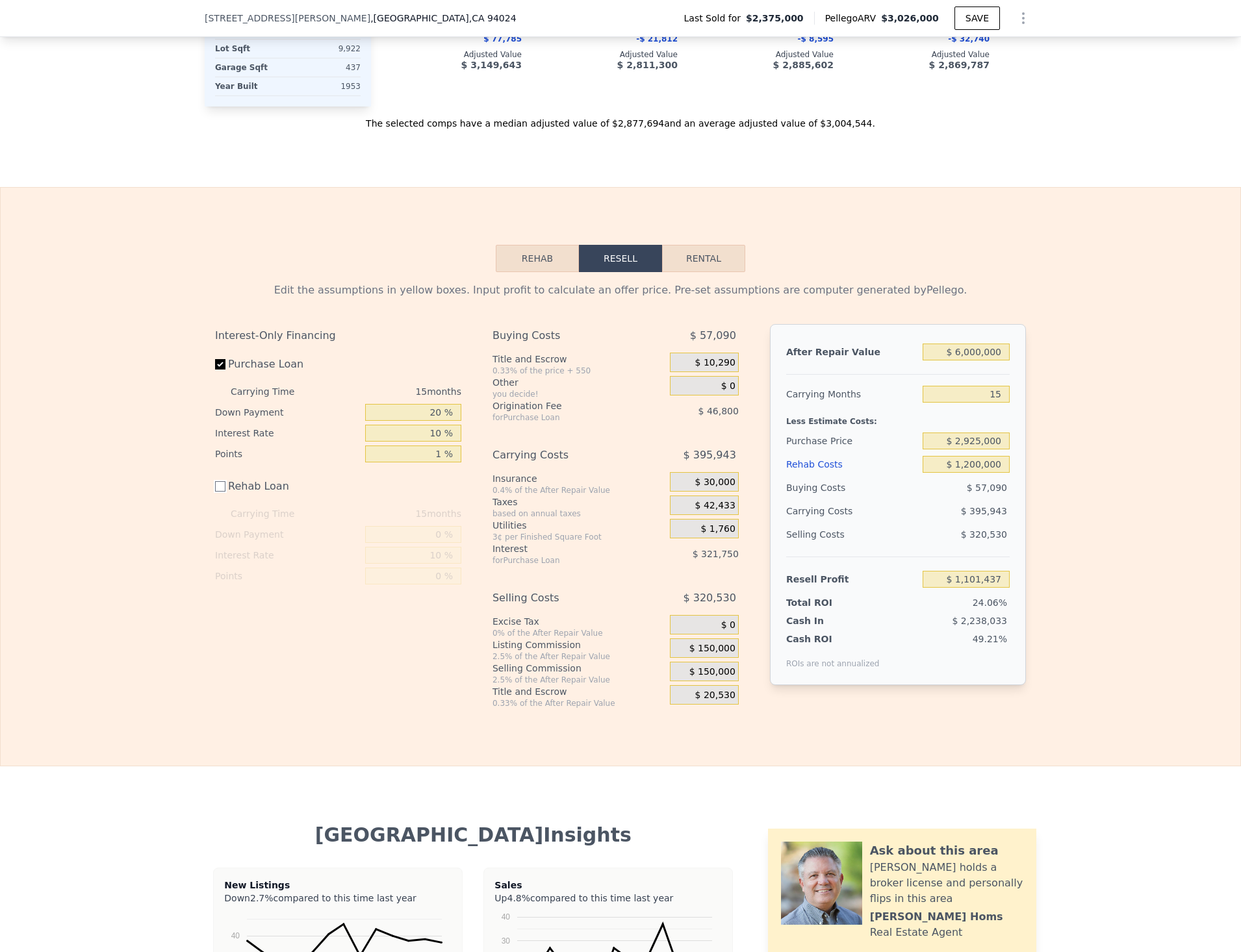
click at [215, 492] on input "Rehab Loan" at bounding box center [220, 487] width 10 height 10
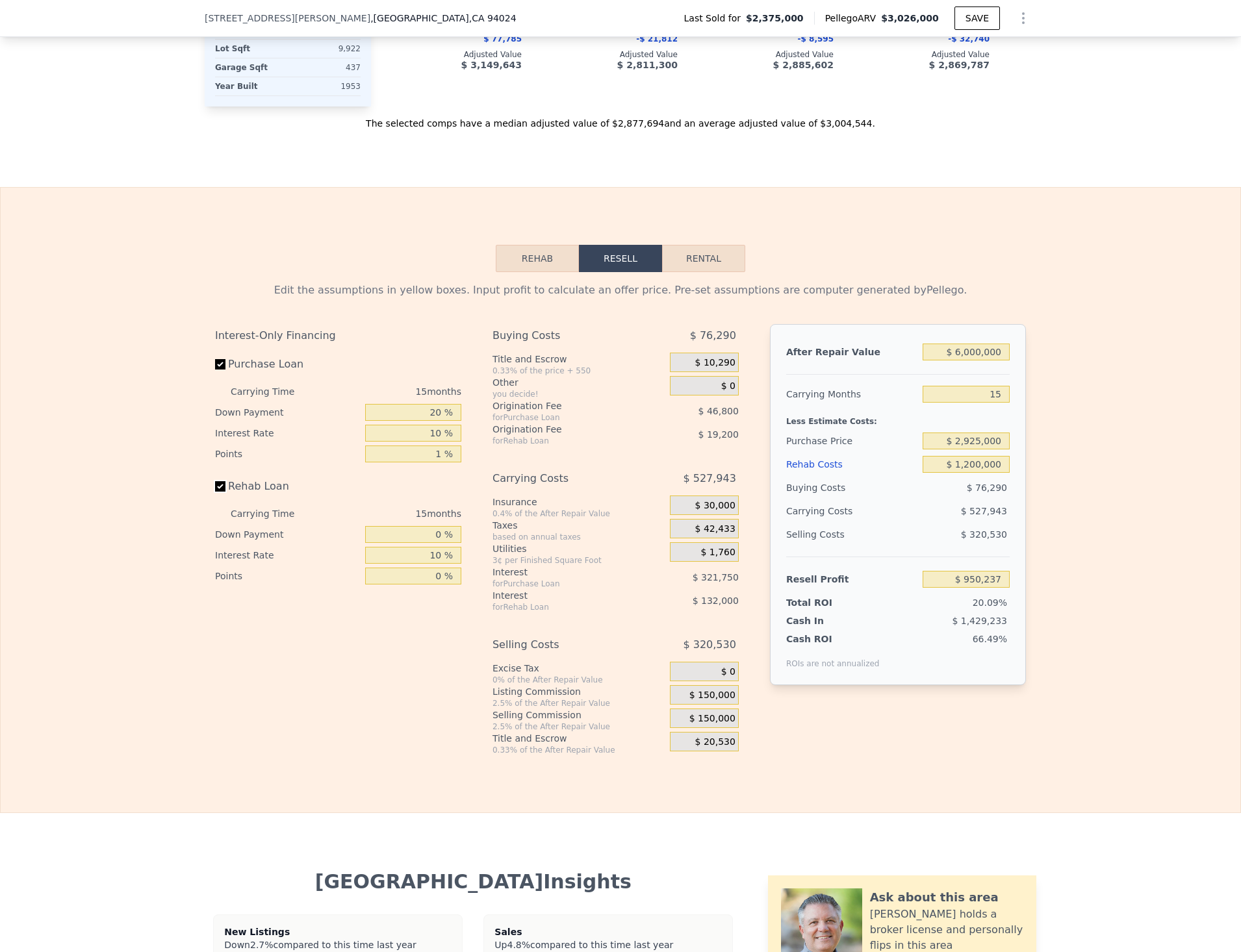
click at [215, 492] on input "Rehab Loan" at bounding box center [220, 487] width 10 height 10
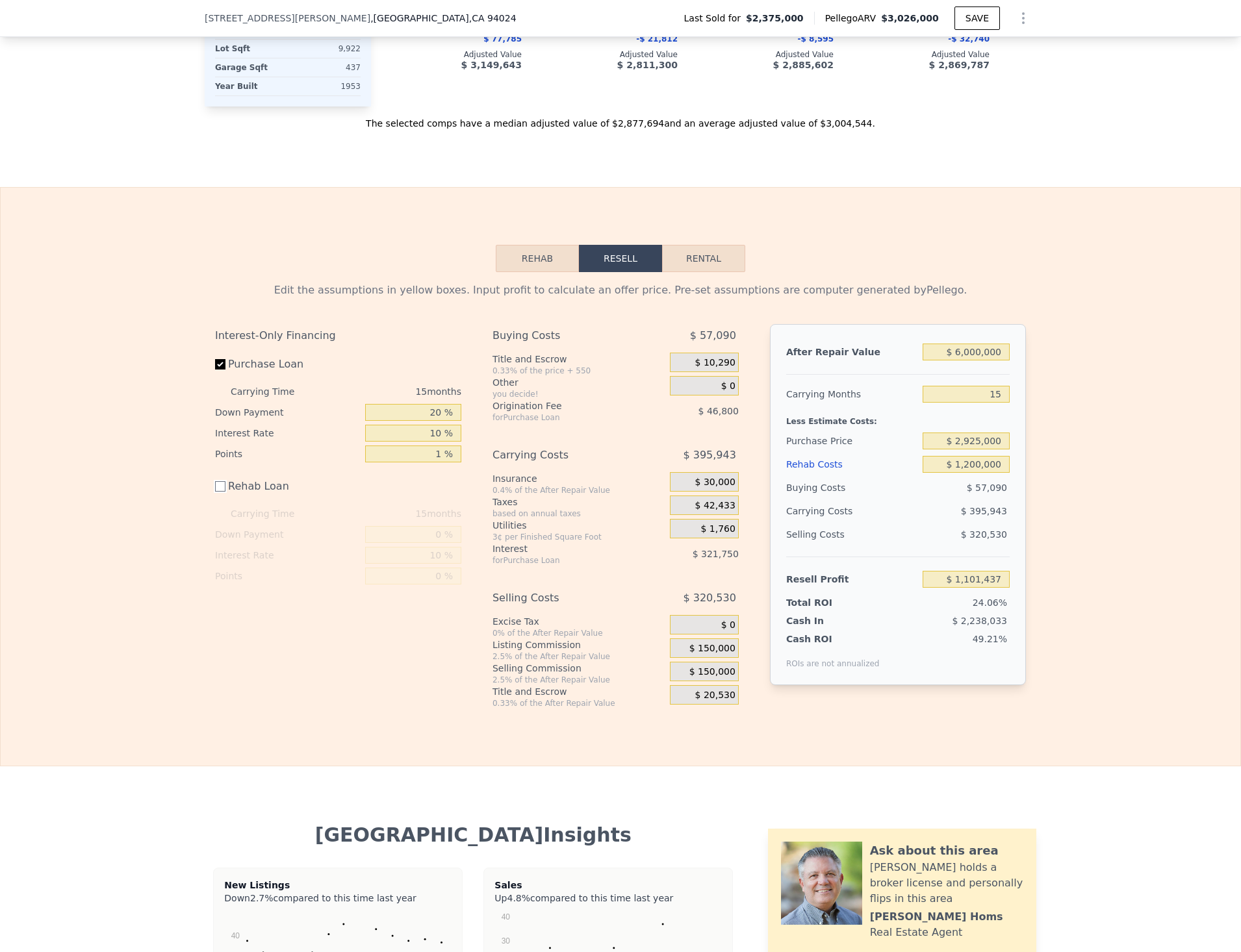
click at [215, 492] on input "Rehab Loan" at bounding box center [220, 487] width 10 height 10
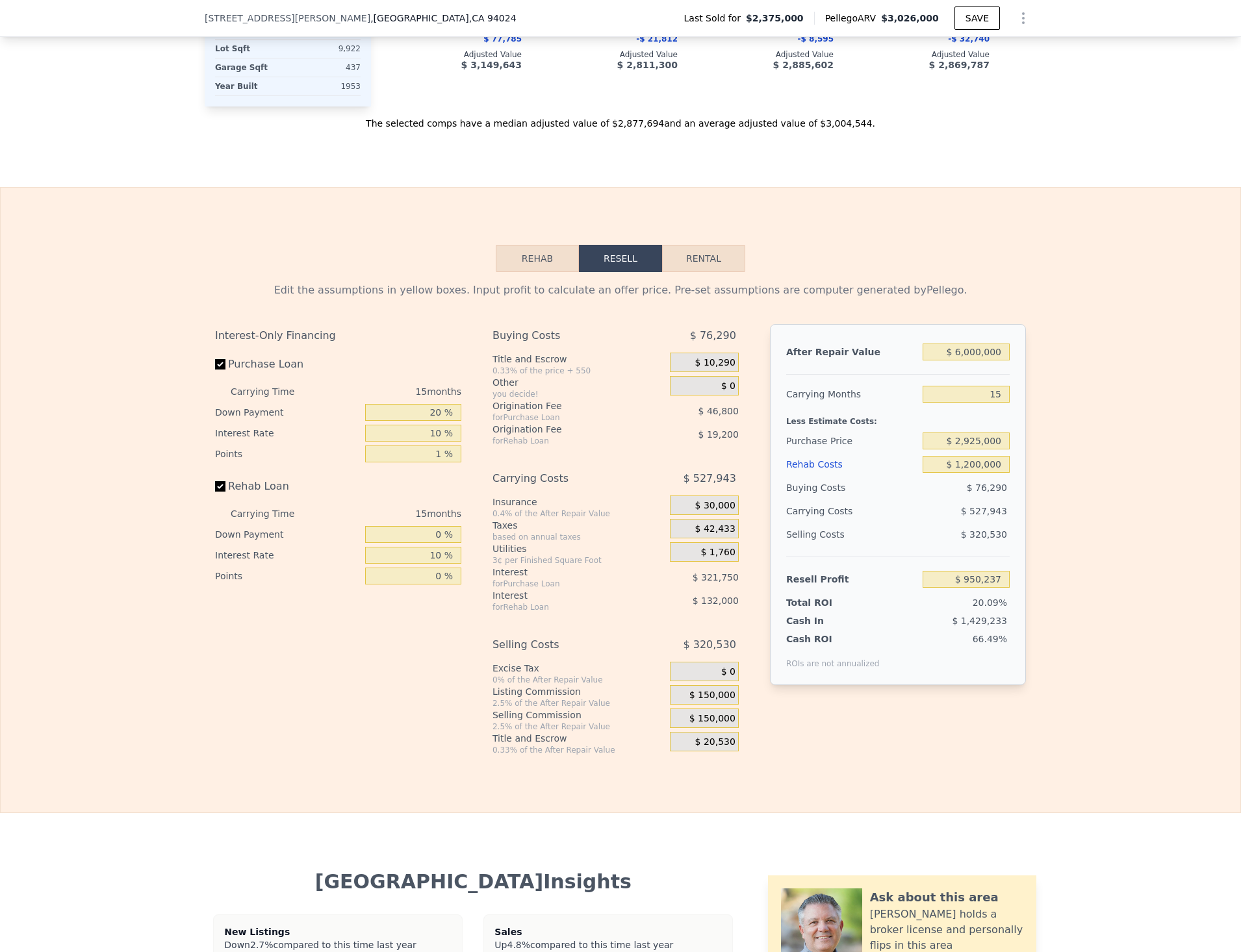
click at [1161, 370] on div "Edit the assumptions in yellow boxes. Input profit to calculate an offer price.…" at bounding box center [620, 513] width 1240 height 483
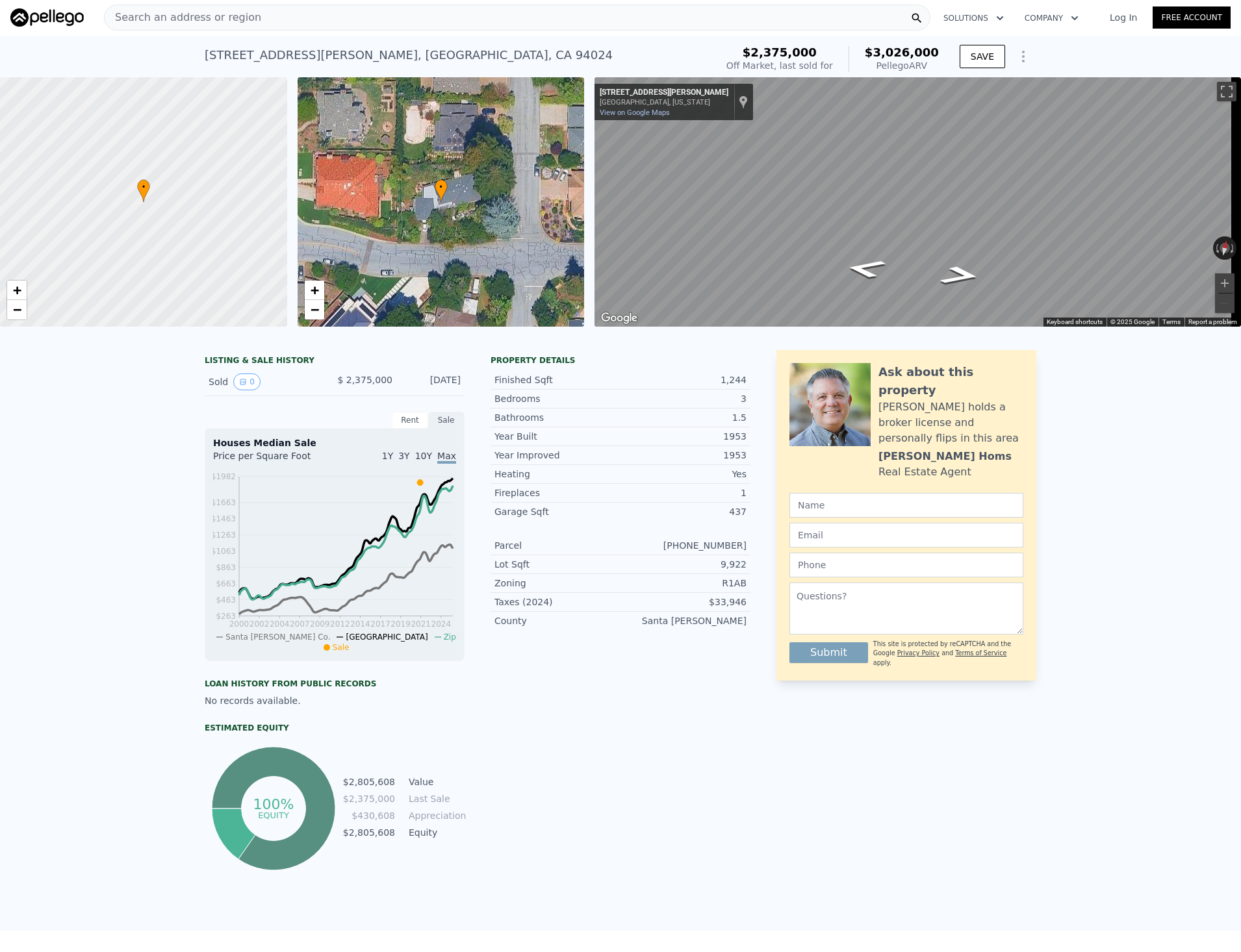
scroll to position [0, 0]
click at [1020, 50] on icon "Show Options" at bounding box center [1023, 57] width 16 height 16
click at [996, 89] on div "Edit Structure" at bounding box center [963, 91] width 145 height 26
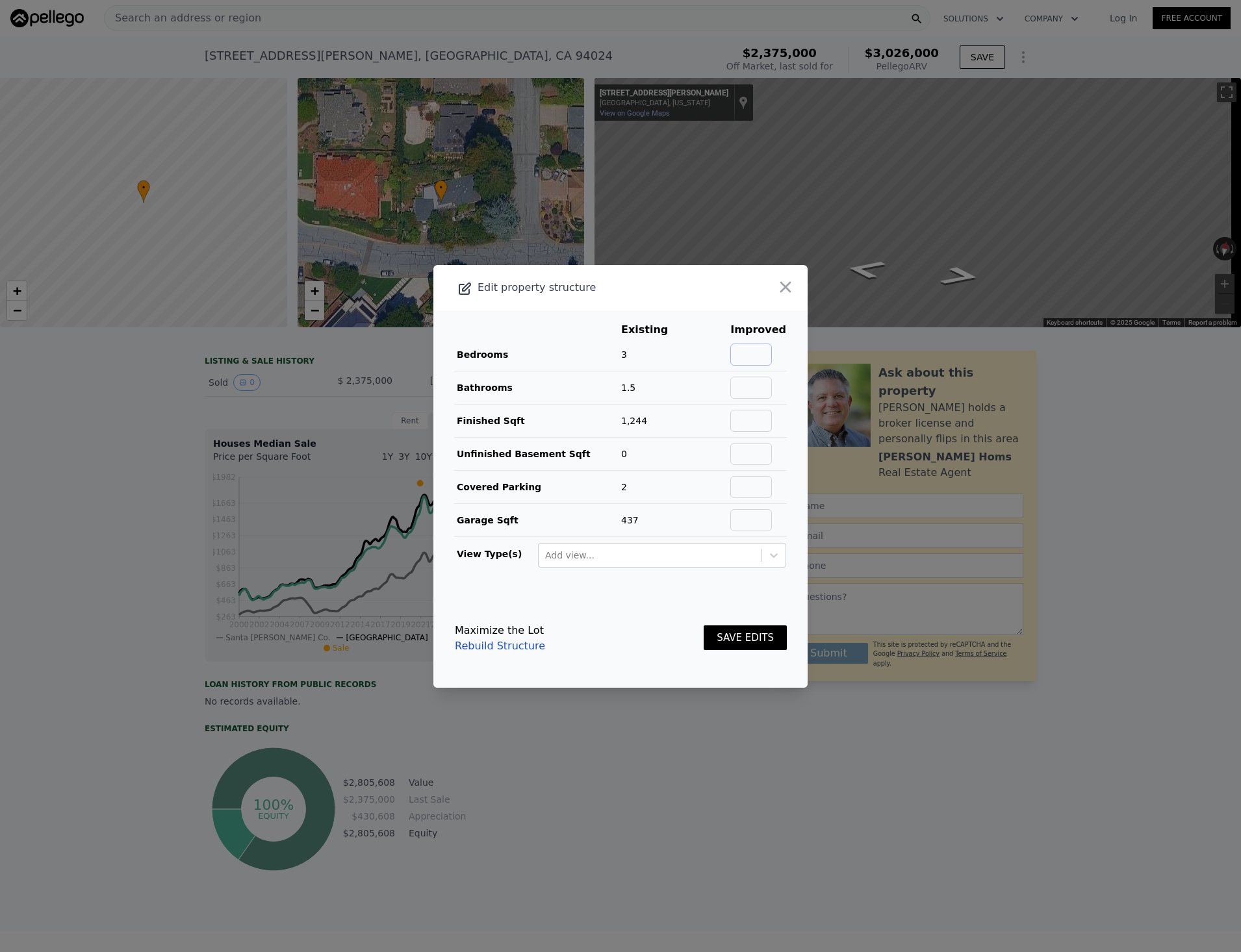
click at [739, 359] on input "text" at bounding box center [751, 355] width 42 height 22
click at [669, 294] on div "Edit property structure" at bounding box center [583, 287] width 299 height 19
